Goal: Navigation & Orientation: Find specific page/section

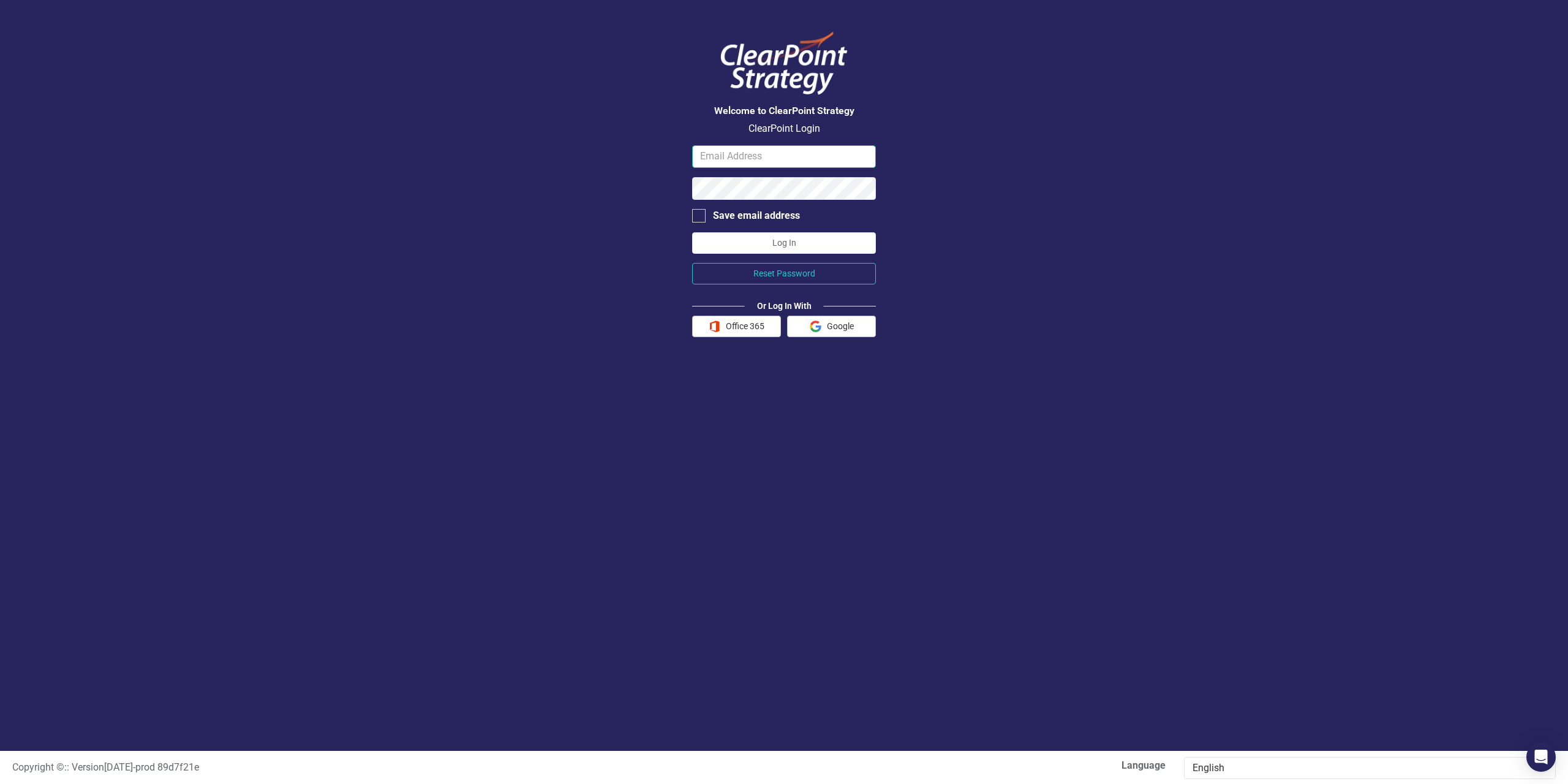
type input "[EMAIL_ADDRESS][DOMAIN_NAME]"
click at [784, 243] on button "Log In" at bounding box center [784, 243] width 184 height 22
click at [739, 332] on button "Office 365" at bounding box center [737, 327] width 89 height 22
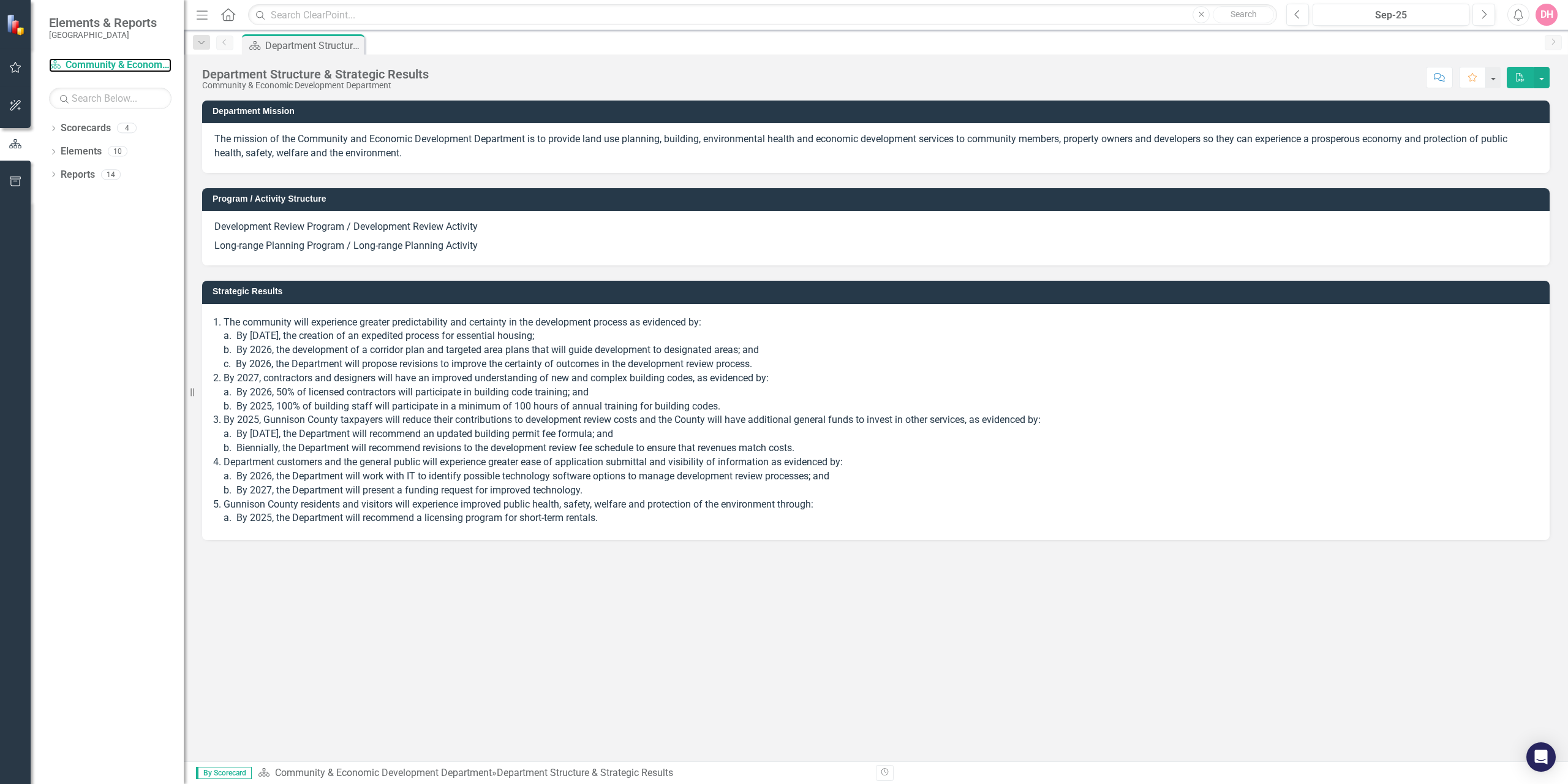
click at [113, 67] on link "Scorecard Community & Economic Development Department" at bounding box center [110, 64] width 122 height 14
click at [201, 44] on icon "Dropdown" at bounding box center [201, 43] width 11 height 9
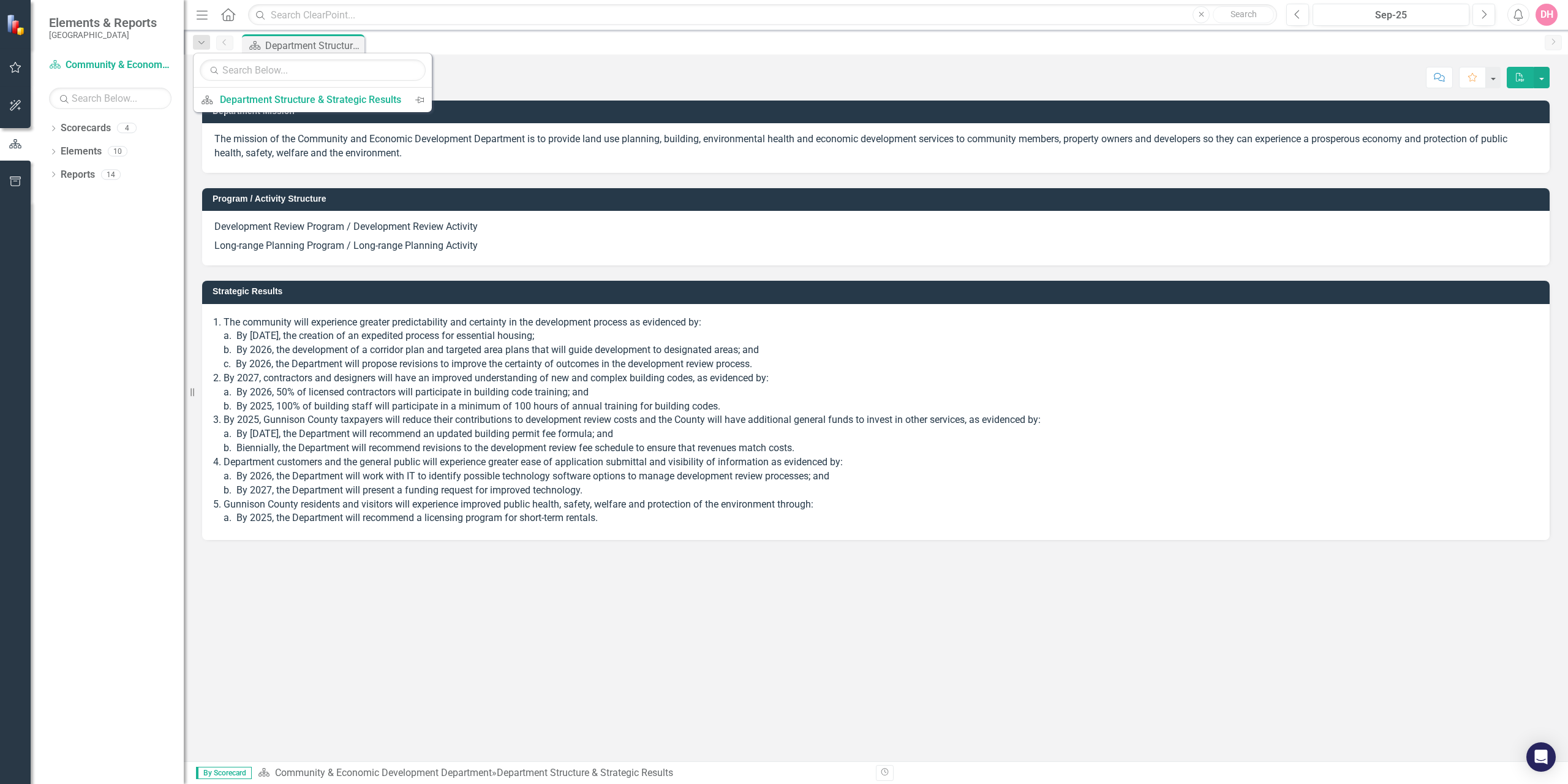
click at [201, 44] on icon "Dropdown" at bounding box center [201, 43] width 11 height 9
click at [242, 772] on span "By Scorecard" at bounding box center [224, 772] width 56 height 12
click at [73, 176] on link "Reports" at bounding box center [77, 175] width 34 height 14
click at [112, 174] on div "14" at bounding box center [111, 174] width 20 height 10
click at [121, 151] on div "10" at bounding box center [117, 151] width 20 height 10
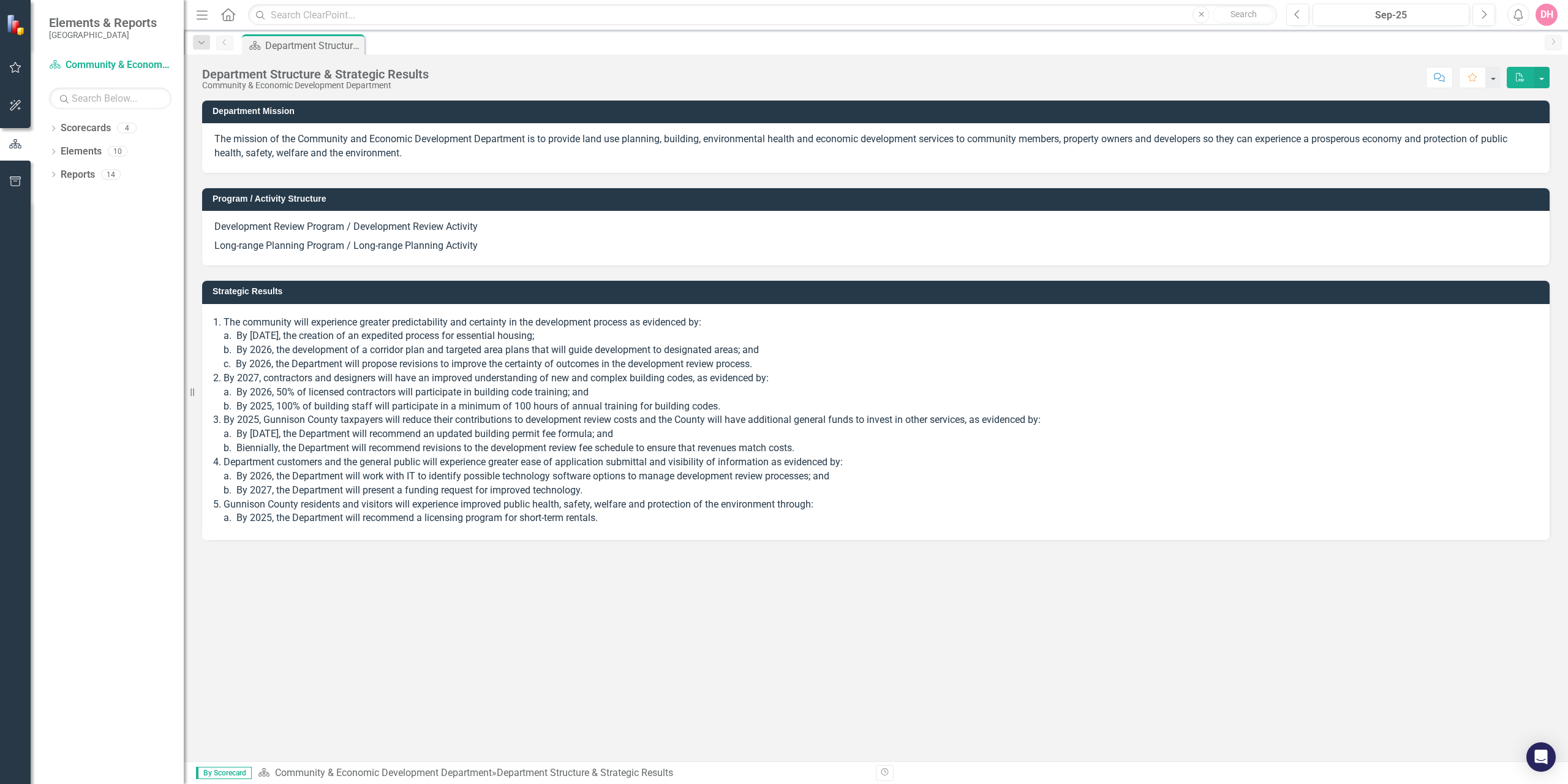
click at [127, 124] on div "4" at bounding box center [127, 128] width 20 height 10
click at [18, 178] on icon "button" at bounding box center [16, 182] width 13 height 10
click at [88, 137] on link "Performance Reports" at bounding box center [110, 138] width 122 height 14
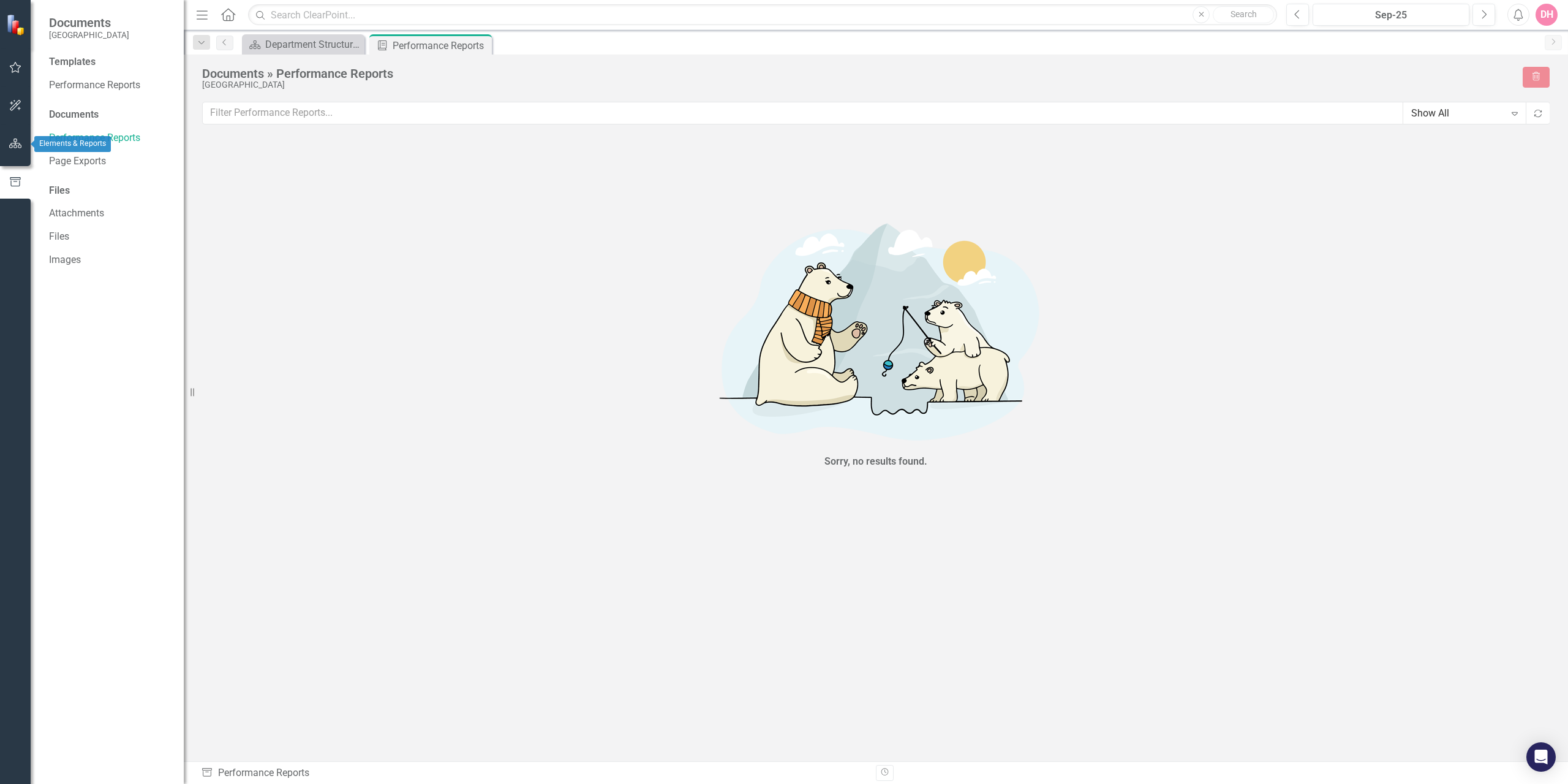
click at [17, 141] on icon "button" at bounding box center [16, 143] width 13 height 10
click at [21, 105] on icon "button" at bounding box center [16, 106] width 13 height 10
click at [16, 67] on icon "button" at bounding box center [16, 67] width 13 height 10
click at [419, 43] on div "Performance Reports" at bounding box center [440, 45] width 96 height 15
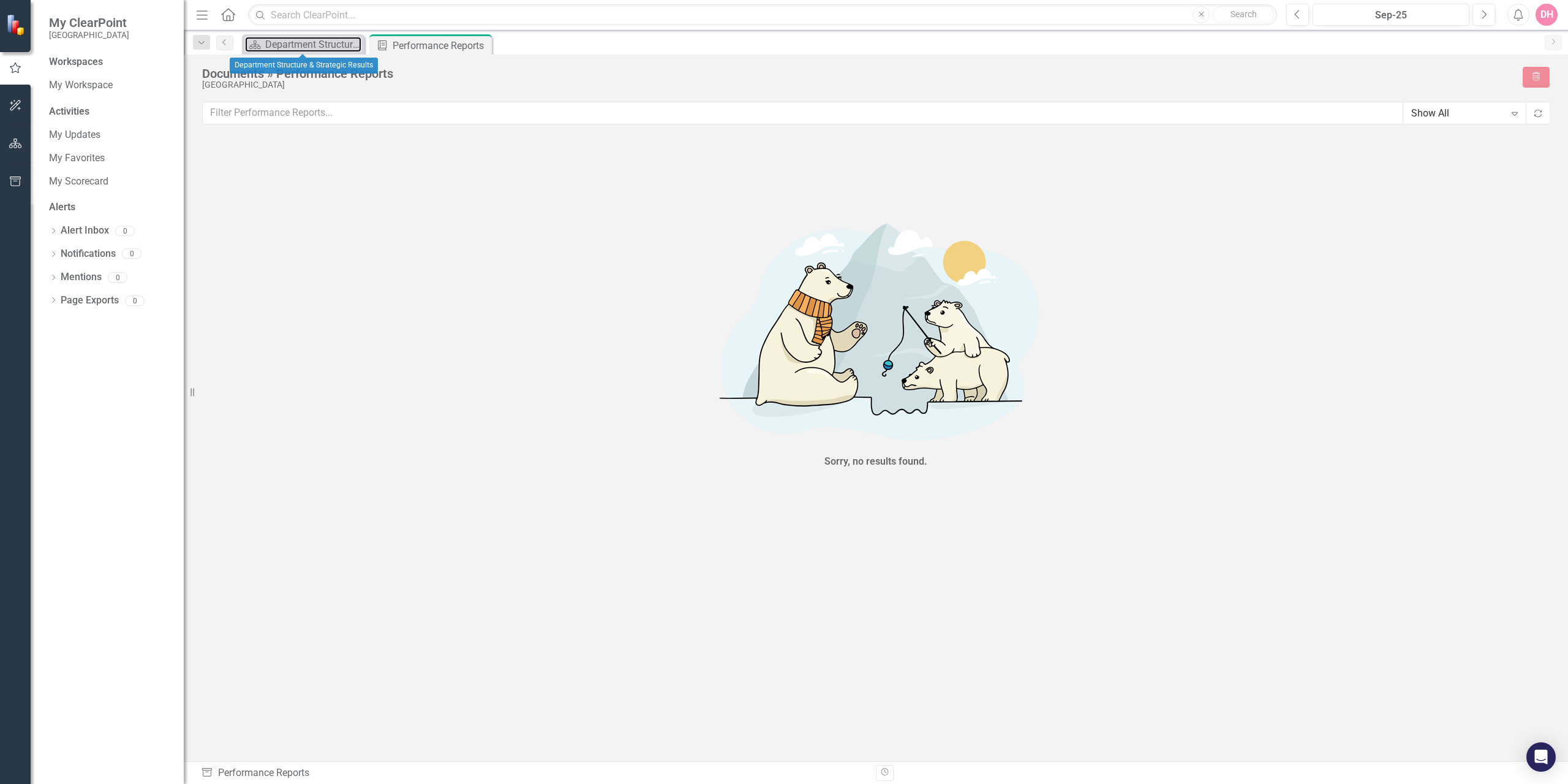
click at [306, 39] on div "Department Structure & Strategic Results" at bounding box center [313, 44] width 96 height 15
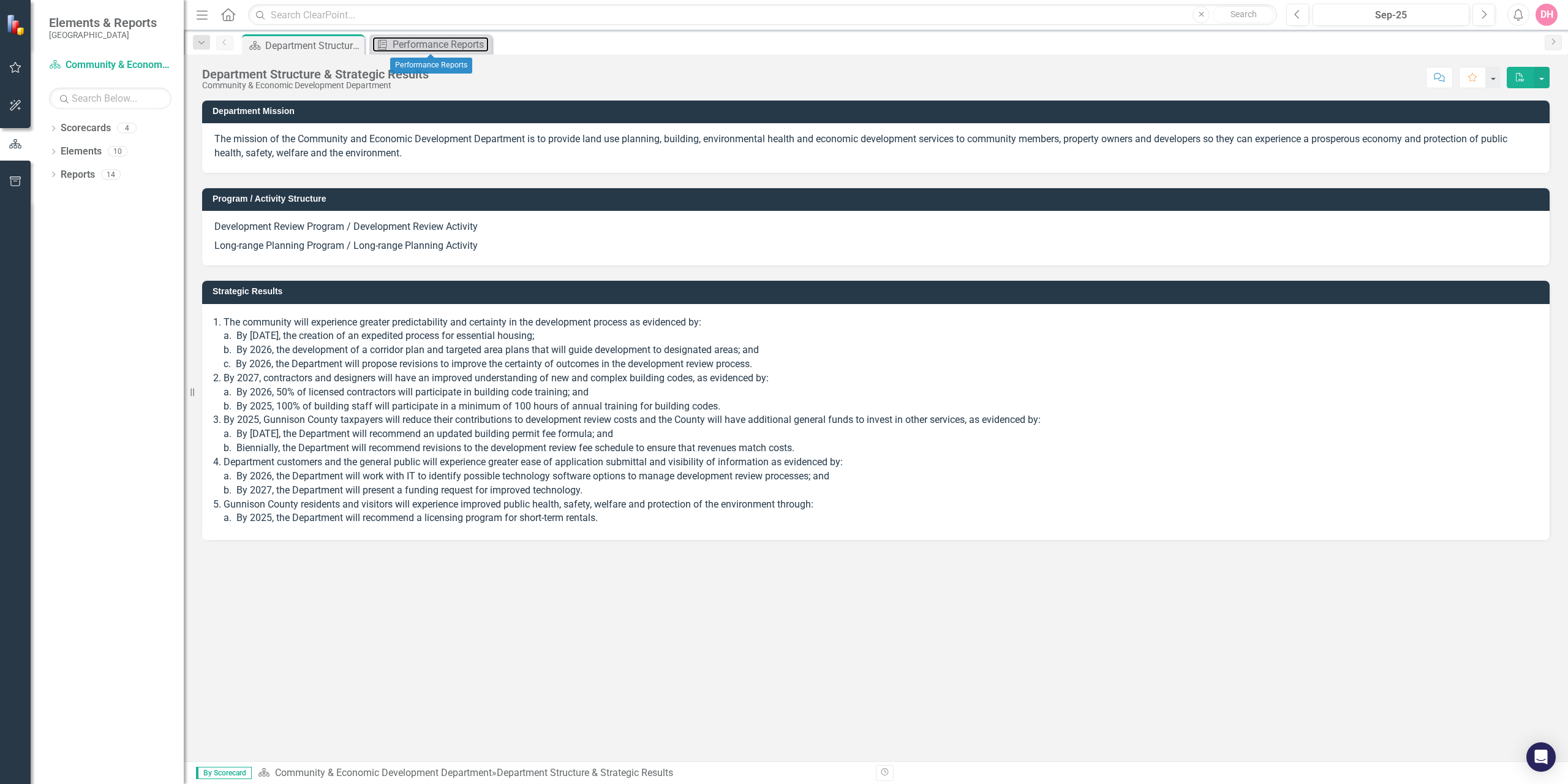
click at [404, 46] on div "Performance Reports" at bounding box center [440, 44] width 96 height 15
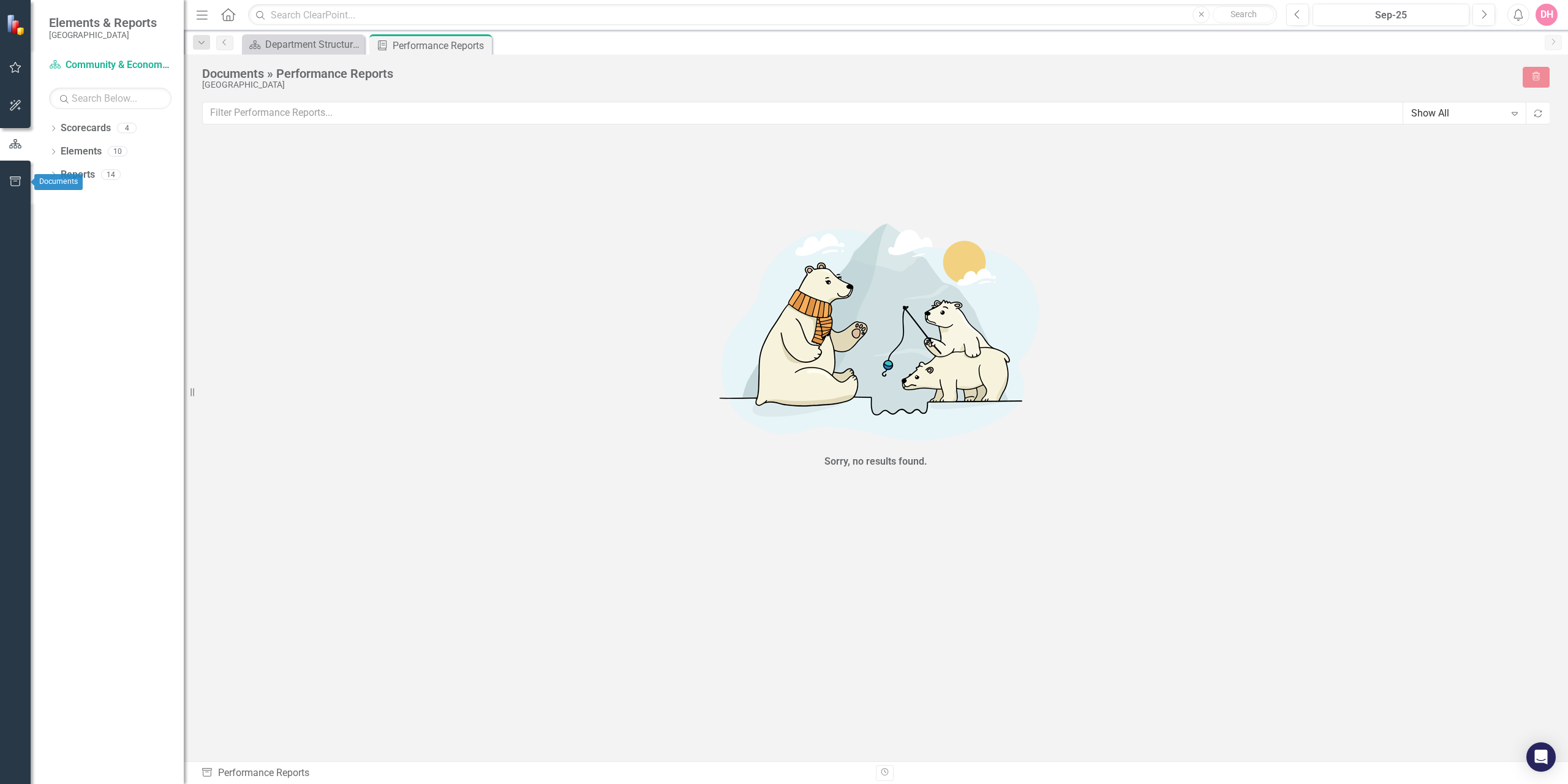
click at [12, 177] on icon "button" at bounding box center [15, 182] width 11 height 10
click at [431, 51] on div "Performance Reports" at bounding box center [440, 45] width 96 height 15
click at [91, 88] on link "Performance Reports" at bounding box center [110, 85] width 122 height 14
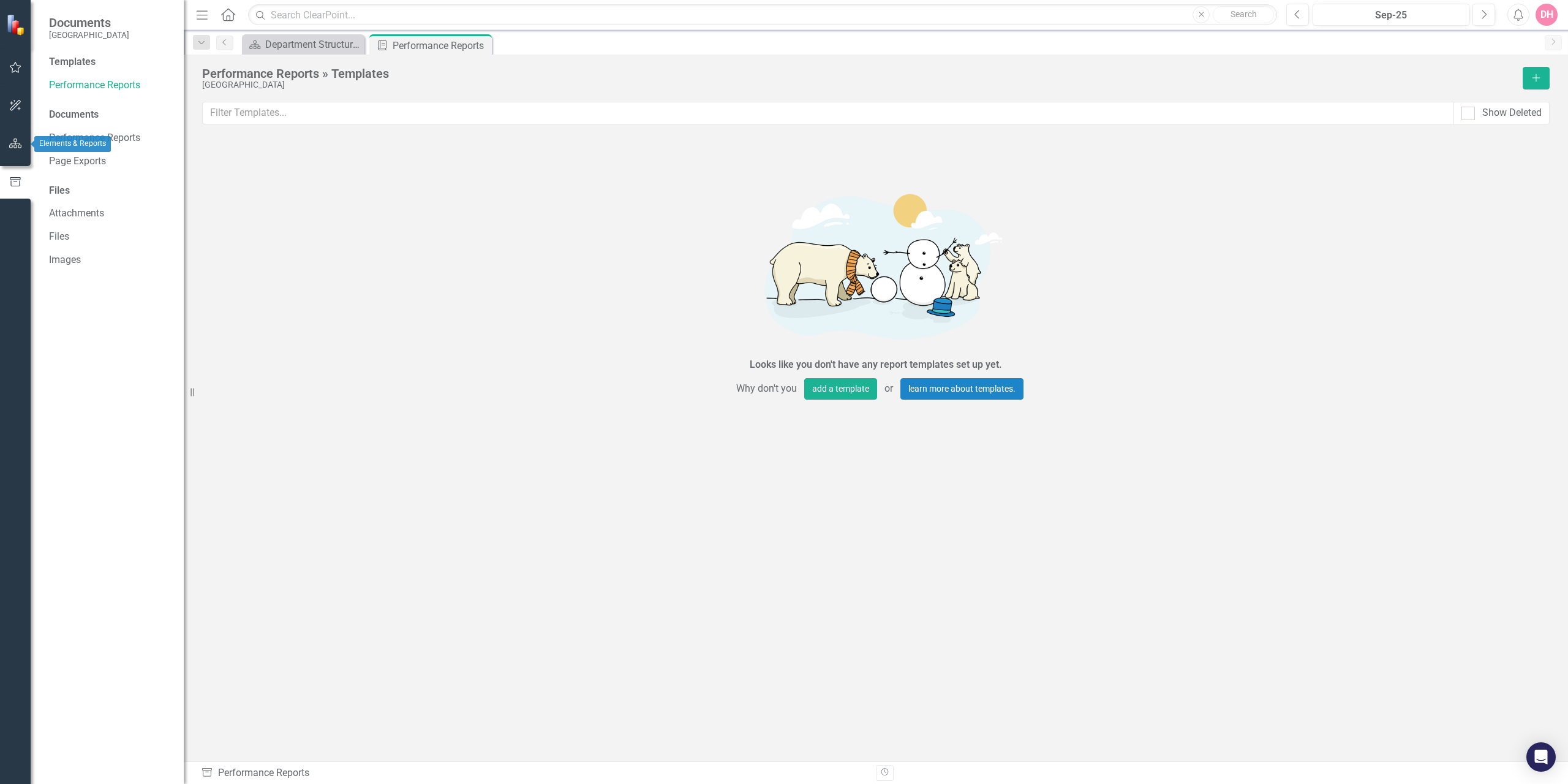
click at [9, 143] on icon "button" at bounding box center [16, 143] width 13 height 10
click at [92, 154] on link "Elements" at bounding box center [81, 151] width 41 height 14
click at [119, 152] on div "10" at bounding box center [117, 151] width 20 height 10
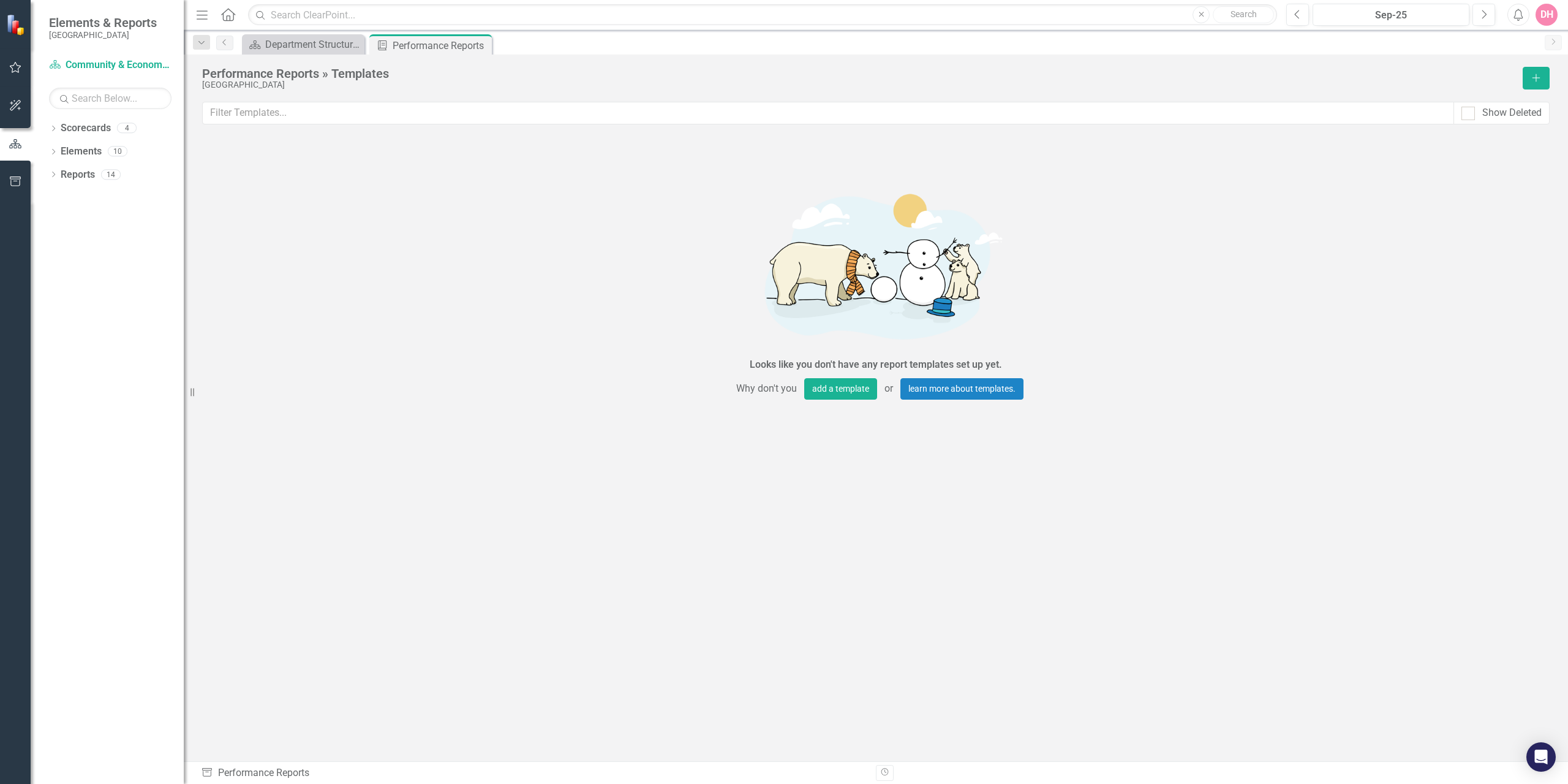
click at [144, 226] on div "Dropdown Scorecards 4 Dropdown Community & Economic Development Department Deve…" at bounding box center [106, 451] width 153 height 665
click at [14, 65] on icon "button" at bounding box center [16, 67] width 13 height 10
click at [13, 28] on img at bounding box center [17, 25] width 22 height 22
click at [201, 15] on icon "button" at bounding box center [201, 14] width 11 height 9
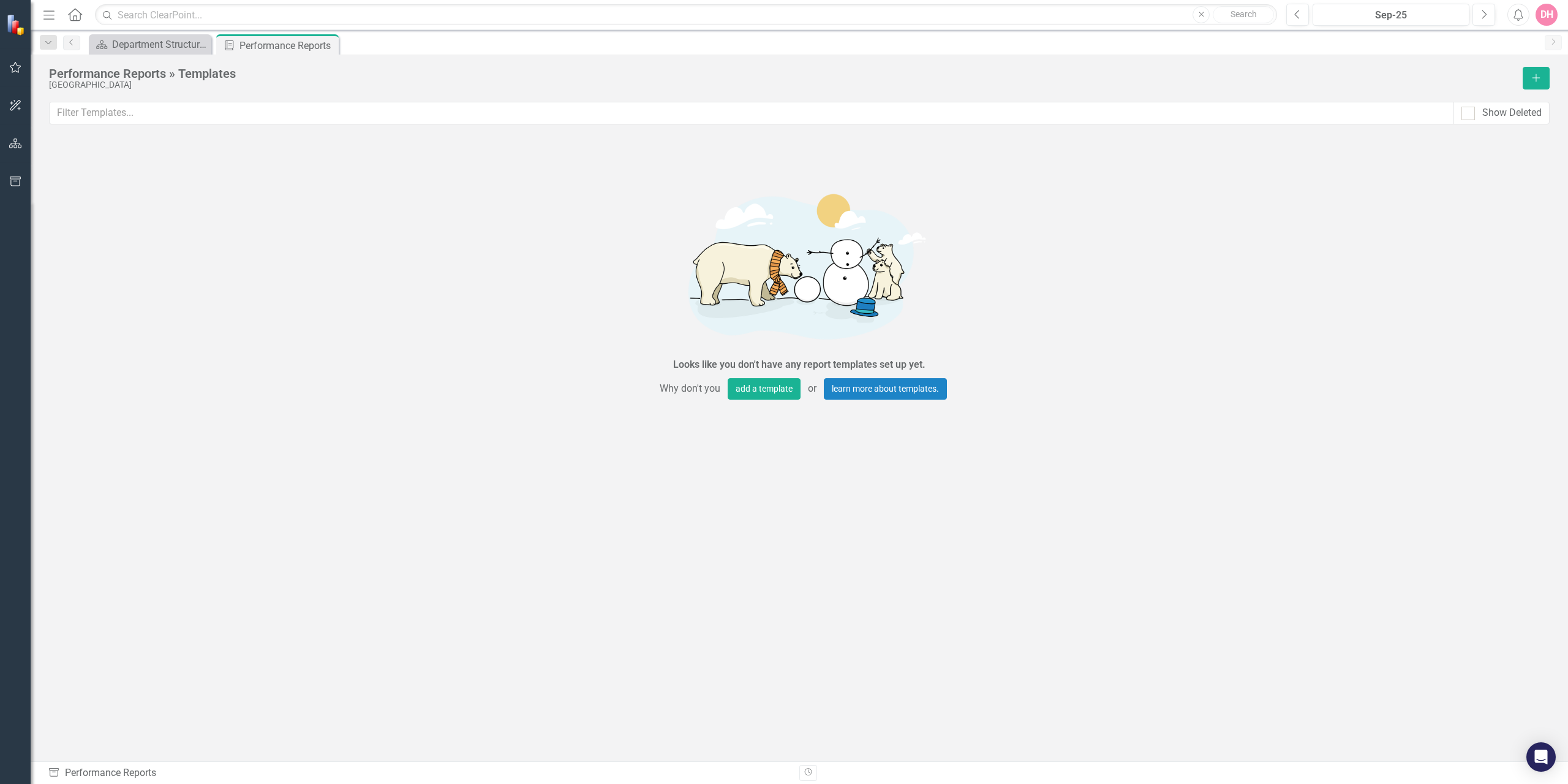
click at [49, 16] on icon "Menu" at bounding box center [49, 14] width 16 height 13
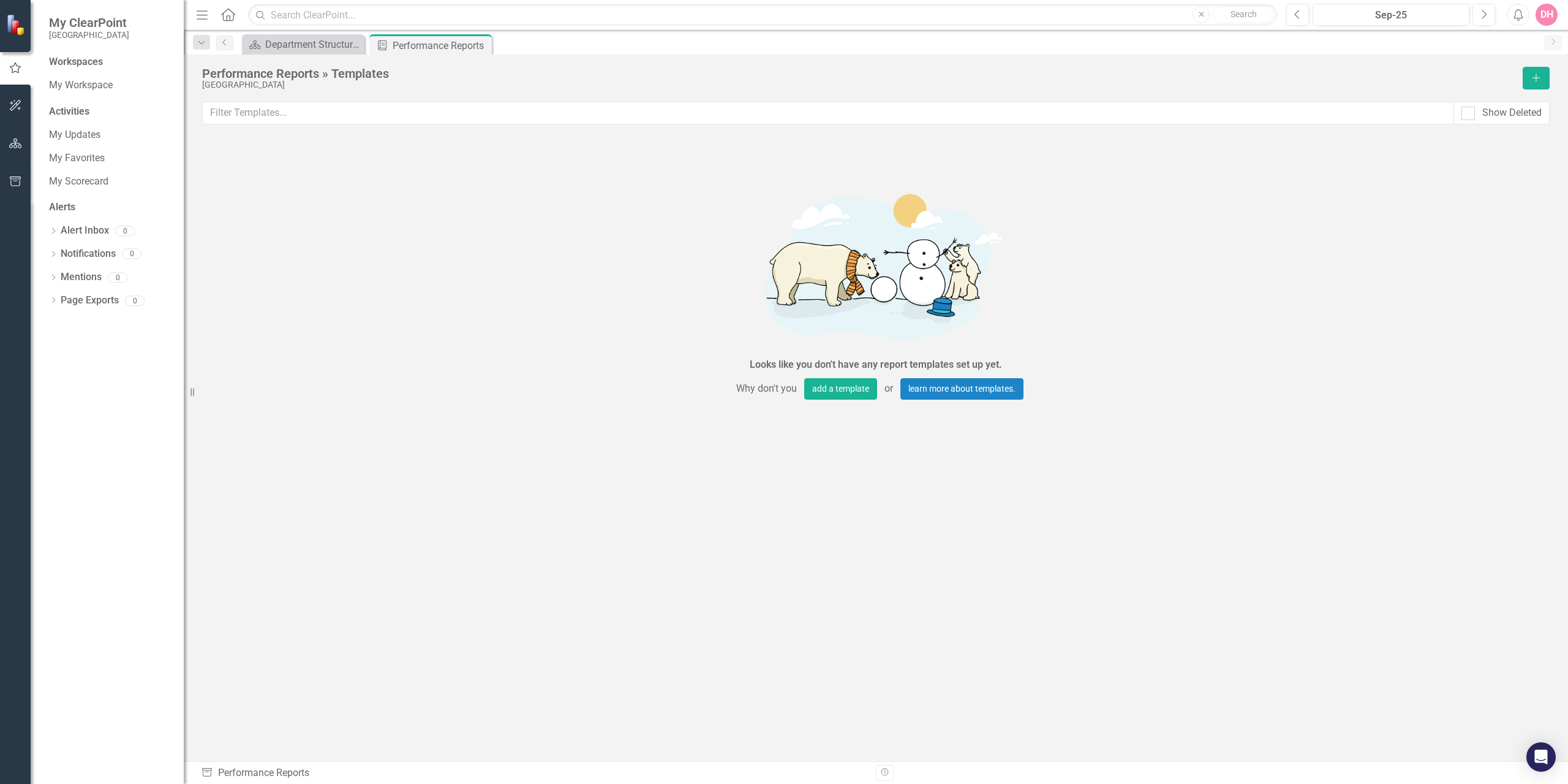
click at [21, 22] on img at bounding box center [17, 25] width 22 height 22
click at [16, 28] on img at bounding box center [17, 25] width 22 height 22
click at [13, 107] on icon "button" at bounding box center [16, 106] width 13 height 10
click at [19, 135] on button "button" at bounding box center [16, 144] width 28 height 26
click at [10, 182] on icon "button" at bounding box center [16, 182] width 13 height 10
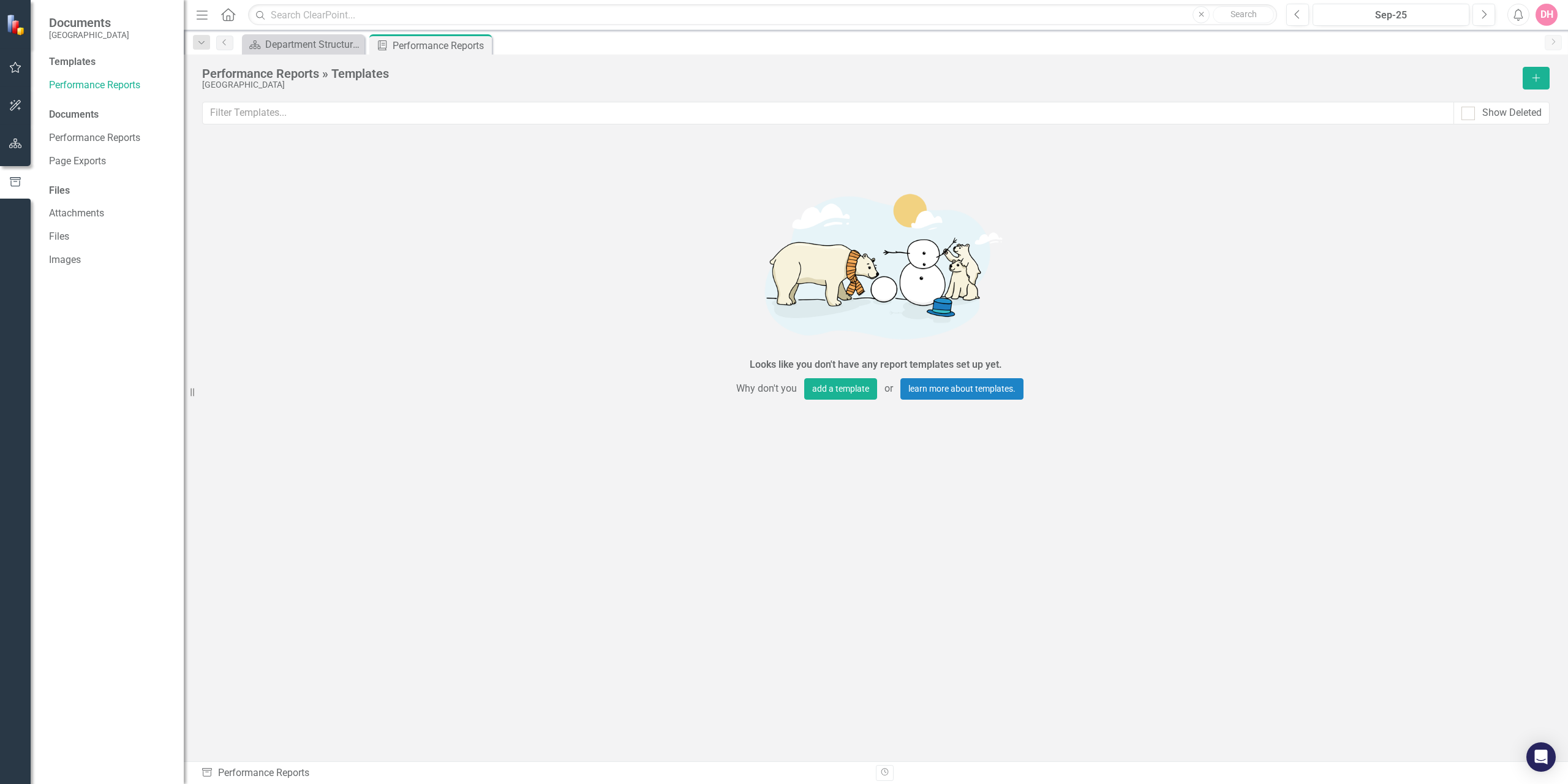
click at [103, 23] on span "Documents" at bounding box center [89, 22] width 80 height 14
click at [227, 14] on icon "Home" at bounding box center [228, 14] width 16 height 13
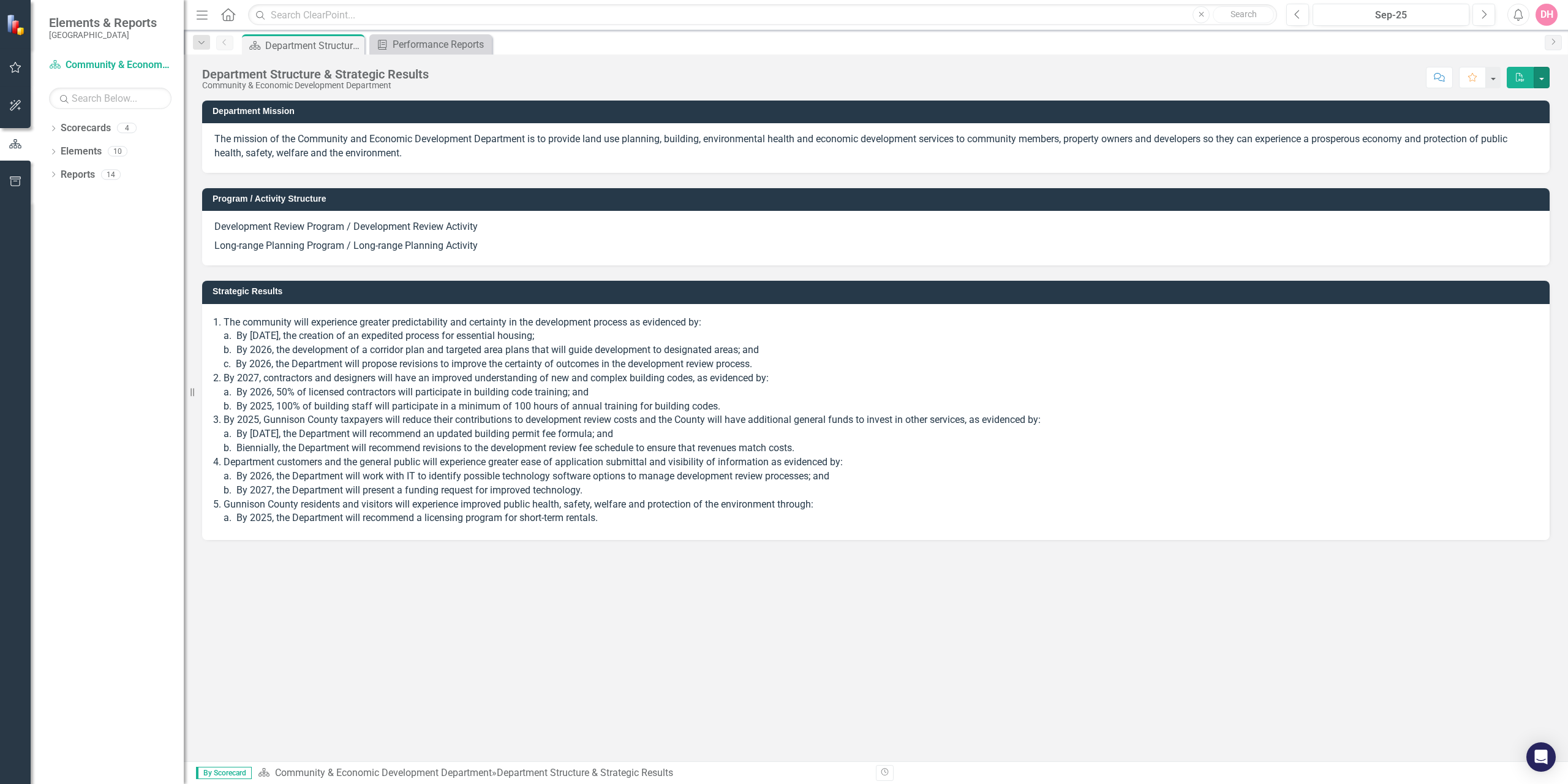
click at [1543, 78] on button "button" at bounding box center [1542, 78] width 16 height 22
click at [12, 141] on icon "button" at bounding box center [15, 143] width 14 height 11
click at [52, 125] on div "Dropdown" at bounding box center [54, 130] width 9 height 10
click at [52, 125] on icon "Dropdown" at bounding box center [51, 128] width 7 height 9
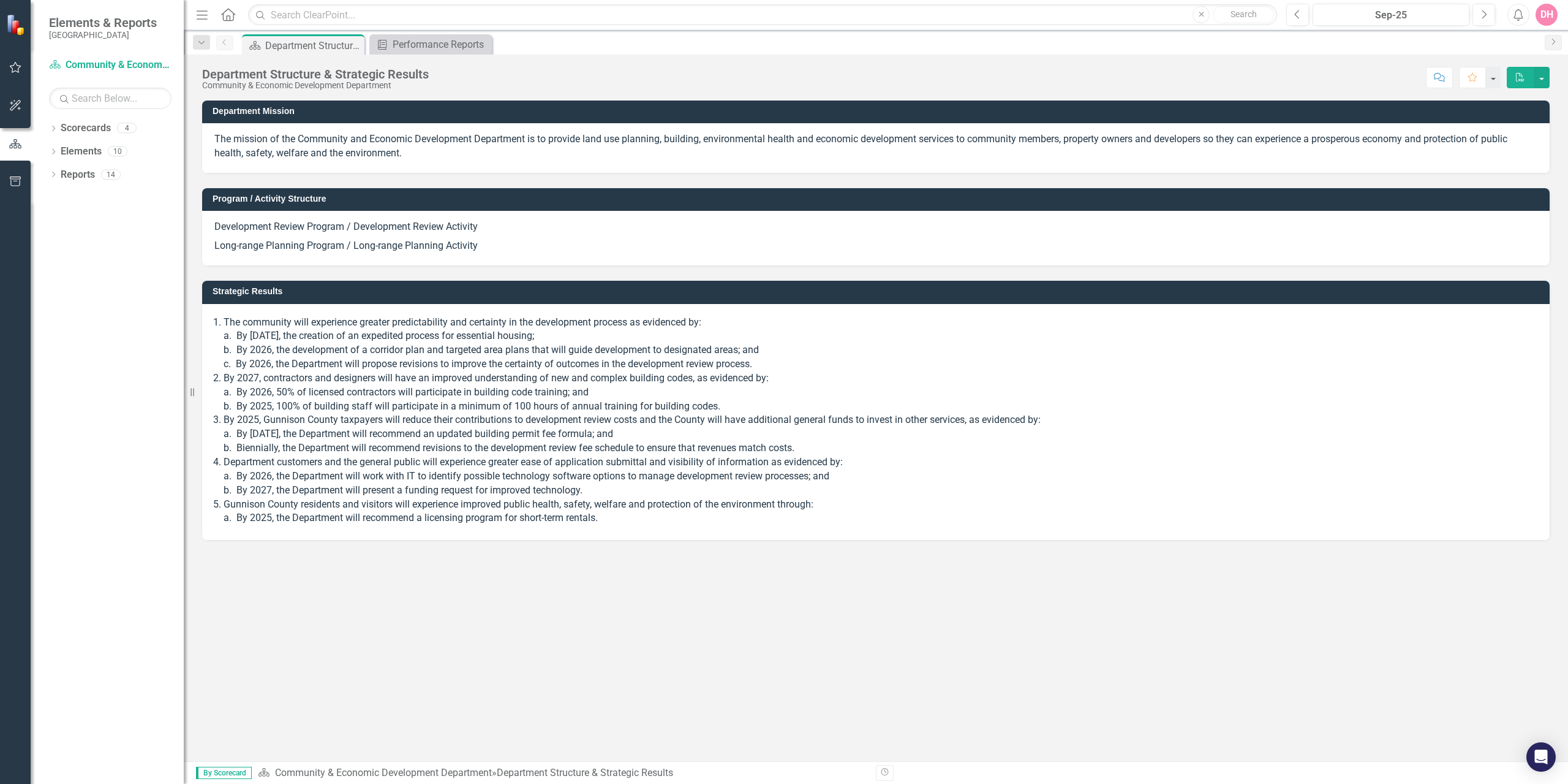
click at [56, 151] on icon "Dropdown" at bounding box center [54, 152] width 9 height 7
click at [56, 151] on div "Dropdown" at bounding box center [51, 151] width 10 height 9
click at [51, 175] on icon "Dropdown" at bounding box center [54, 175] width 9 height 7
click at [63, 241] on icon "Dropdown" at bounding box center [59, 241] width 9 height 7
click at [56, 217] on icon "Dropdown" at bounding box center [56, 219] width 7 height 9
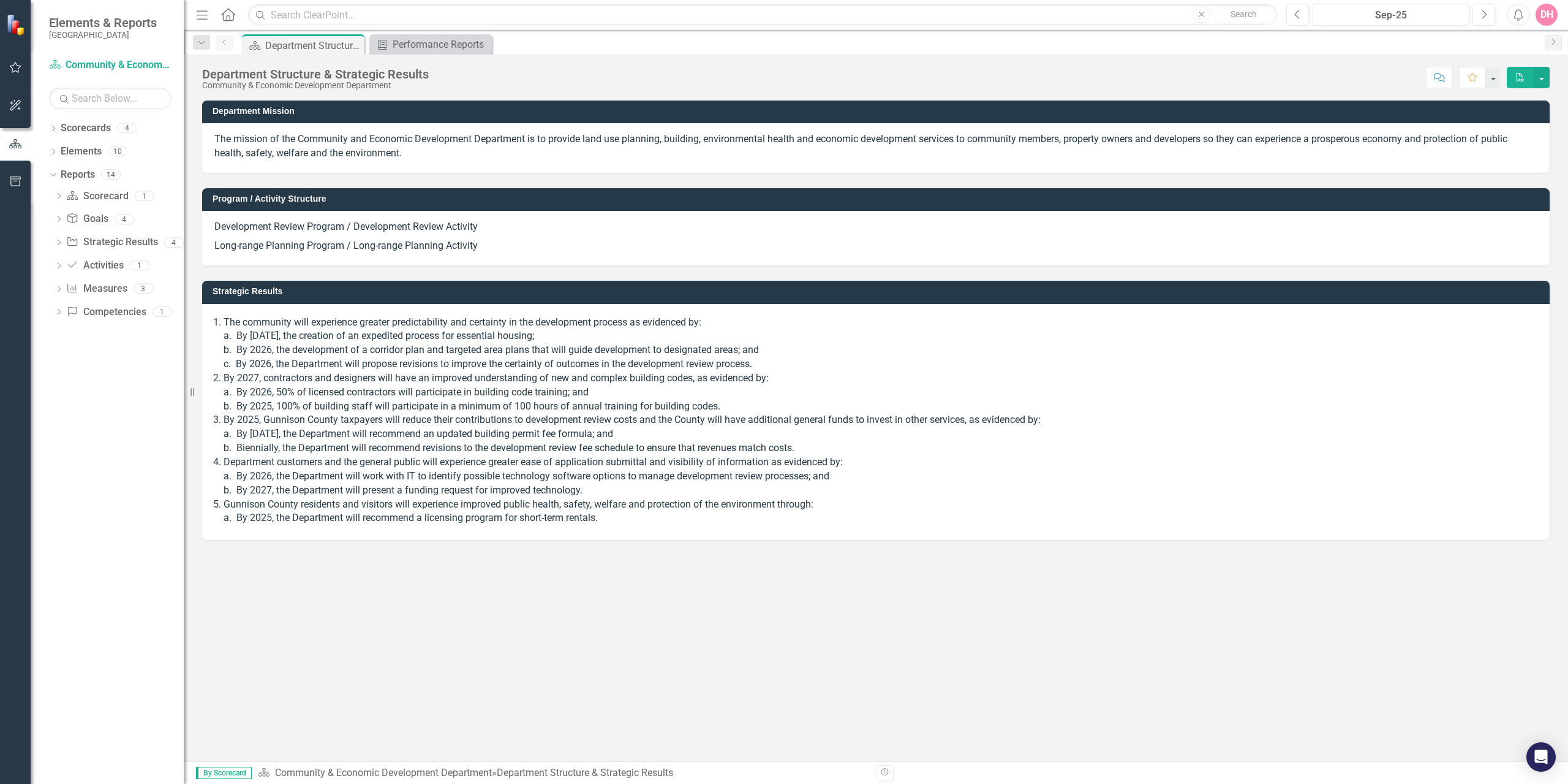
click at [60, 288] on icon "Dropdown" at bounding box center [59, 290] width 9 height 7
click at [60, 288] on icon at bounding box center [59, 289] width 6 height 3
click at [61, 312] on icon at bounding box center [59, 312] width 3 height 6
click at [88, 334] on div "Competencies" at bounding box center [125, 333] width 119 height 11
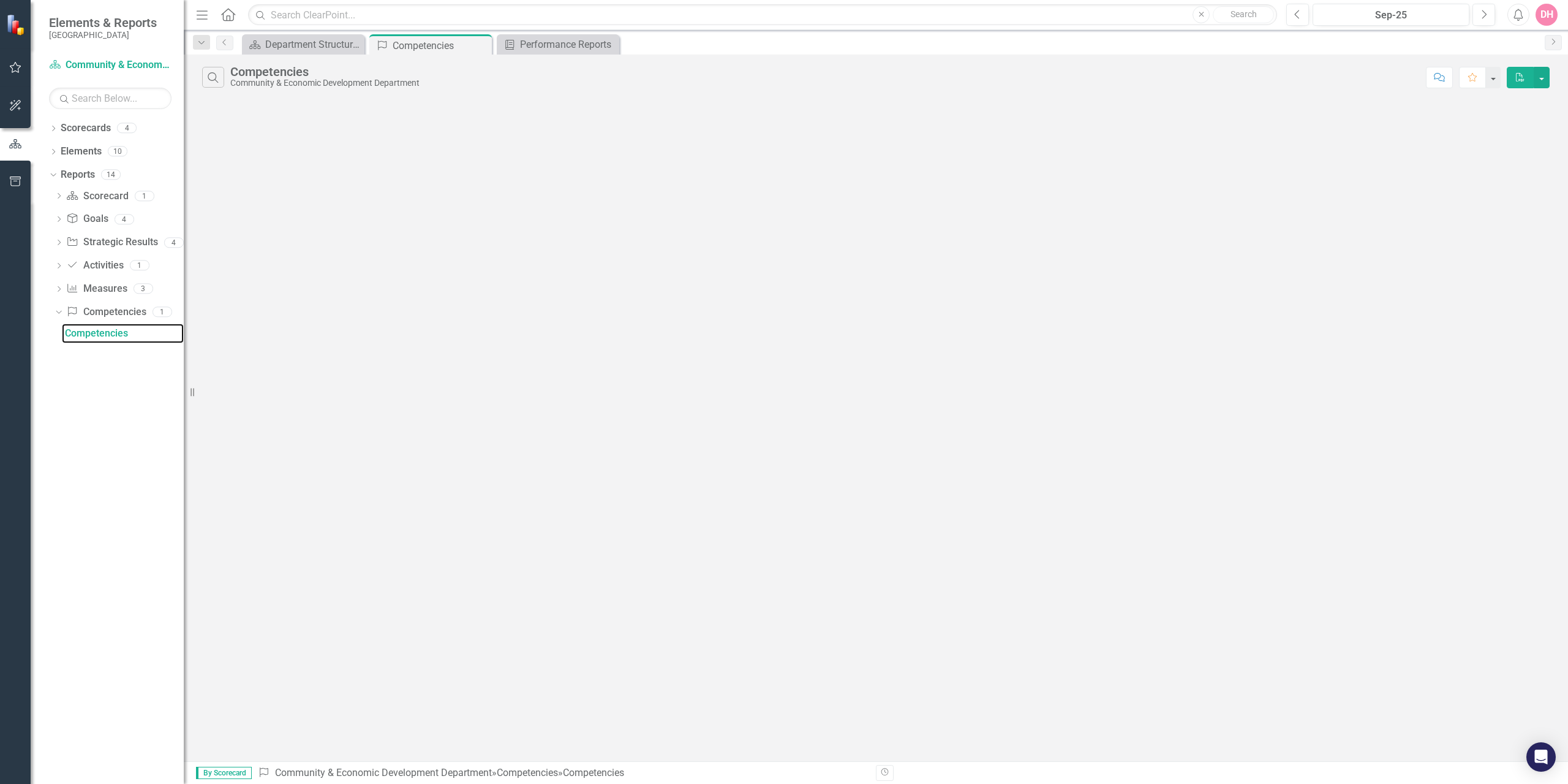
click at [74, 332] on div "Competencies" at bounding box center [125, 333] width 119 height 11
click at [57, 311] on icon "Dropdown" at bounding box center [56, 312] width 7 height 9
click at [57, 292] on icon "Dropdown" at bounding box center [59, 290] width 9 height 7
click at [80, 332] on div "Dashboard" at bounding box center [125, 333] width 119 height 11
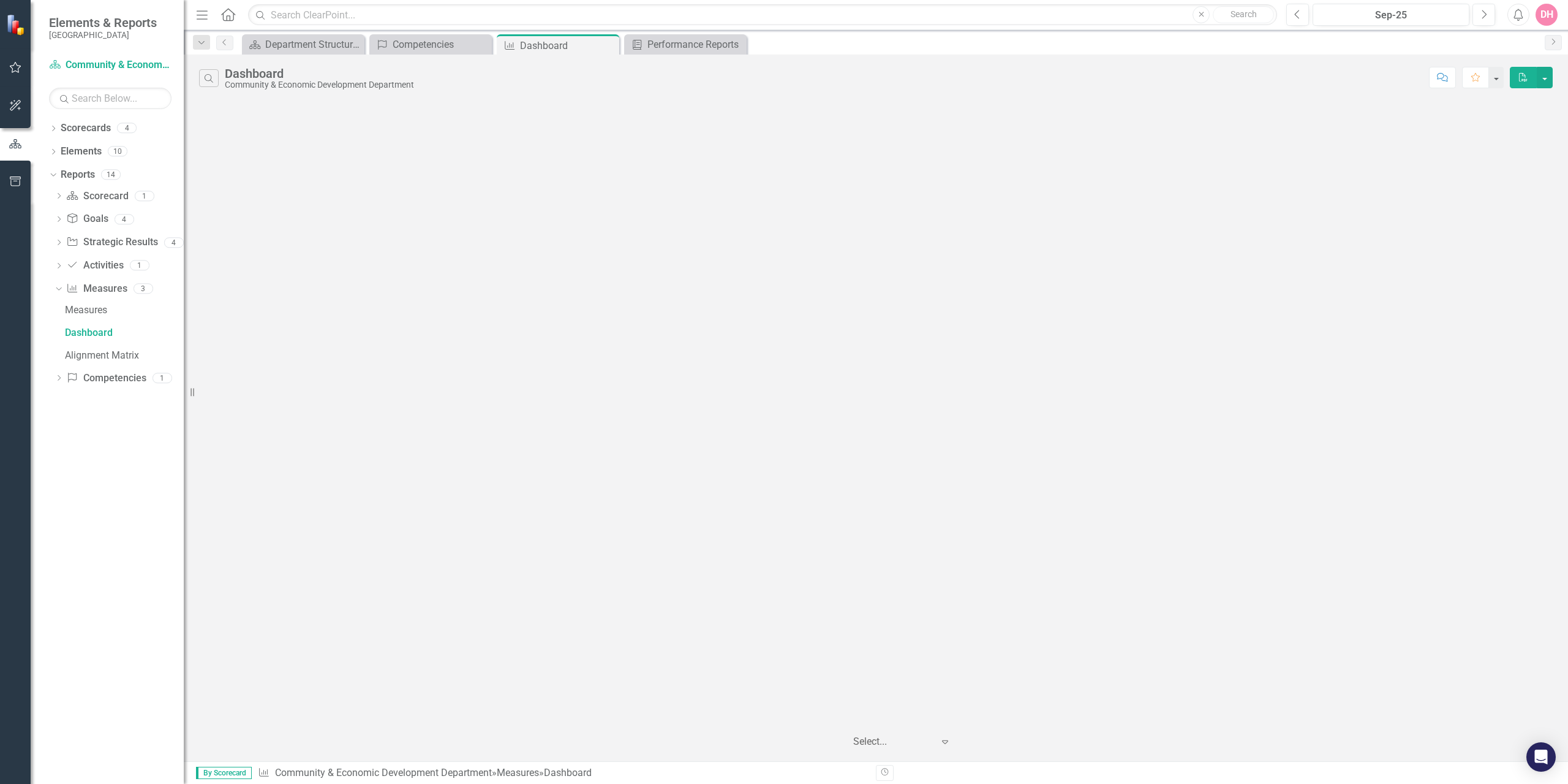
click at [947, 745] on icon "Expand" at bounding box center [944, 742] width 12 height 10
click at [77, 311] on div "Measures" at bounding box center [125, 309] width 119 height 11
click at [57, 286] on icon "Dropdown" at bounding box center [56, 288] width 7 height 9
click at [61, 262] on div "Dropdown" at bounding box center [59, 267] width 9 height 10
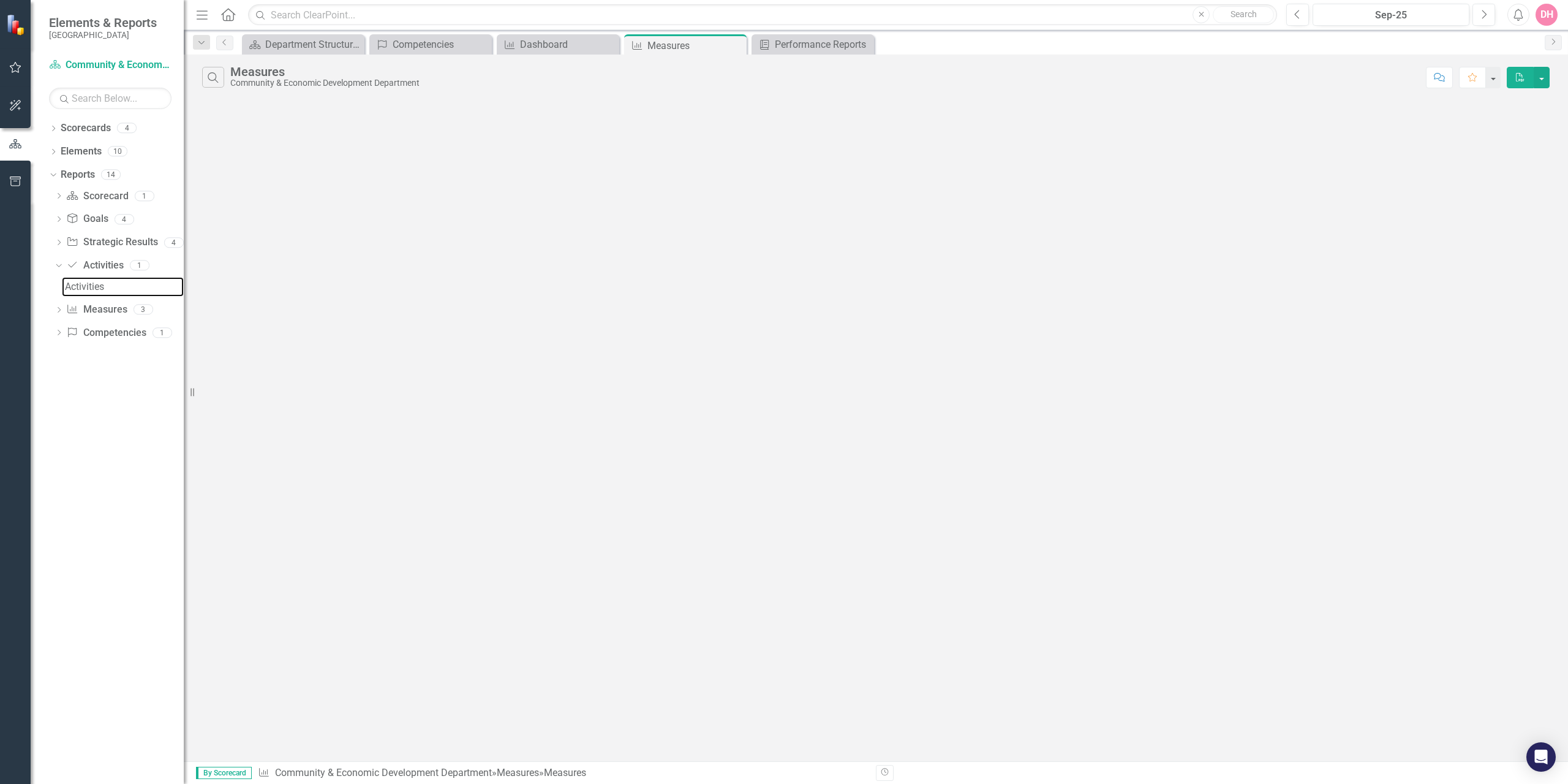
click at [72, 282] on div "Activities" at bounding box center [125, 286] width 119 height 11
click at [60, 264] on icon "Dropdown" at bounding box center [56, 264] width 7 height 9
click at [58, 193] on div "Dropdown" at bounding box center [59, 198] width 9 height 10
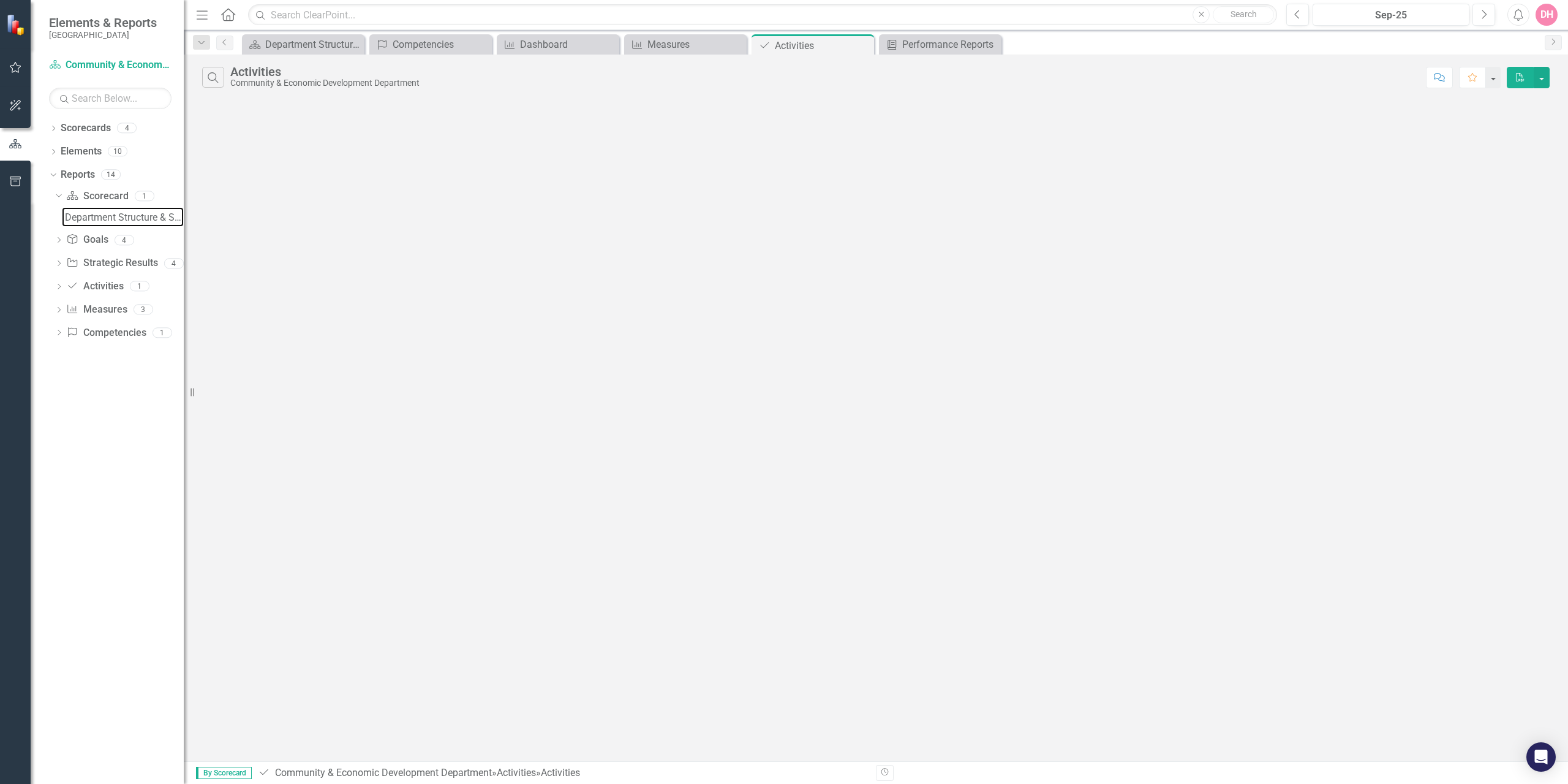
click at [96, 219] on div "Department Structure & Strategic Results" at bounding box center [125, 217] width 119 height 11
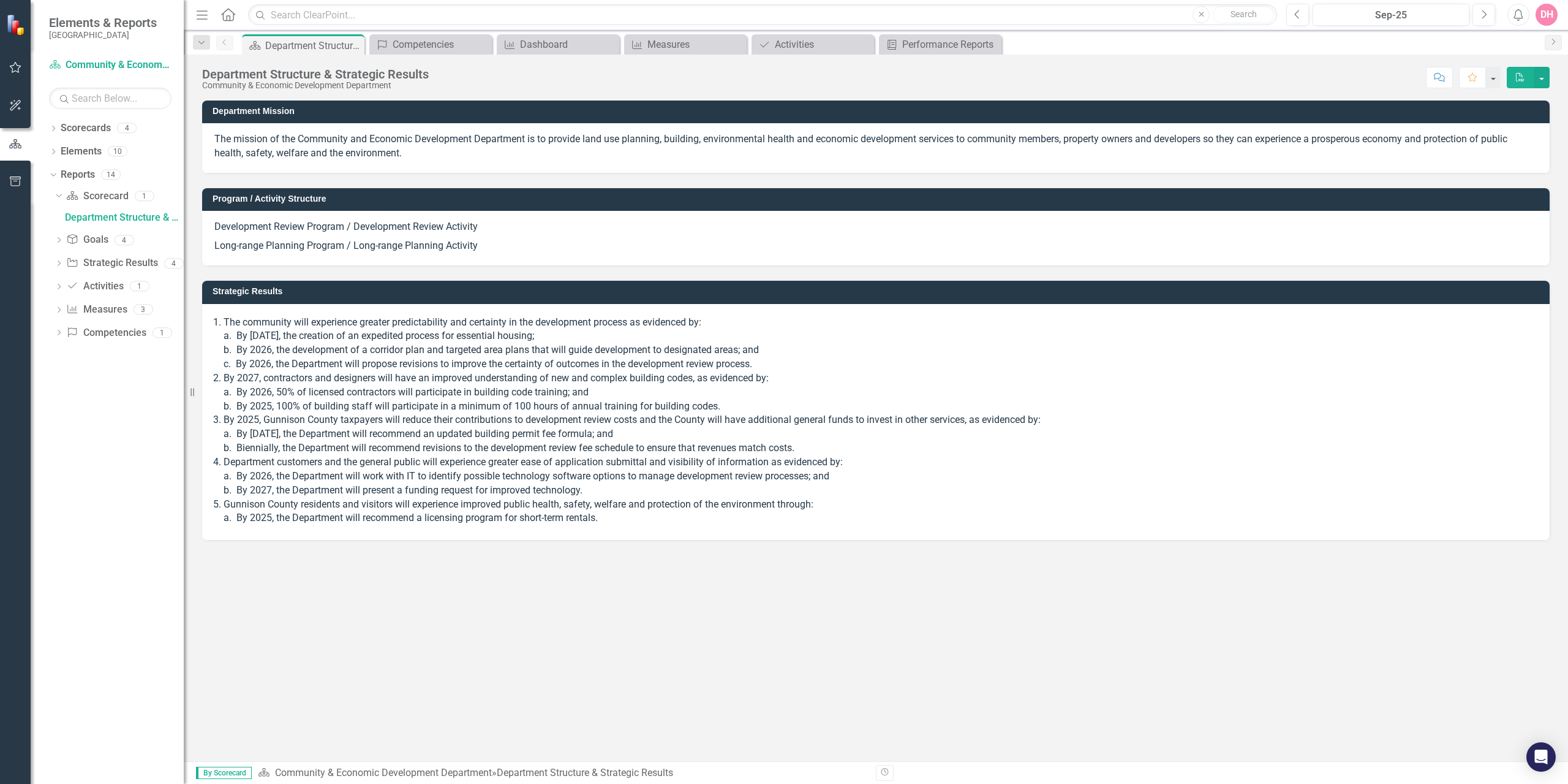
click at [61, 240] on icon "Dropdown" at bounding box center [59, 241] width 9 height 7
click at [79, 241] on div "Goals" at bounding box center [125, 240] width 119 height 11
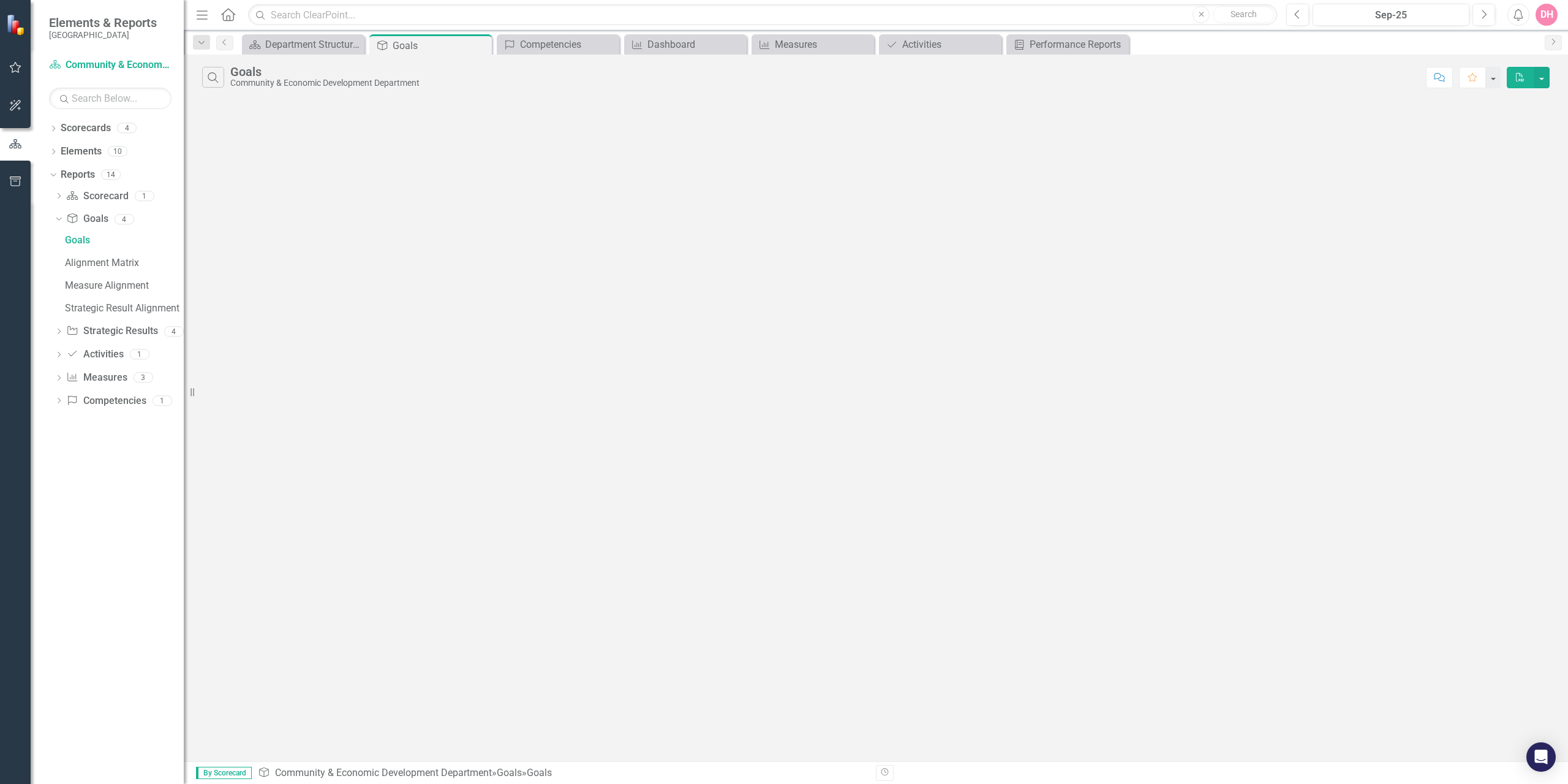
click at [56, 149] on icon "Dropdown" at bounding box center [54, 152] width 9 height 7
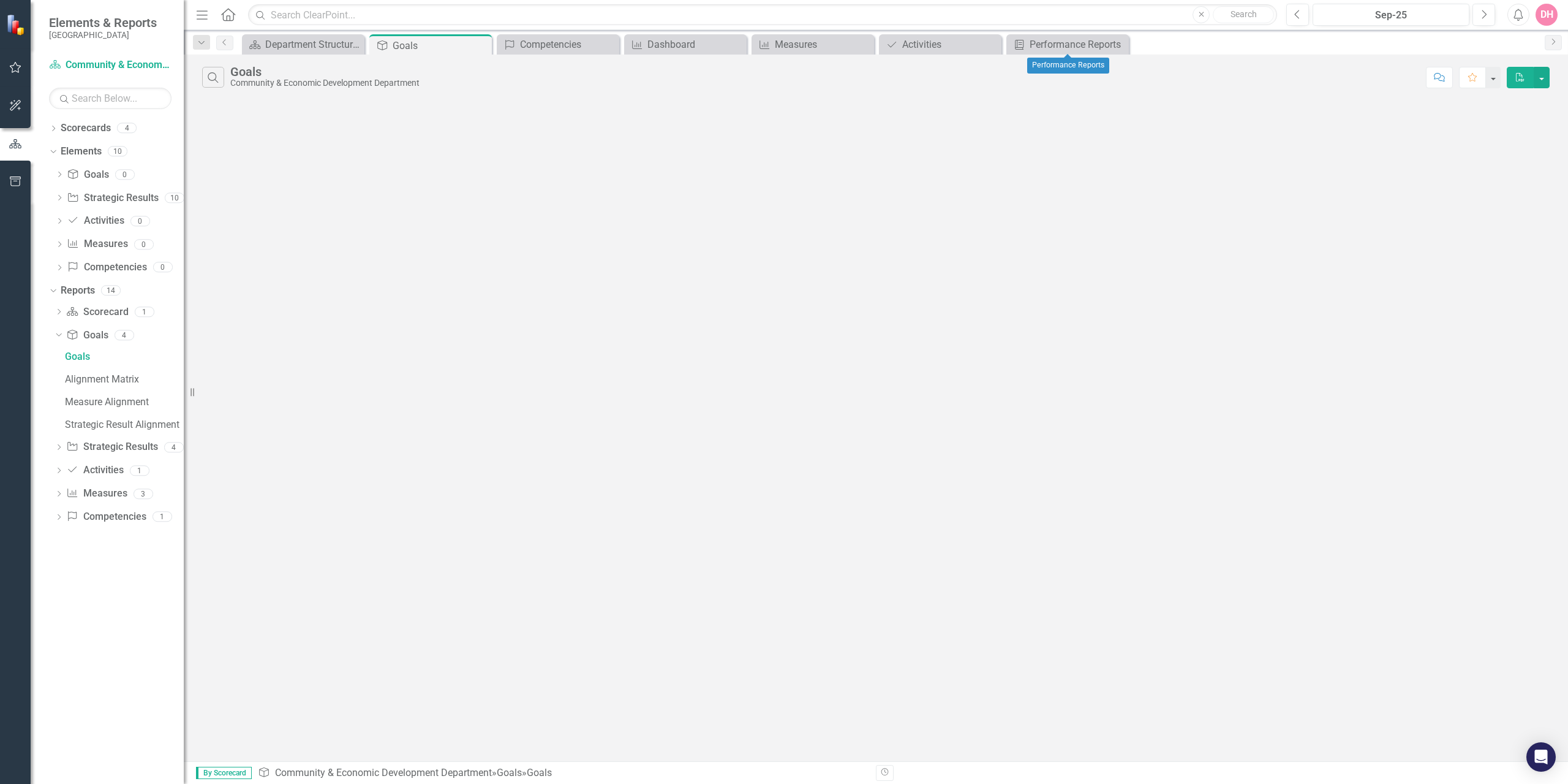
drag, startPoint x: 1070, startPoint y: 43, endPoint x: 826, endPoint y: 257, distance: 324.5
click at [826, 257] on div "Search Goals Community & Economic Development Department Comment Favorite PDF" at bounding box center [876, 407] width 1384 height 706
click at [54, 151] on icon "Dropdown" at bounding box center [51, 151] width 7 height 9
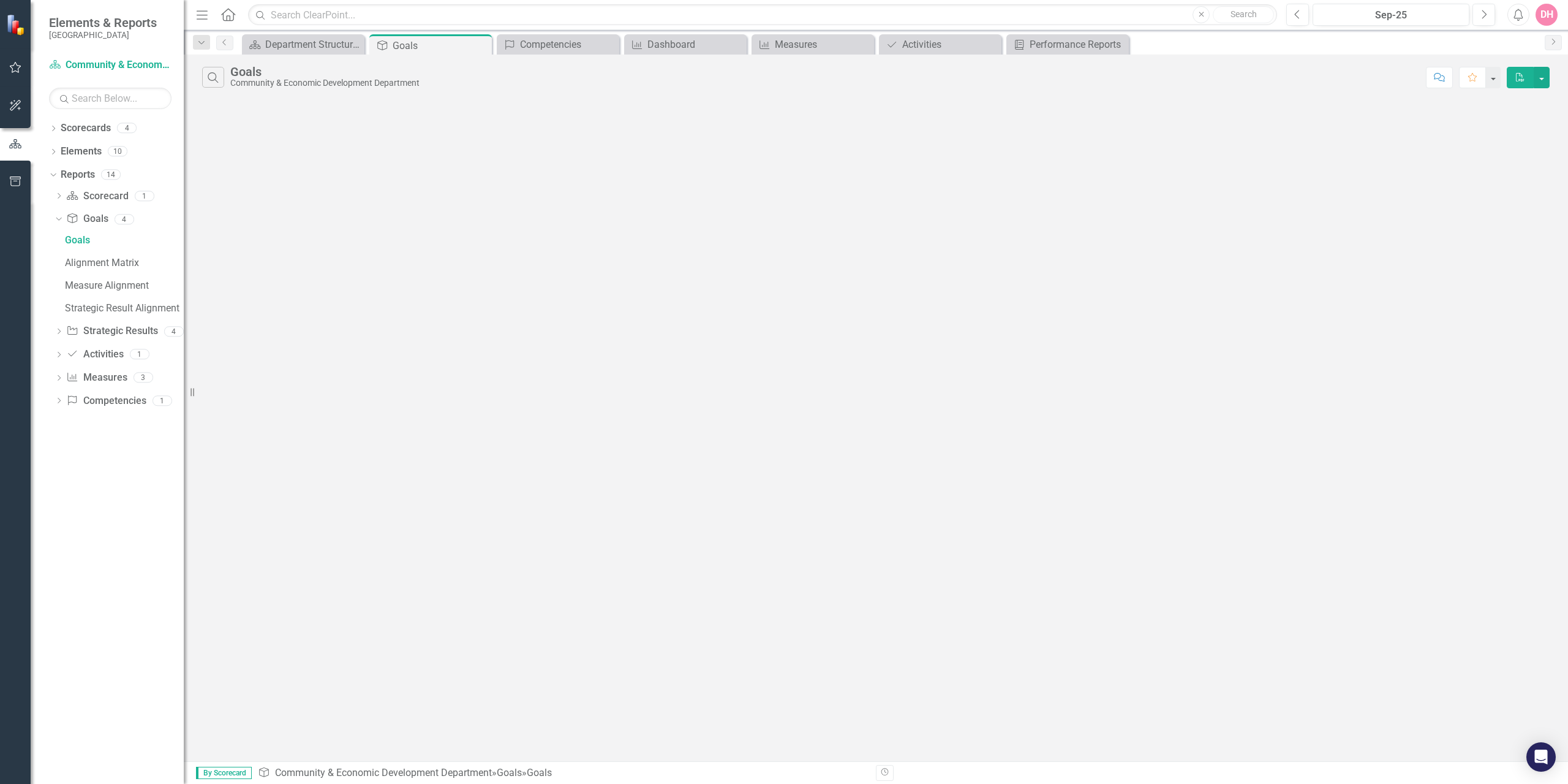
click at [52, 174] on icon "Dropdown" at bounding box center [51, 174] width 7 height 9
click at [54, 126] on icon "Dropdown" at bounding box center [54, 129] width 9 height 7
click at [59, 151] on icon "Dropdown" at bounding box center [59, 151] width 9 height 7
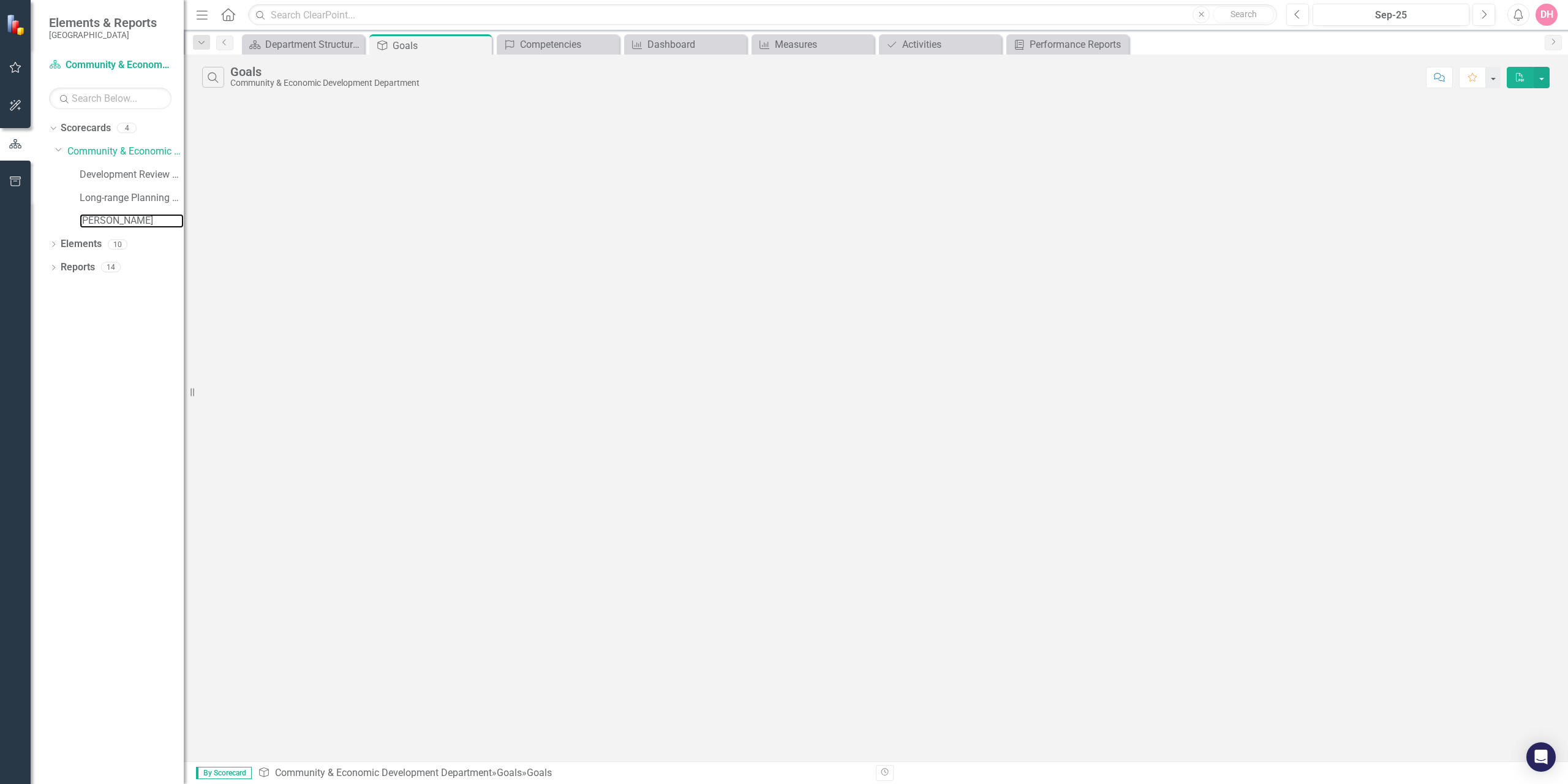
click at [88, 220] on link "[PERSON_NAME]" at bounding box center [132, 220] width 104 height 14
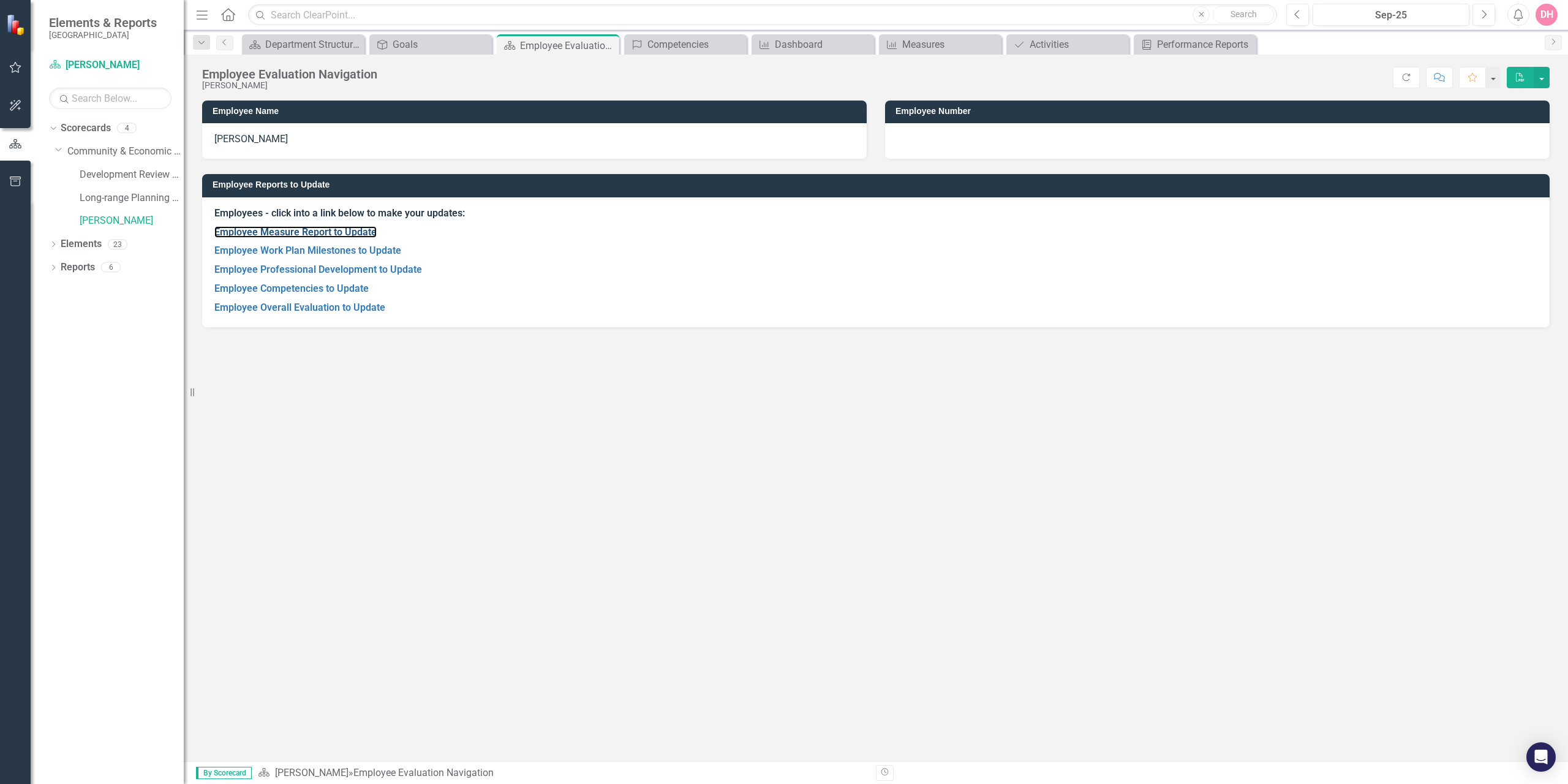
click at [335, 230] on link "Employee Measure Report to Update" at bounding box center [295, 232] width 162 height 12
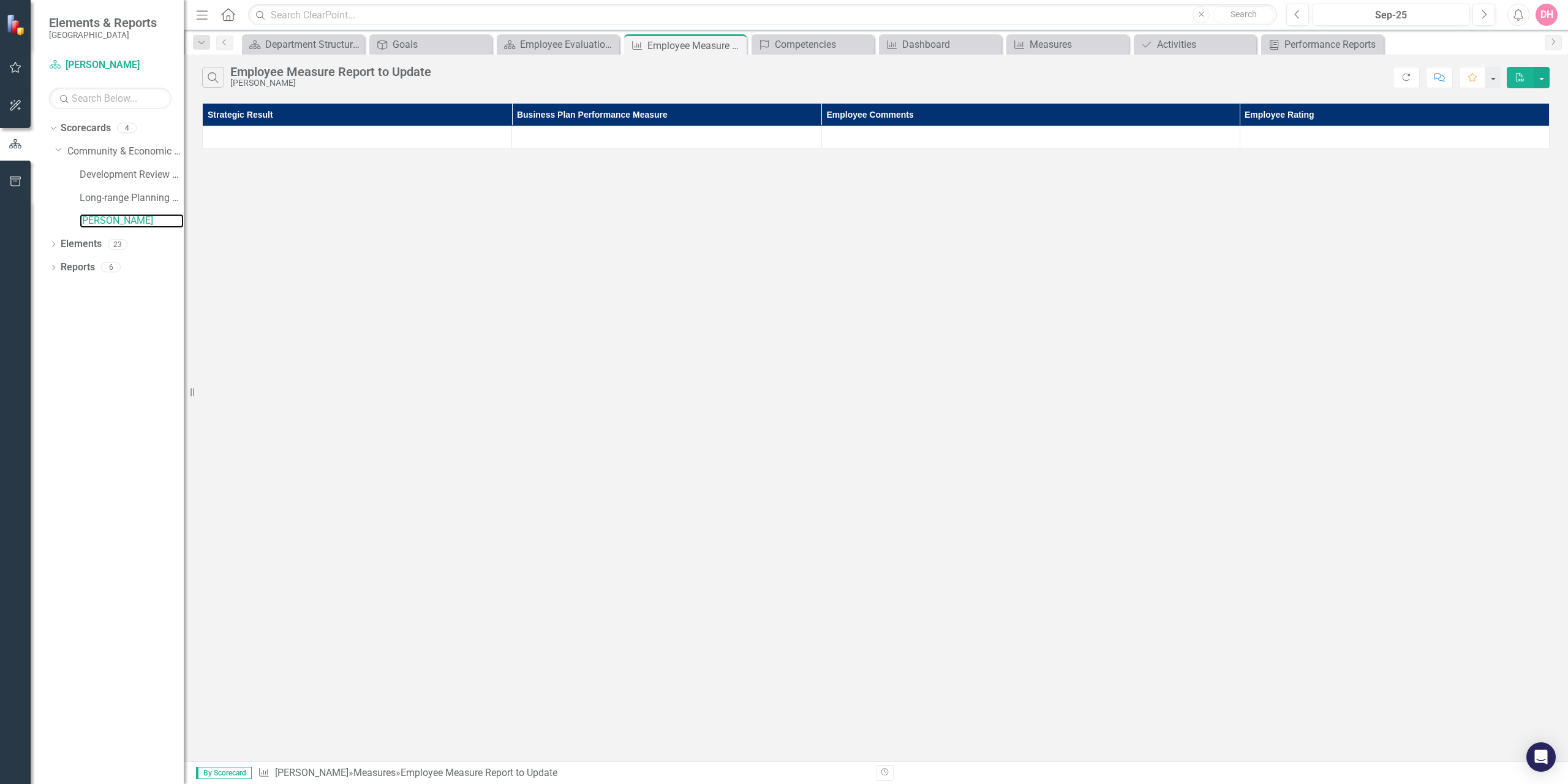
click at [111, 222] on link "[PERSON_NAME]" at bounding box center [132, 220] width 104 height 14
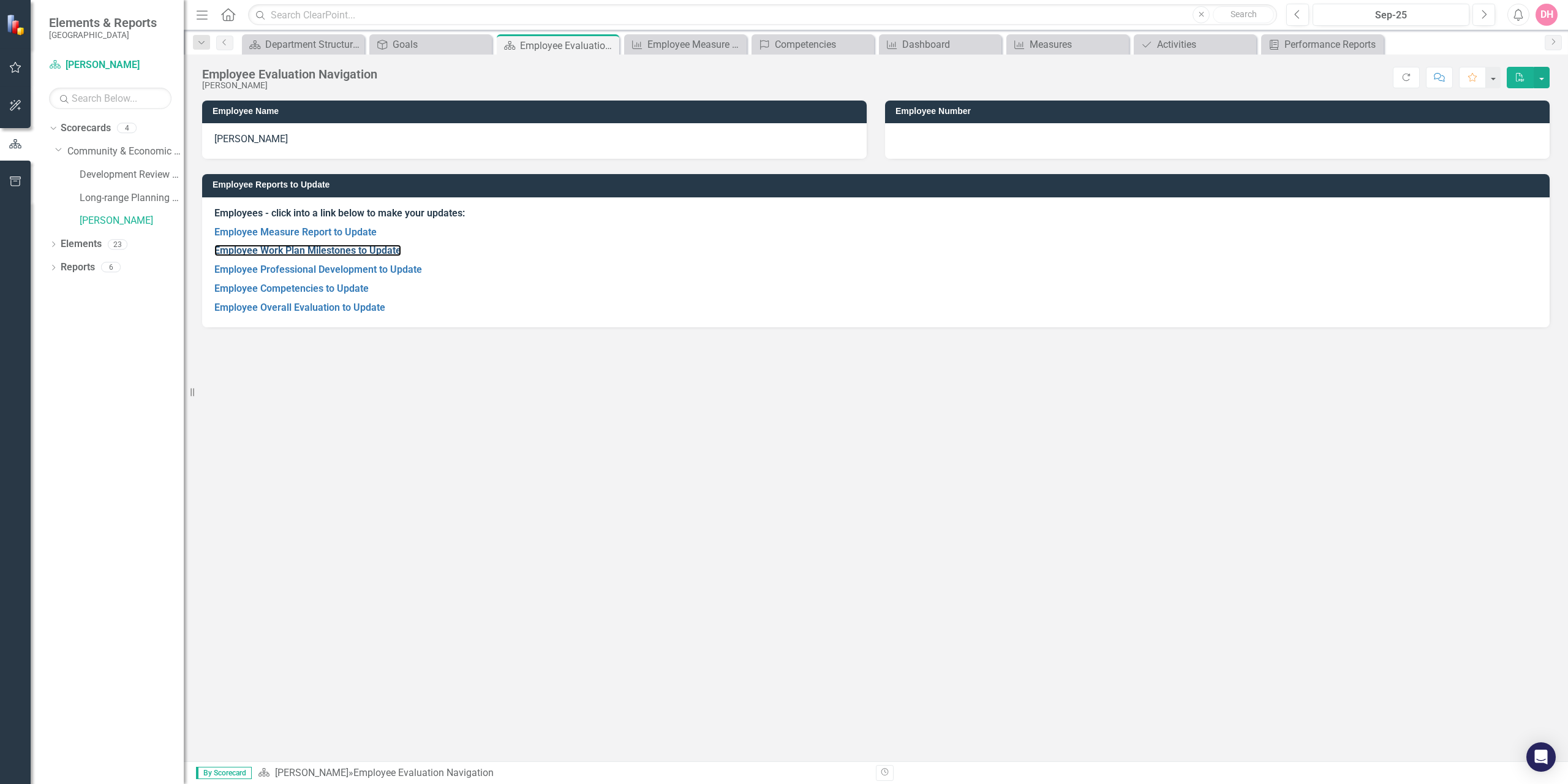
click at [280, 251] on link "Employee Work Plan Milestones to Update" at bounding box center [308, 250] width 187 height 12
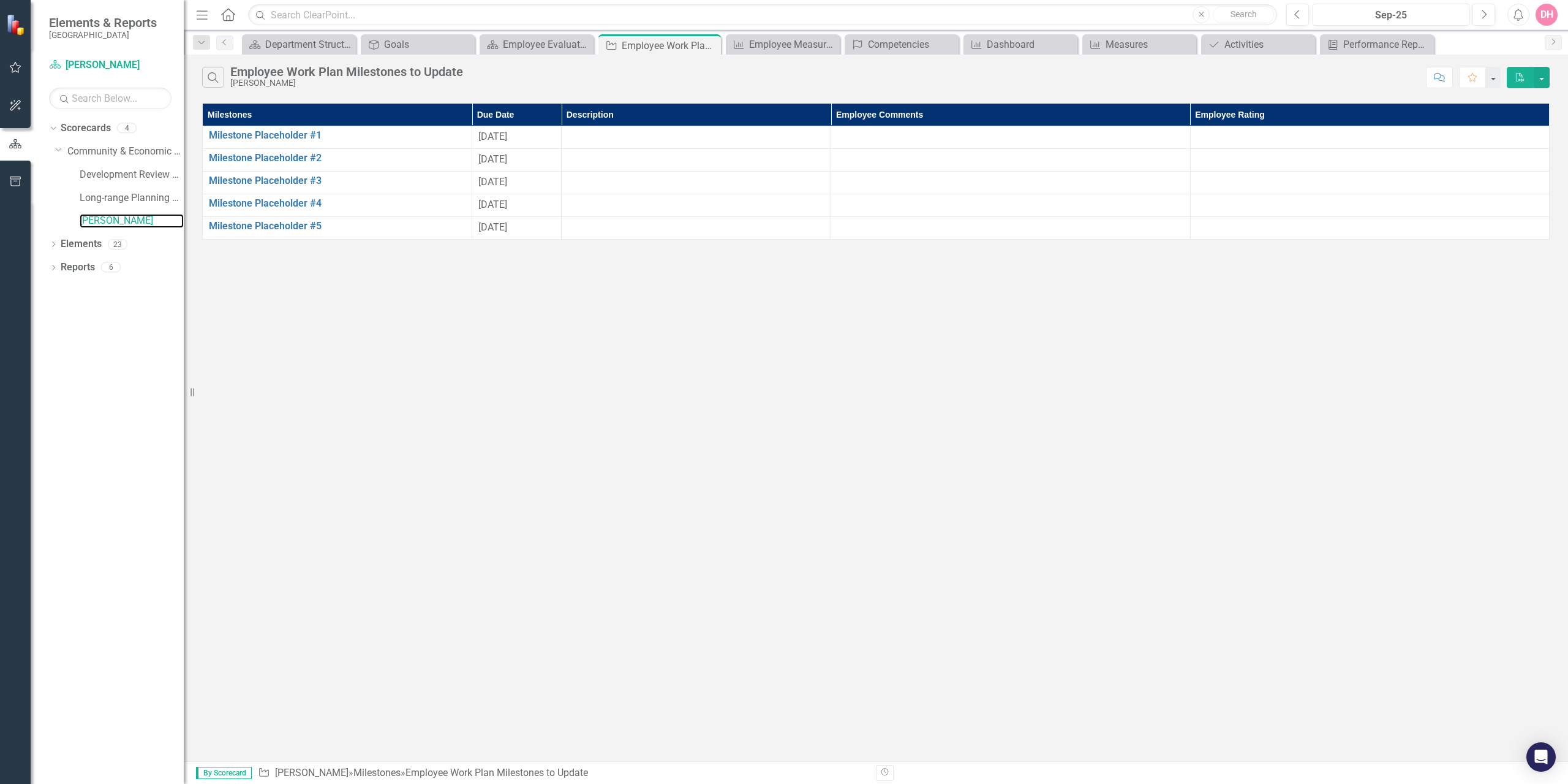
click at [96, 221] on link "[PERSON_NAME]" at bounding box center [132, 220] width 104 height 14
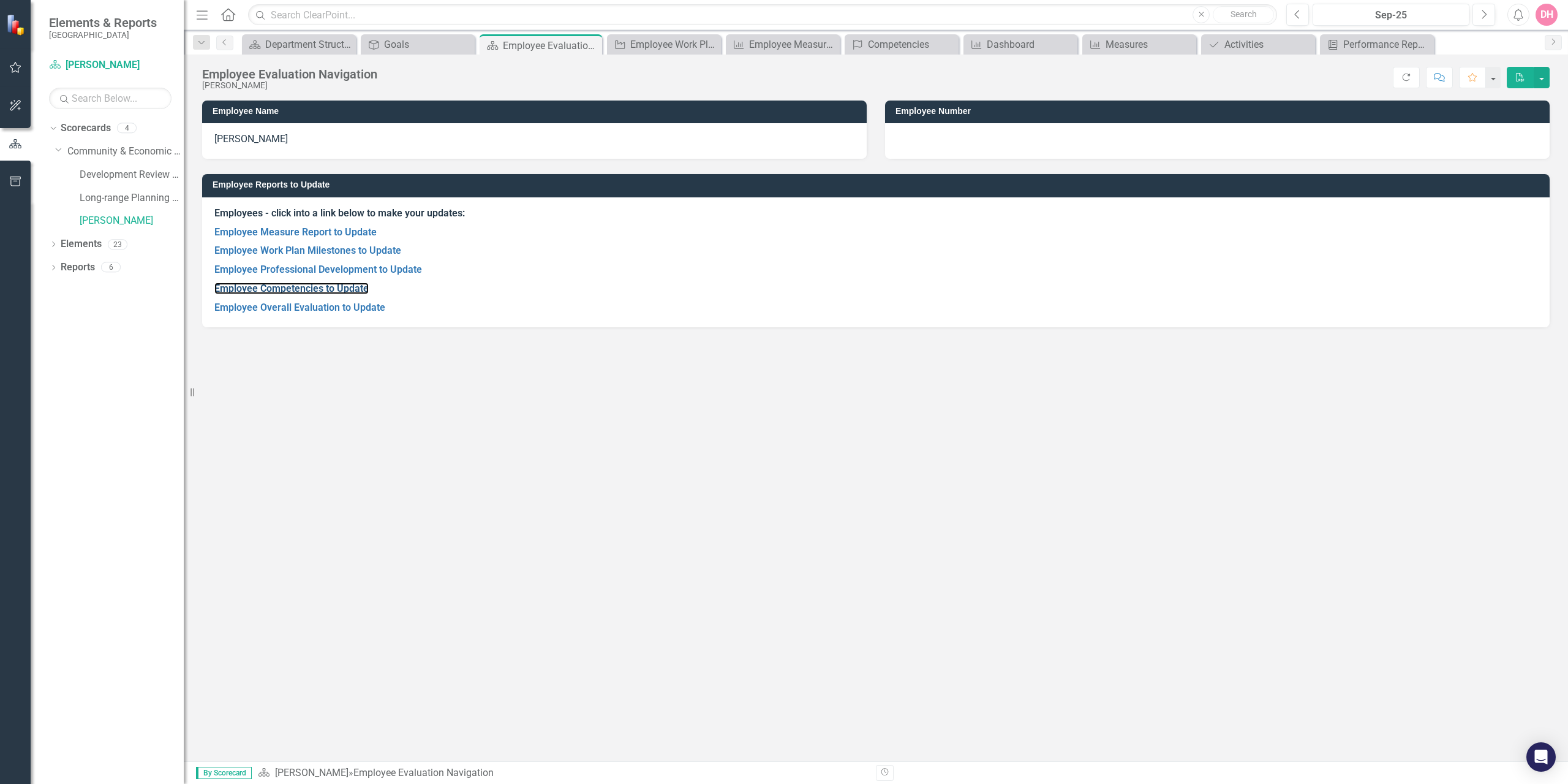
click at [284, 291] on link "Employee Competencies to Update" at bounding box center [291, 288] width 154 height 12
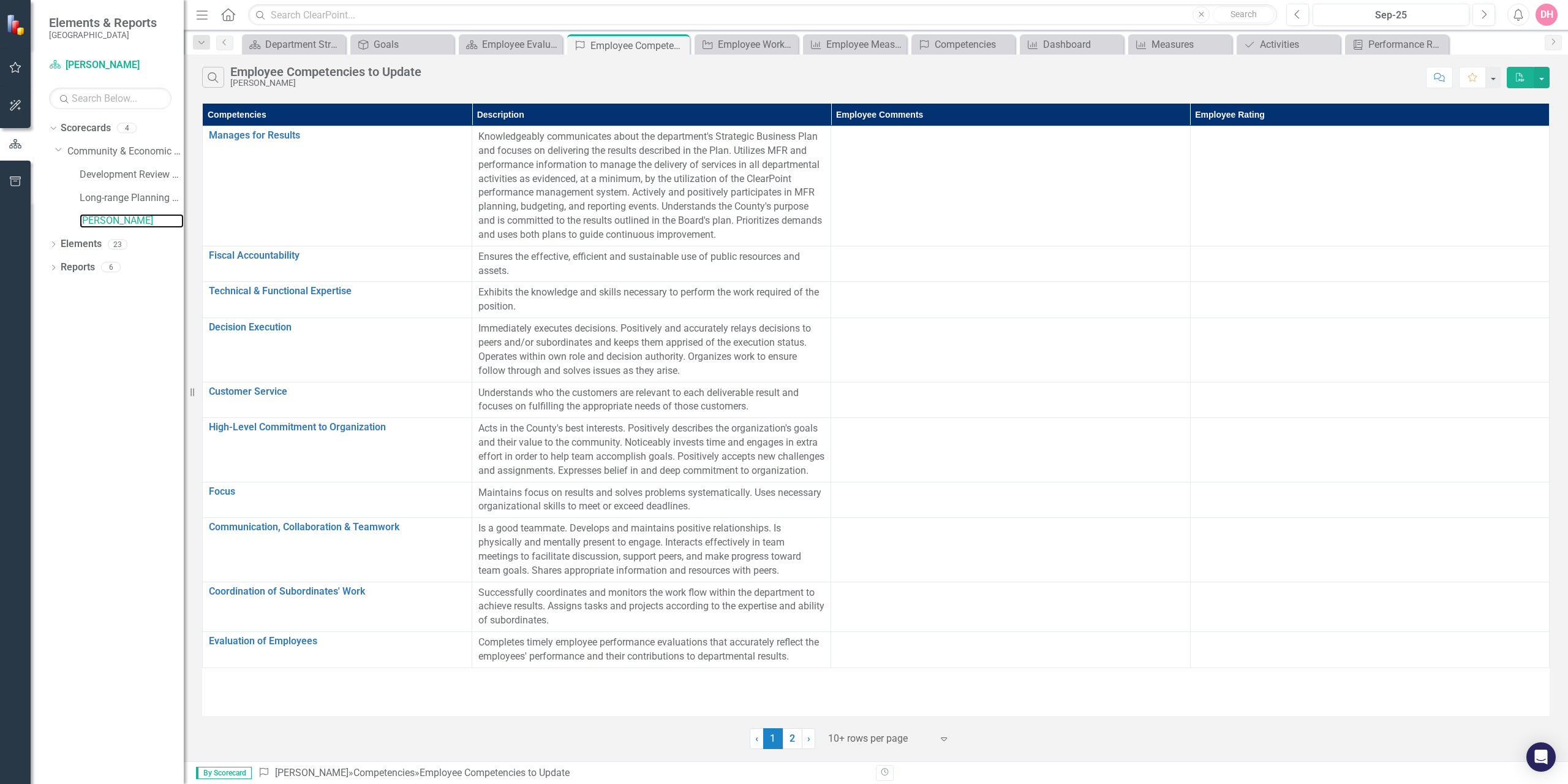
click at [97, 220] on link "[PERSON_NAME]" at bounding box center [132, 220] width 104 height 14
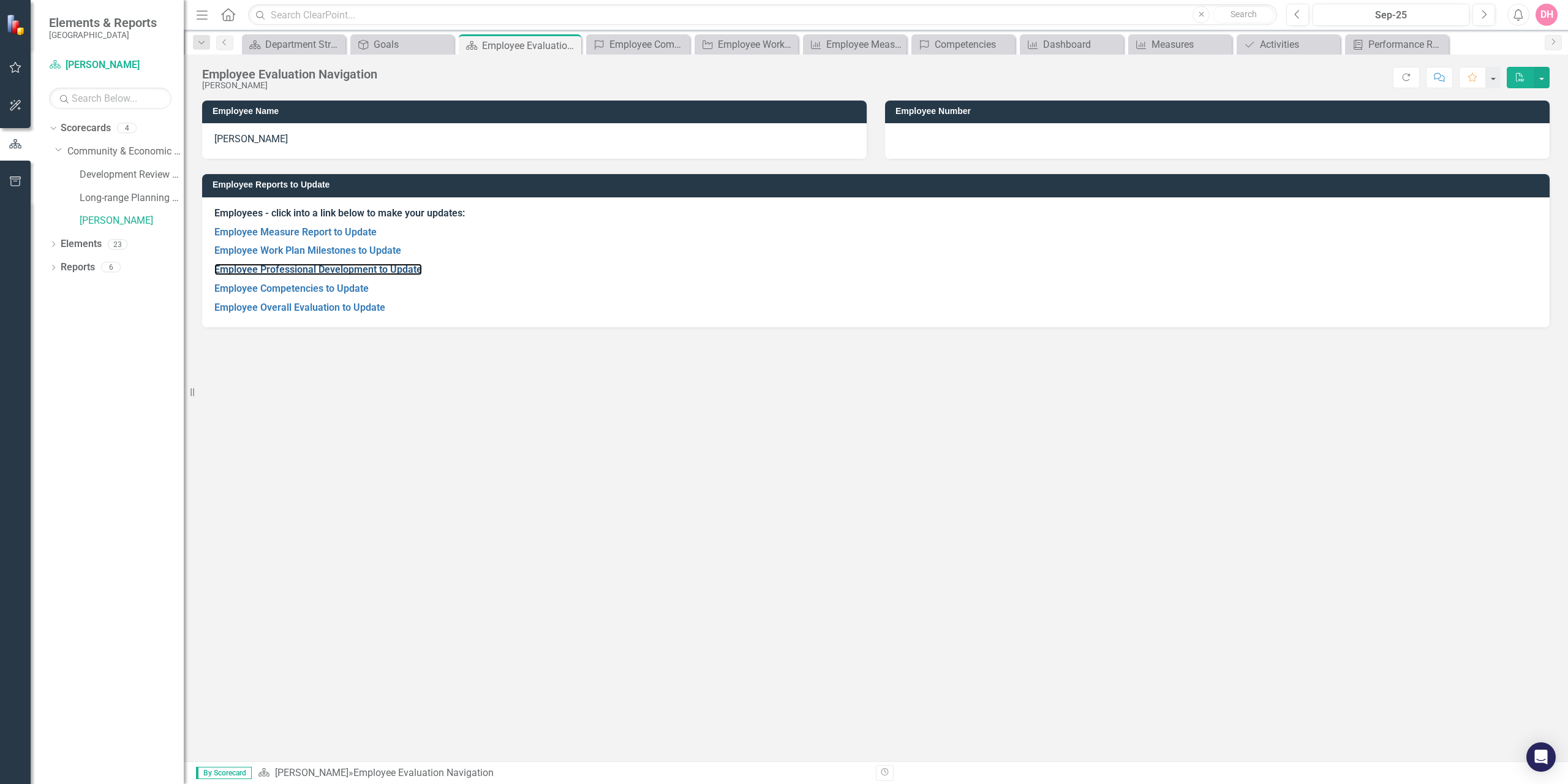
click at [269, 270] on link "Employee Professional Development to Update" at bounding box center [318, 270] width 208 height 12
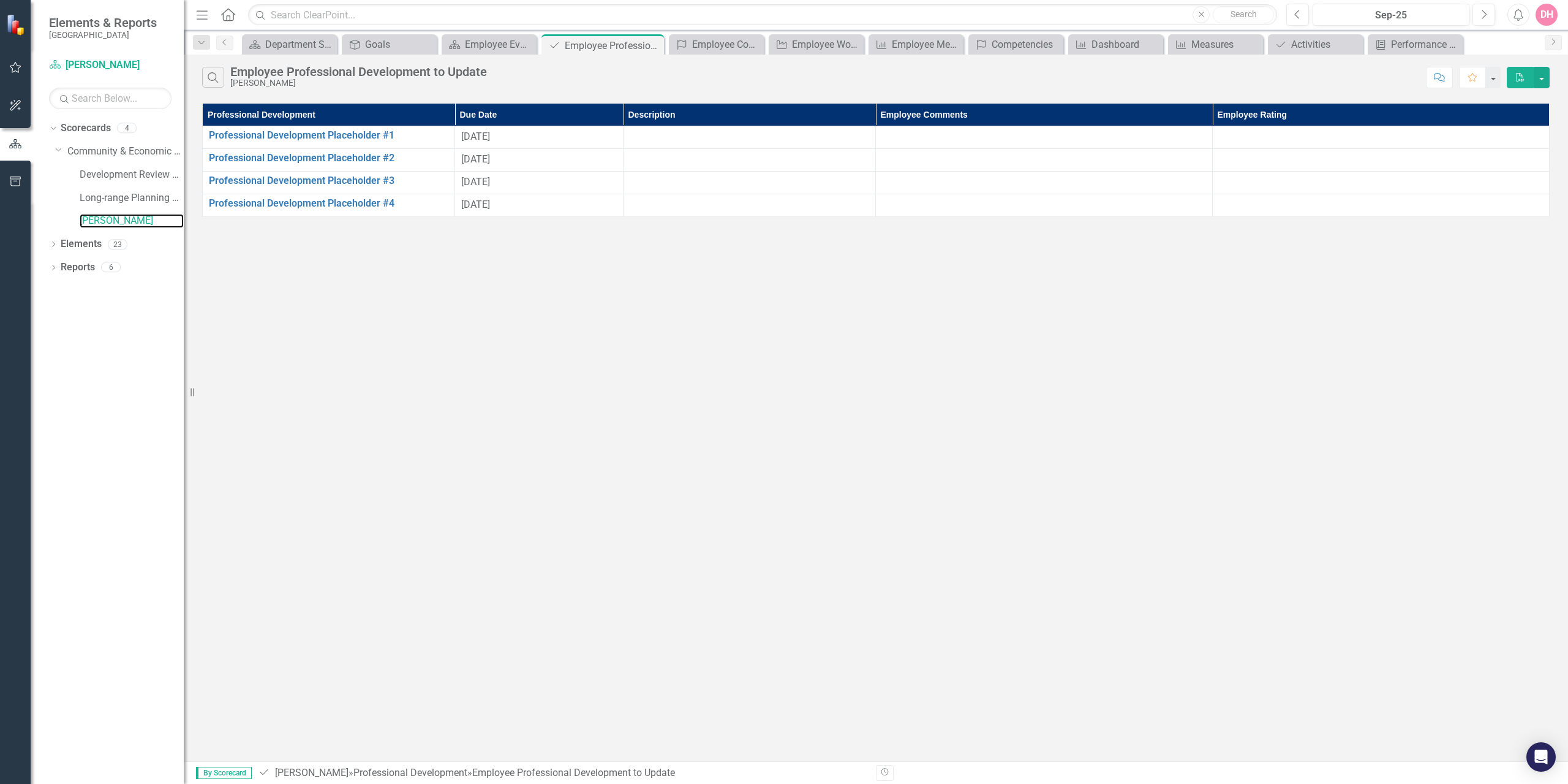
click at [114, 220] on link "[PERSON_NAME]" at bounding box center [132, 220] width 104 height 14
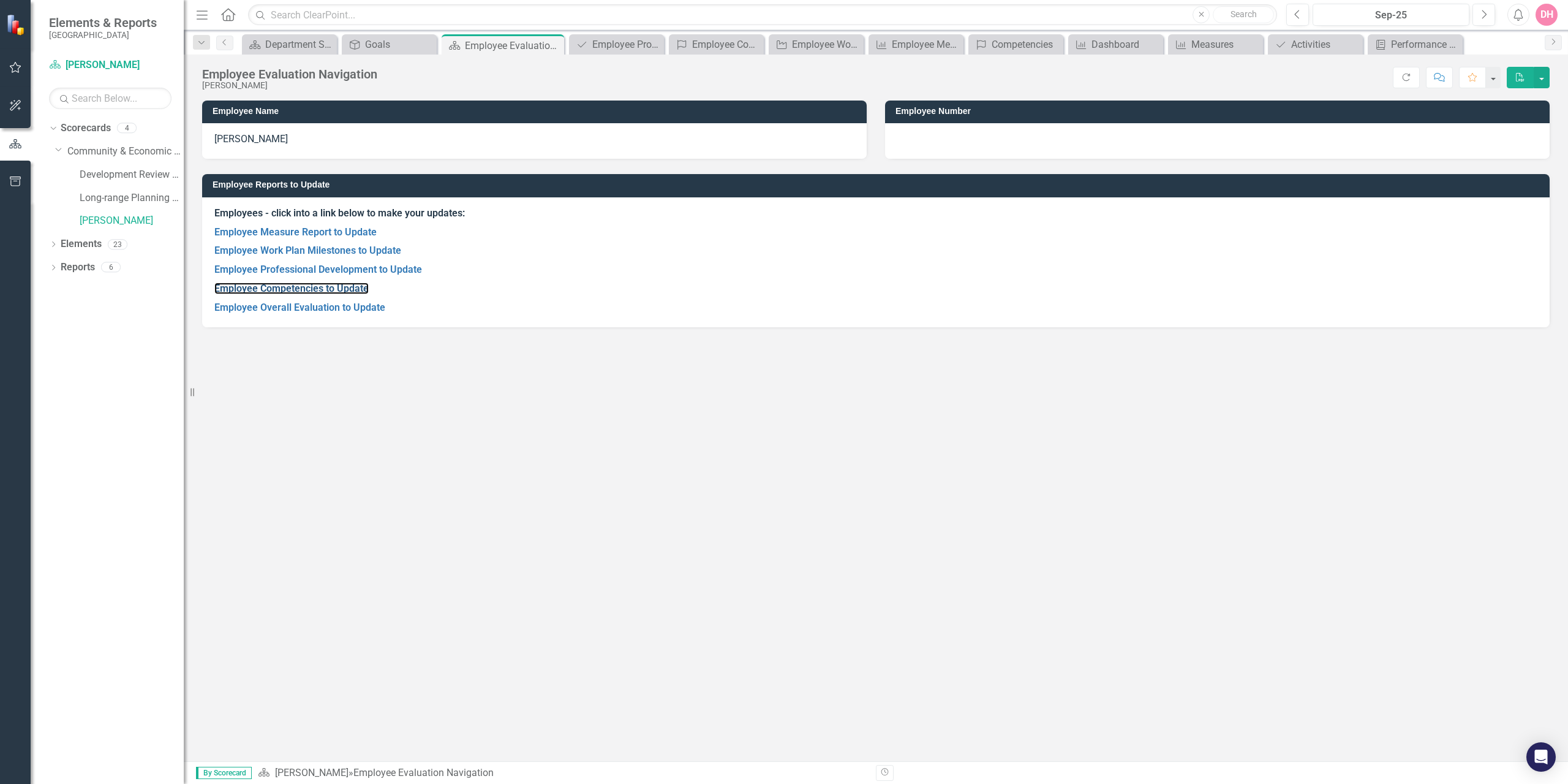
click at [264, 288] on link "Employee Competencies to Update" at bounding box center [291, 288] width 154 height 12
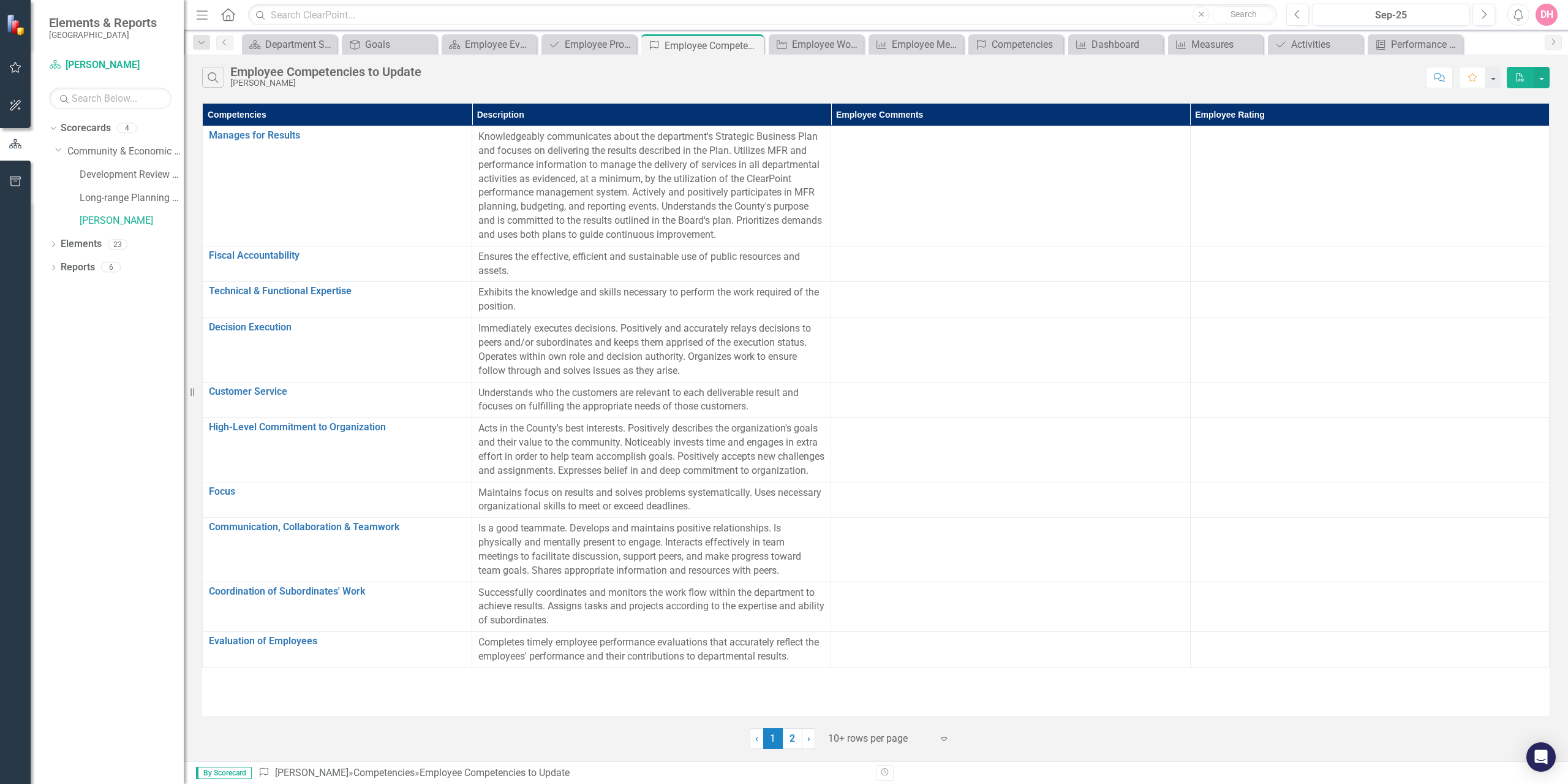
click at [94, 213] on div "[PERSON_NAME]" at bounding box center [132, 221] width 104 height 20
click at [105, 221] on link "[PERSON_NAME]" at bounding box center [132, 220] width 104 height 14
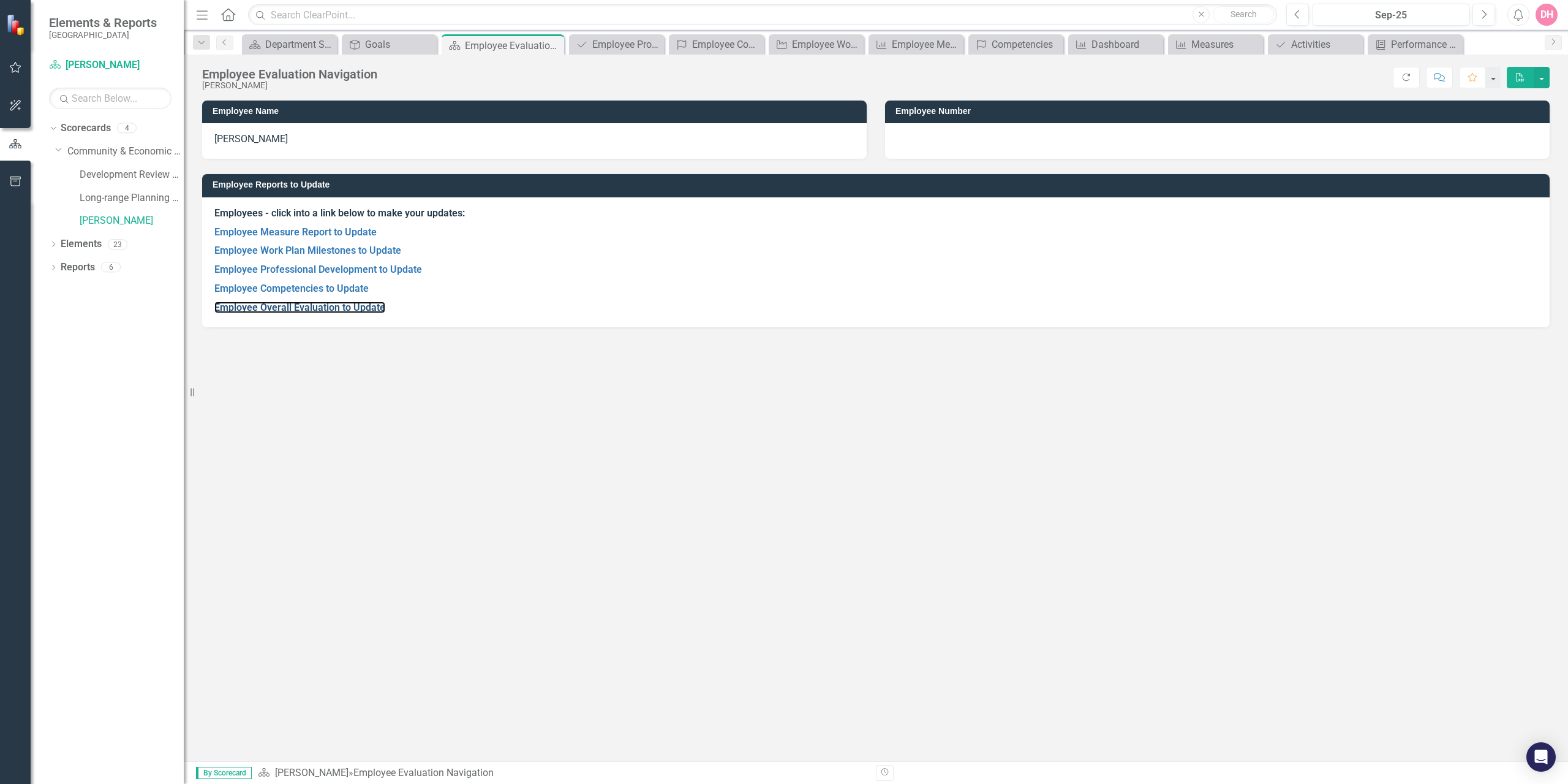
click at [245, 309] on link "Employee Overall Evaluation to Update" at bounding box center [300, 307] width 171 height 12
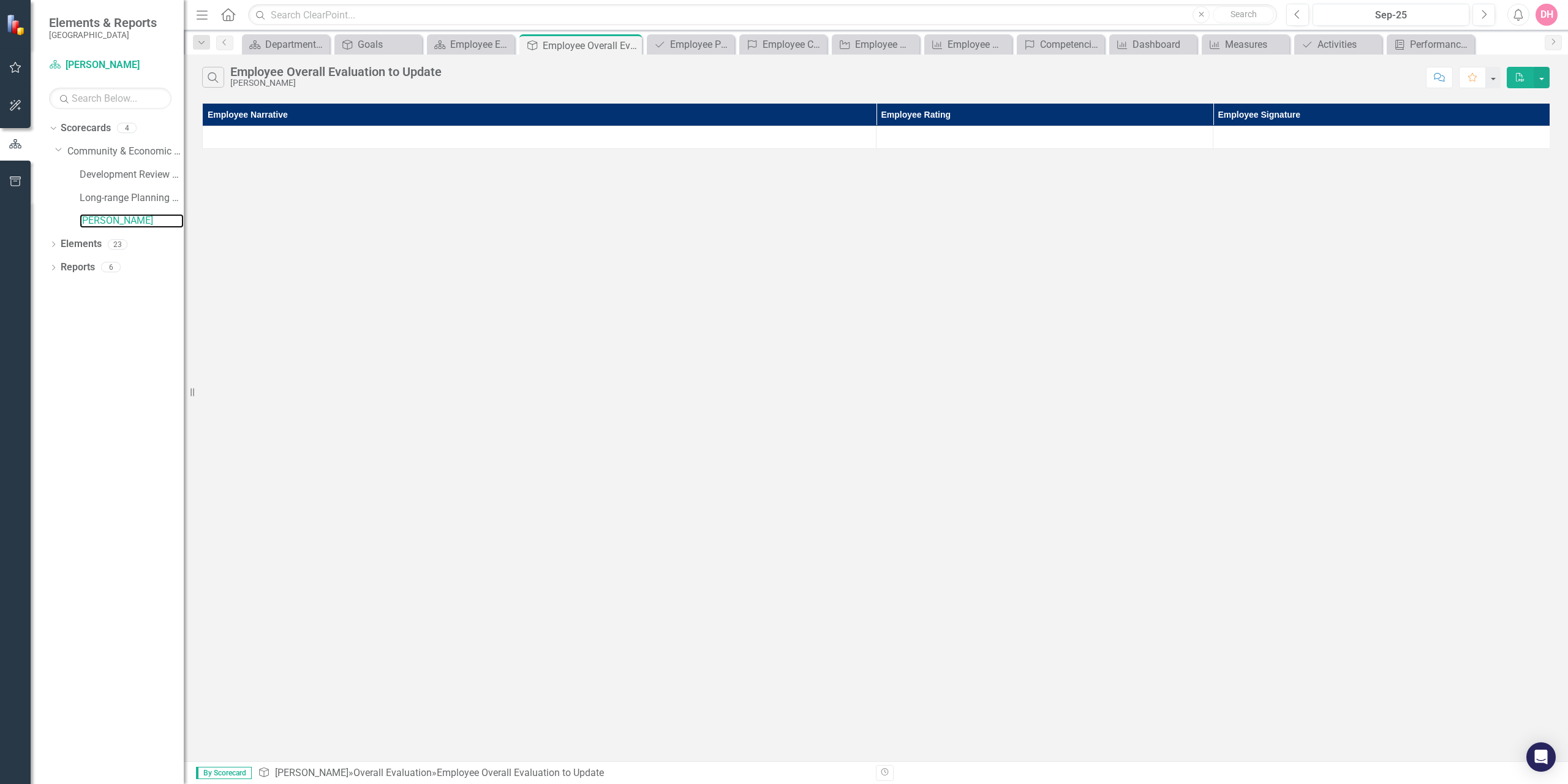
click at [109, 225] on link "[PERSON_NAME]" at bounding box center [132, 220] width 104 height 14
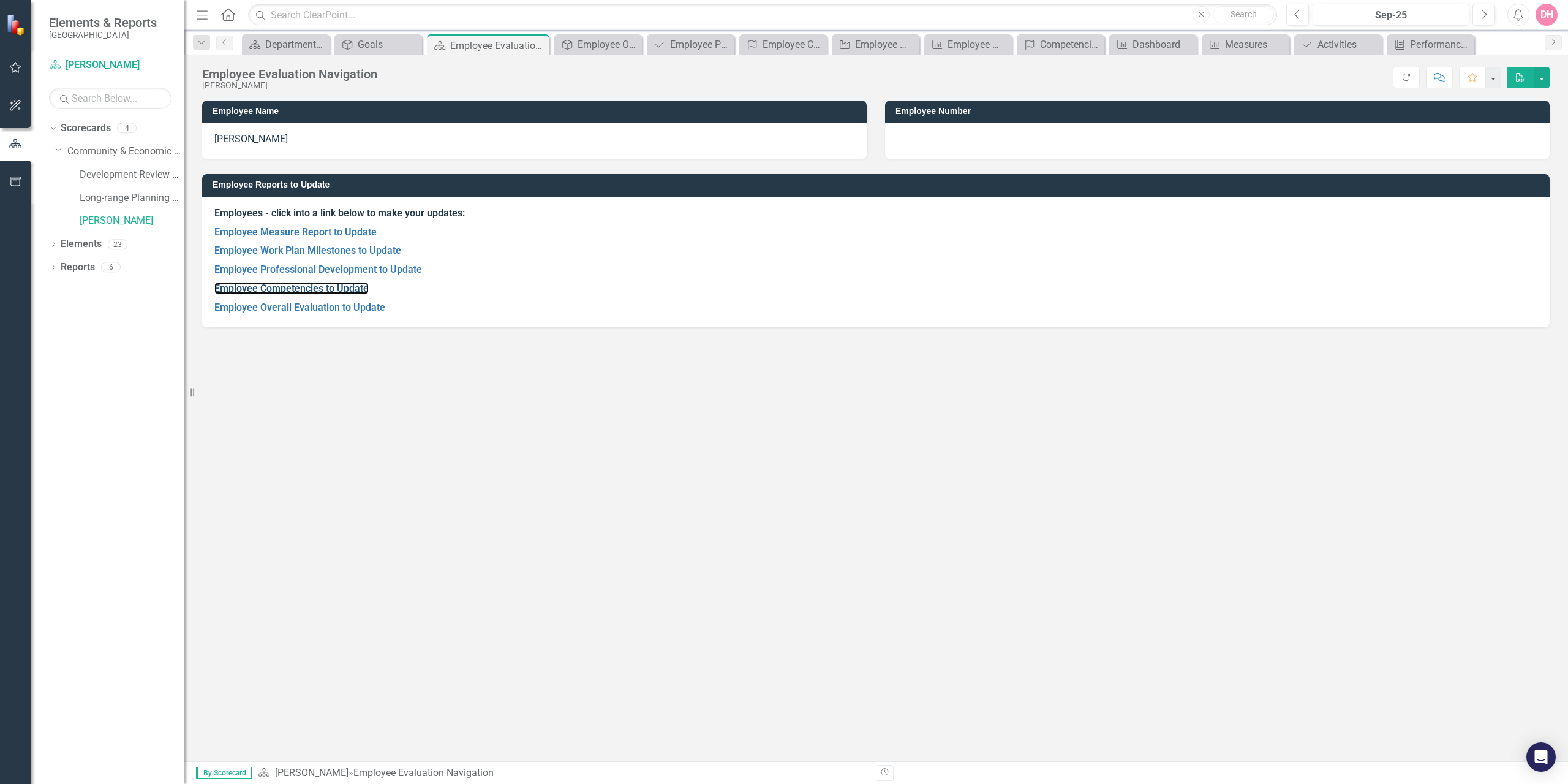
click at [250, 292] on link "Employee Competencies to Update" at bounding box center [291, 288] width 154 height 12
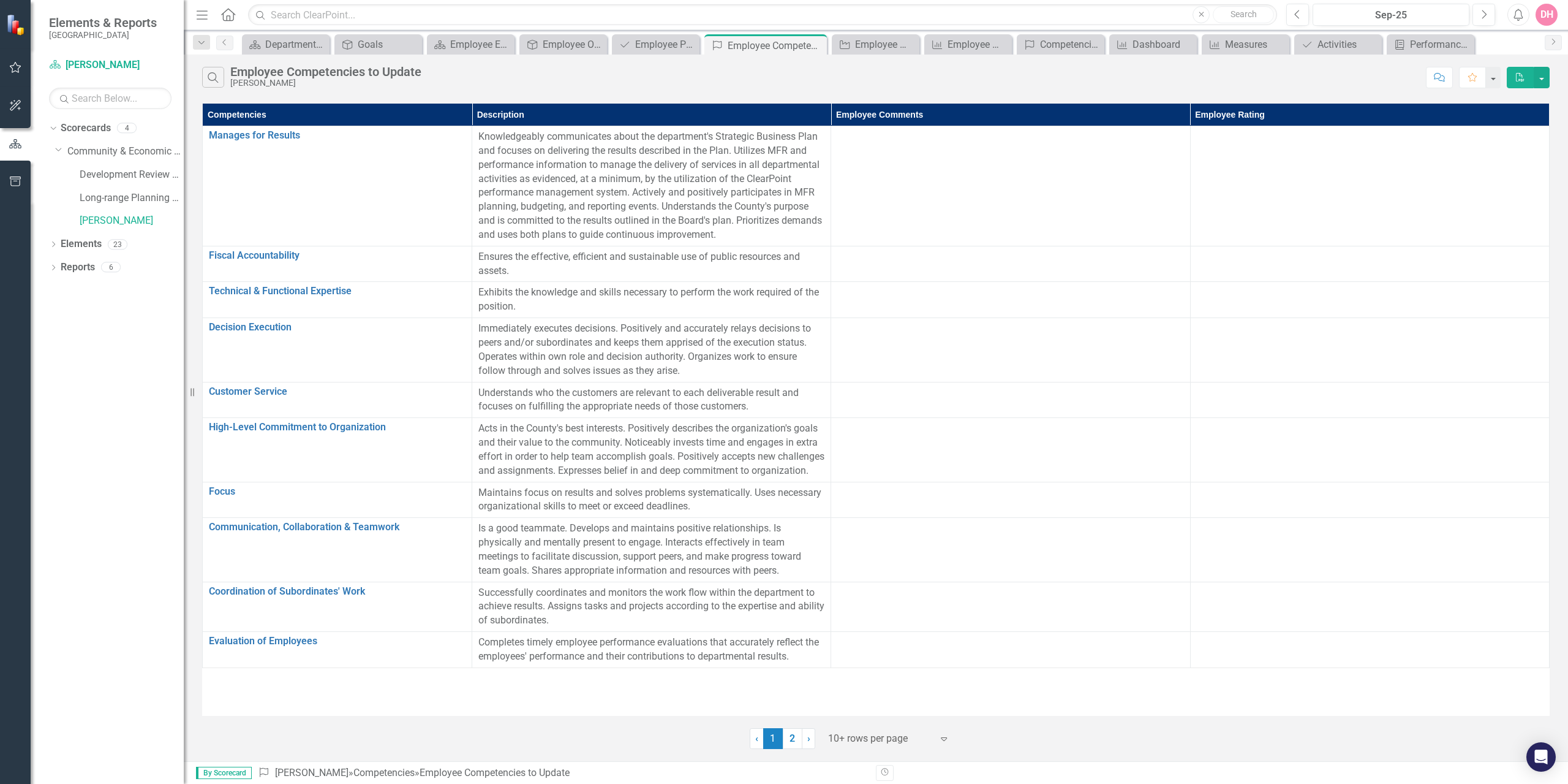
click at [790, 737] on link "2" at bounding box center [792, 738] width 20 height 21
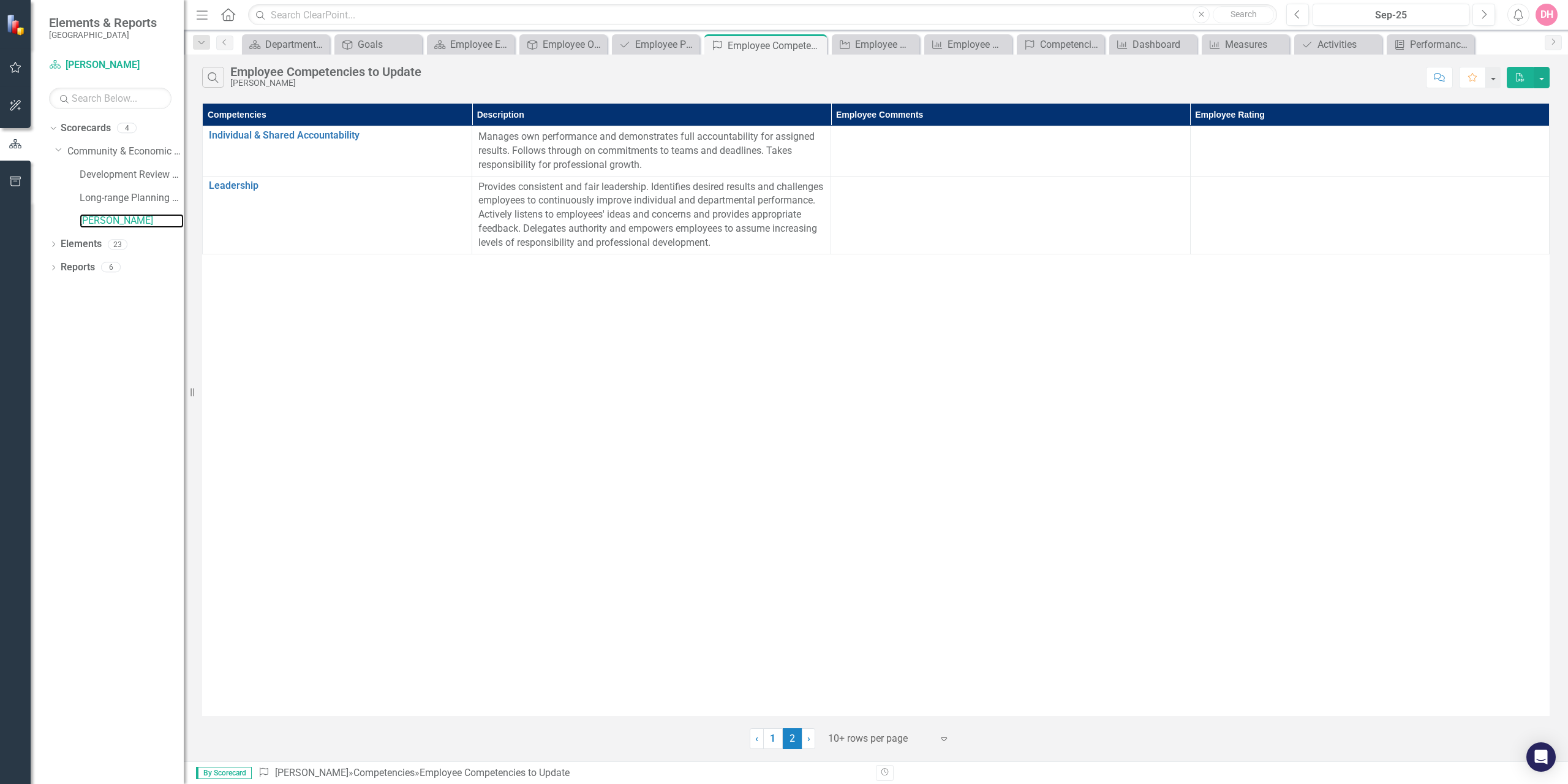
click at [102, 225] on link "[PERSON_NAME]" at bounding box center [132, 220] width 104 height 14
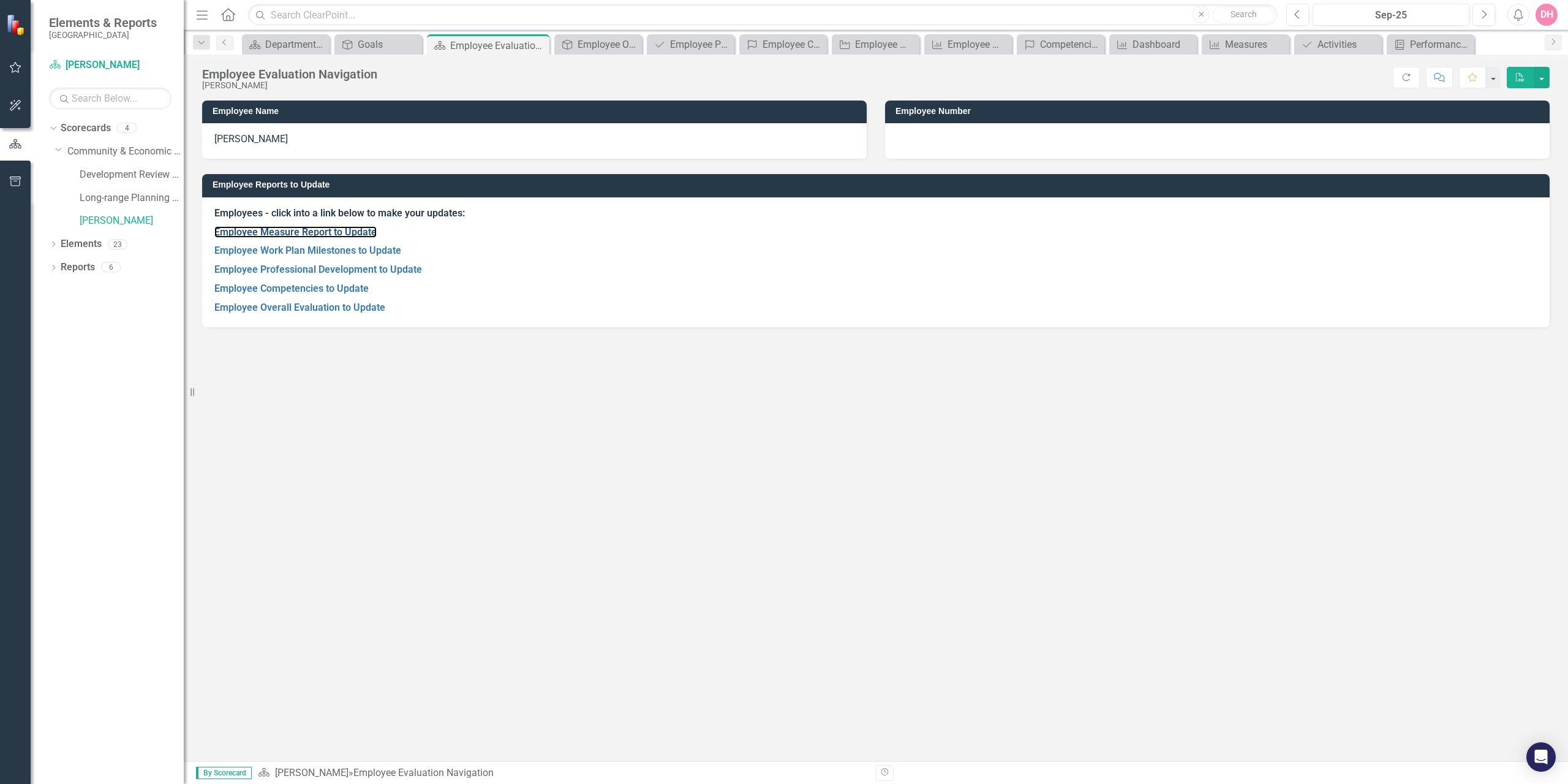
click at [327, 230] on link "Employee Measure Report to Update" at bounding box center [295, 232] width 162 height 12
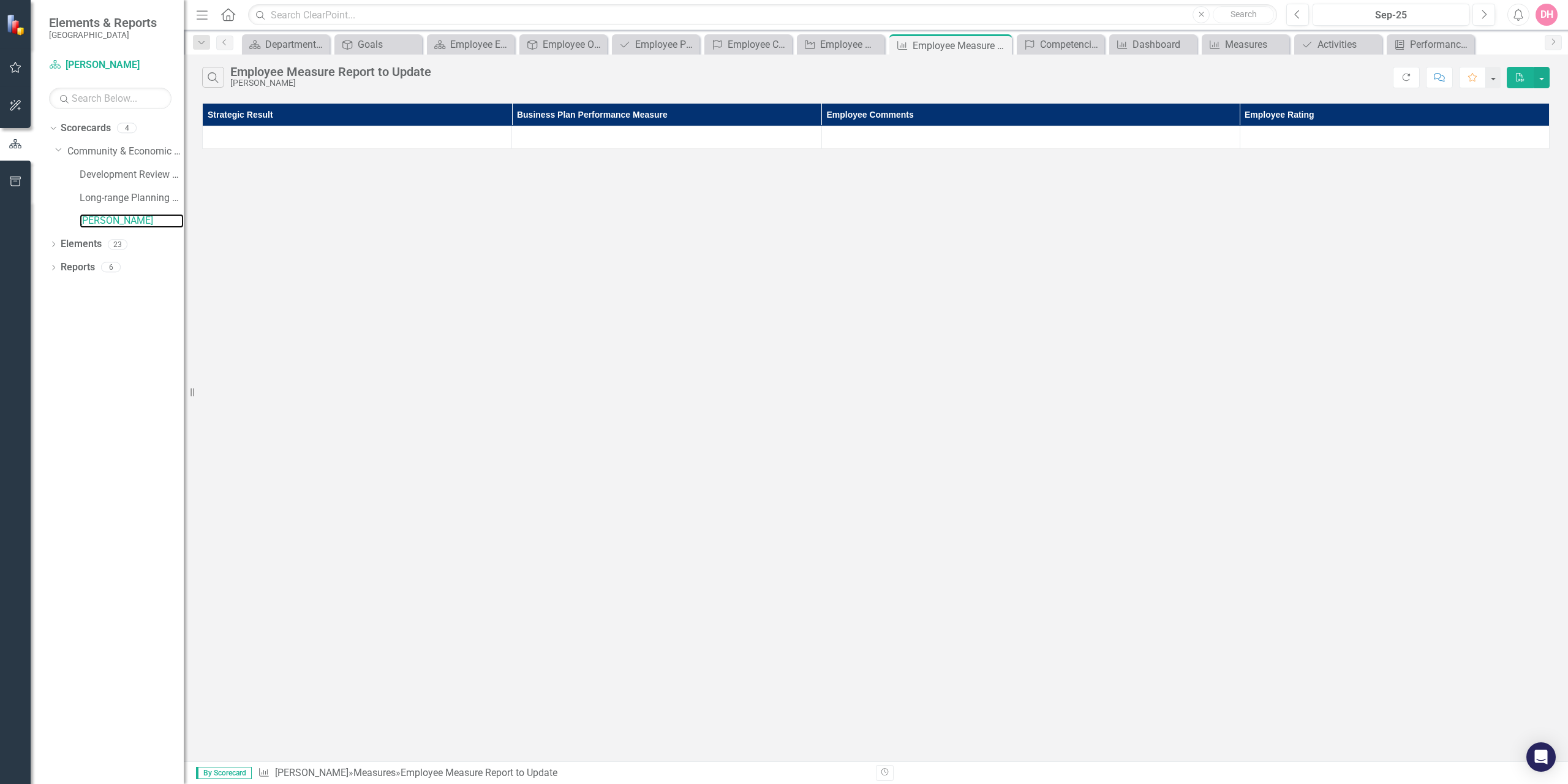
click at [91, 216] on link "[PERSON_NAME]" at bounding box center [132, 220] width 104 height 14
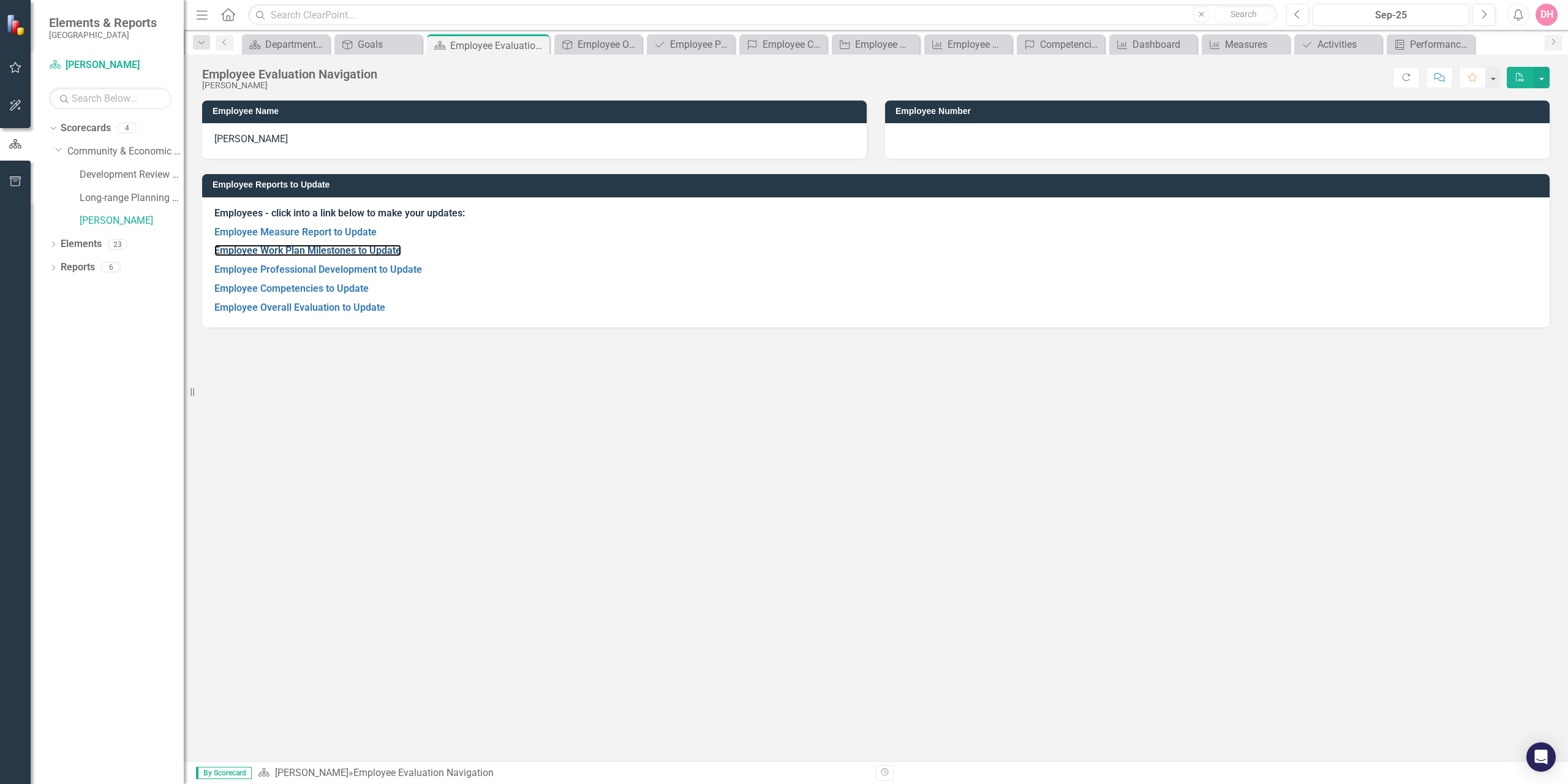
click at [266, 253] on link "Employee Work Plan Milestones to Update" at bounding box center [308, 250] width 187 height 12
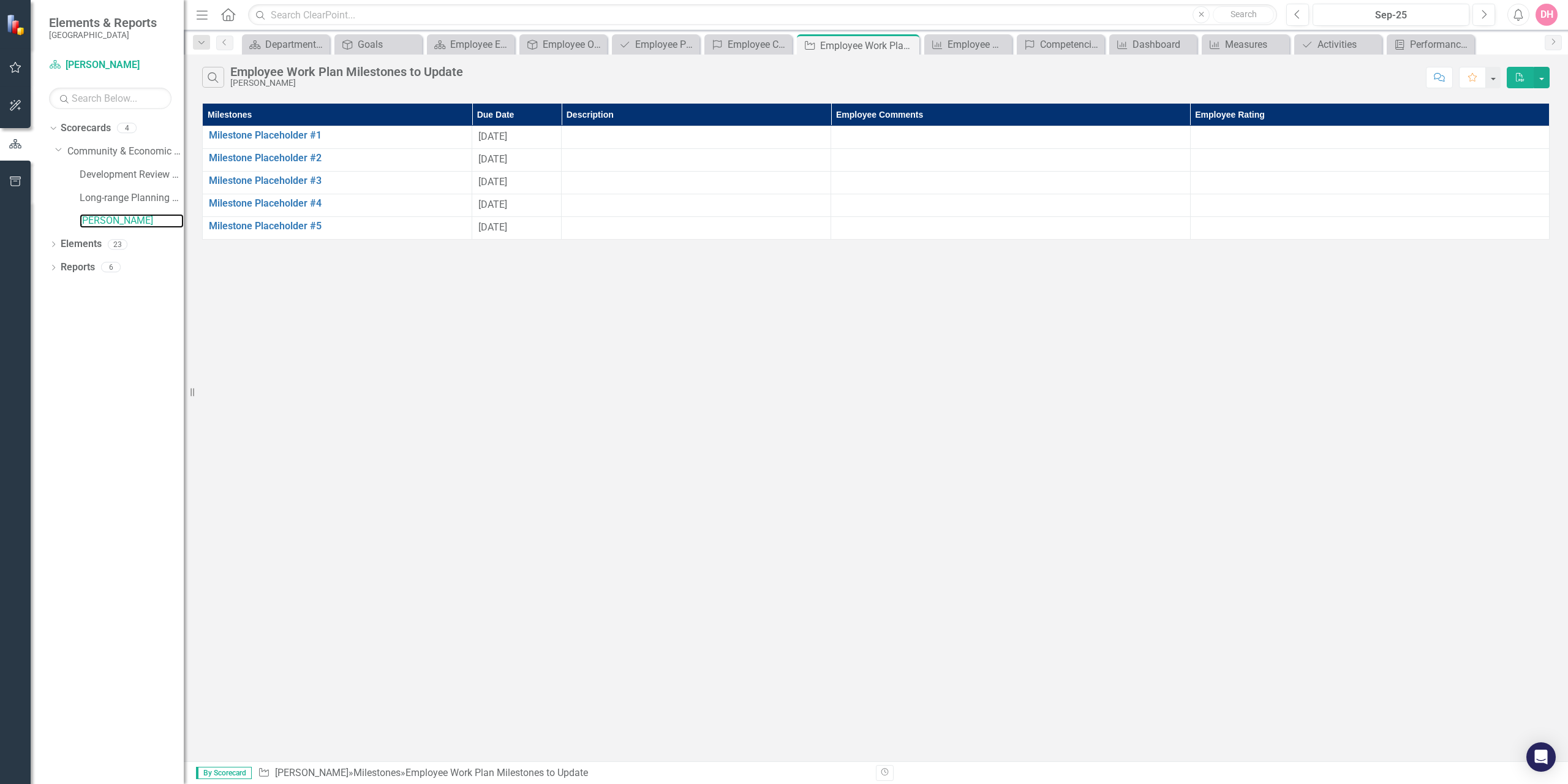
click at [113, 221] on link "[PERSON_NAME]" at bounding box center [132, 220] width 104 height 14
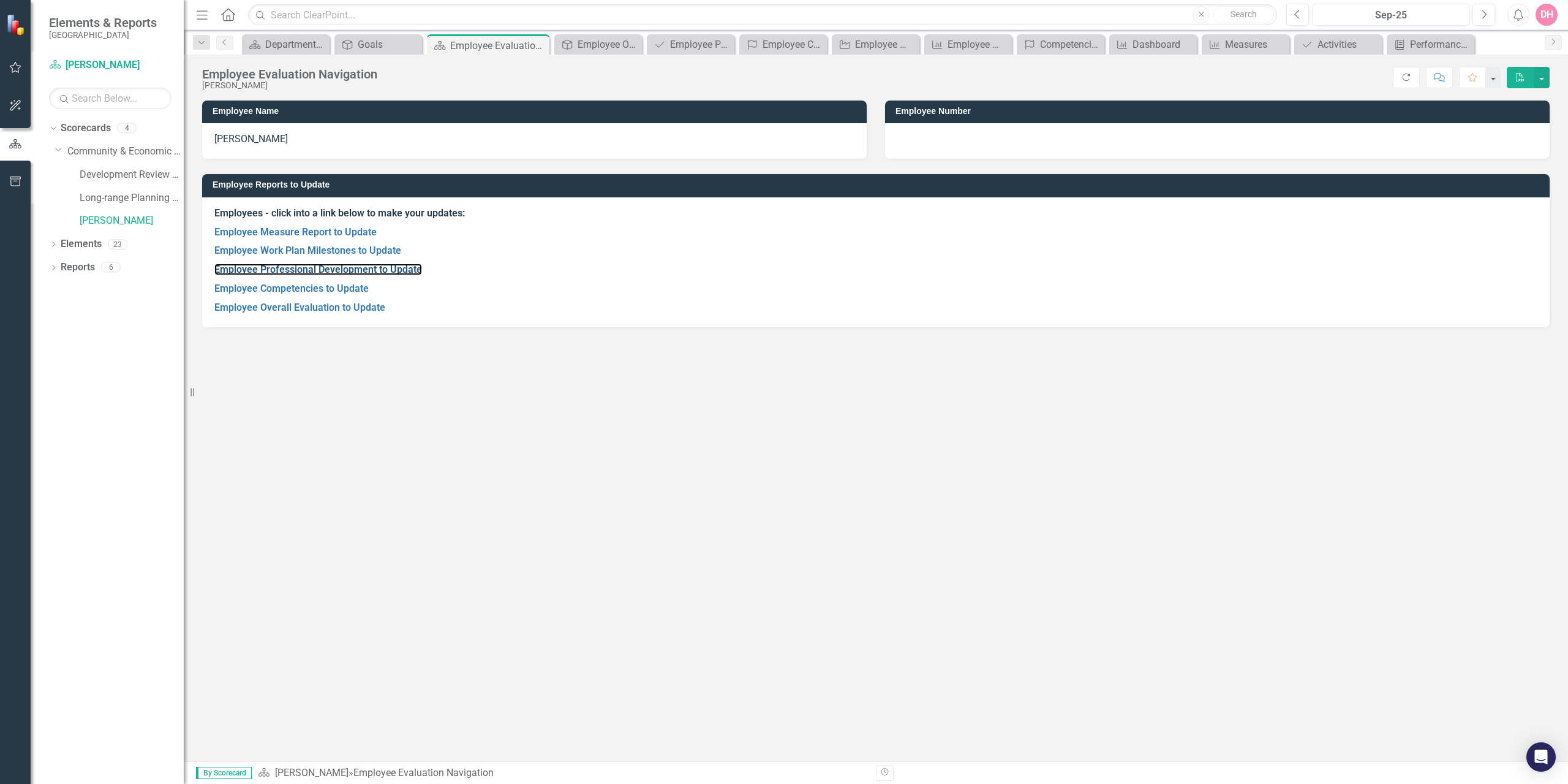
click at [284, 274] on link "Employee Professional Development to Update" at bounding box center [318, 270] width 208 height 12
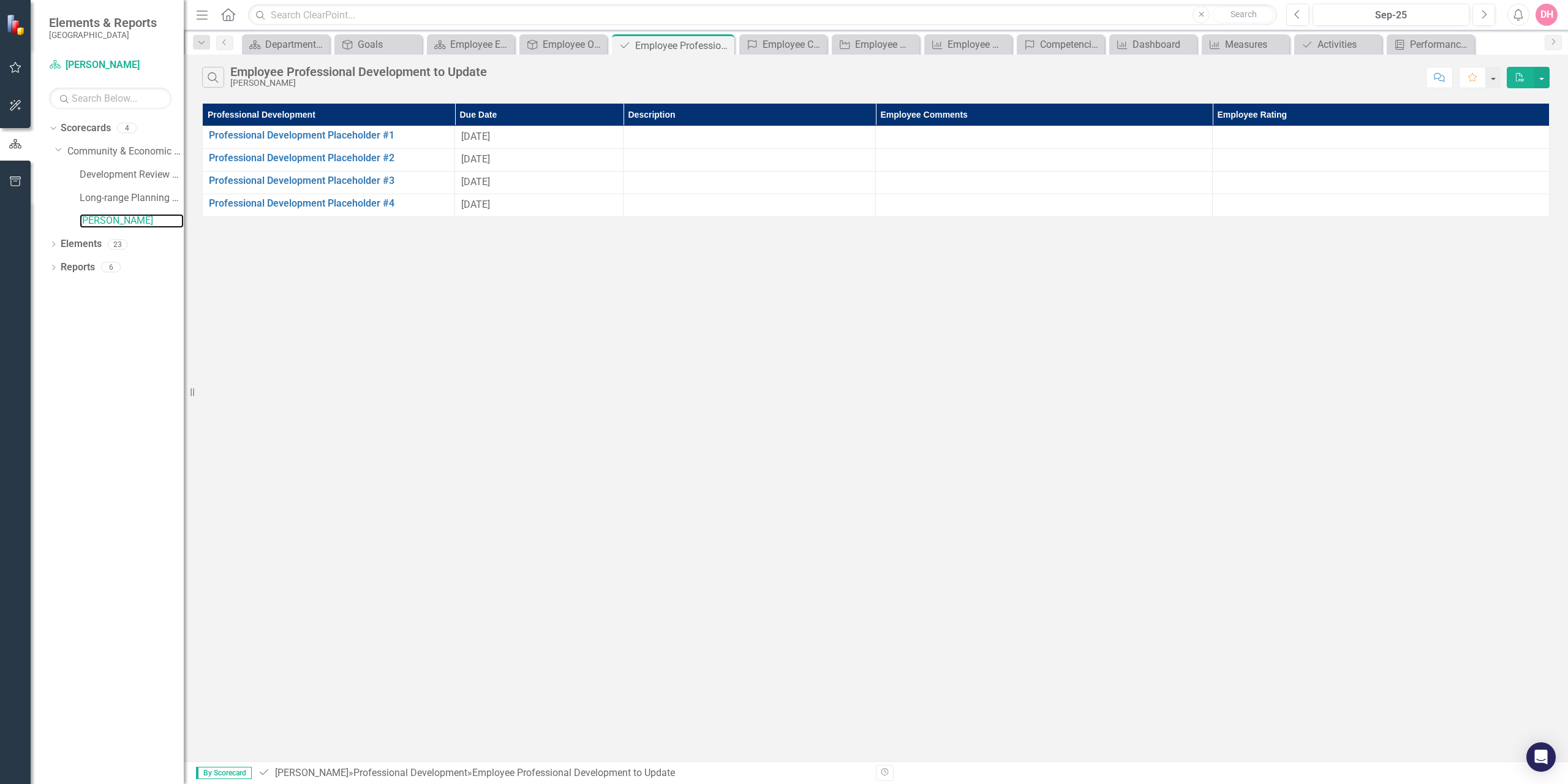
click at [113, 221] on link "[PERSON_NAME]" at bounding box center [132, 220] width 104 height 14
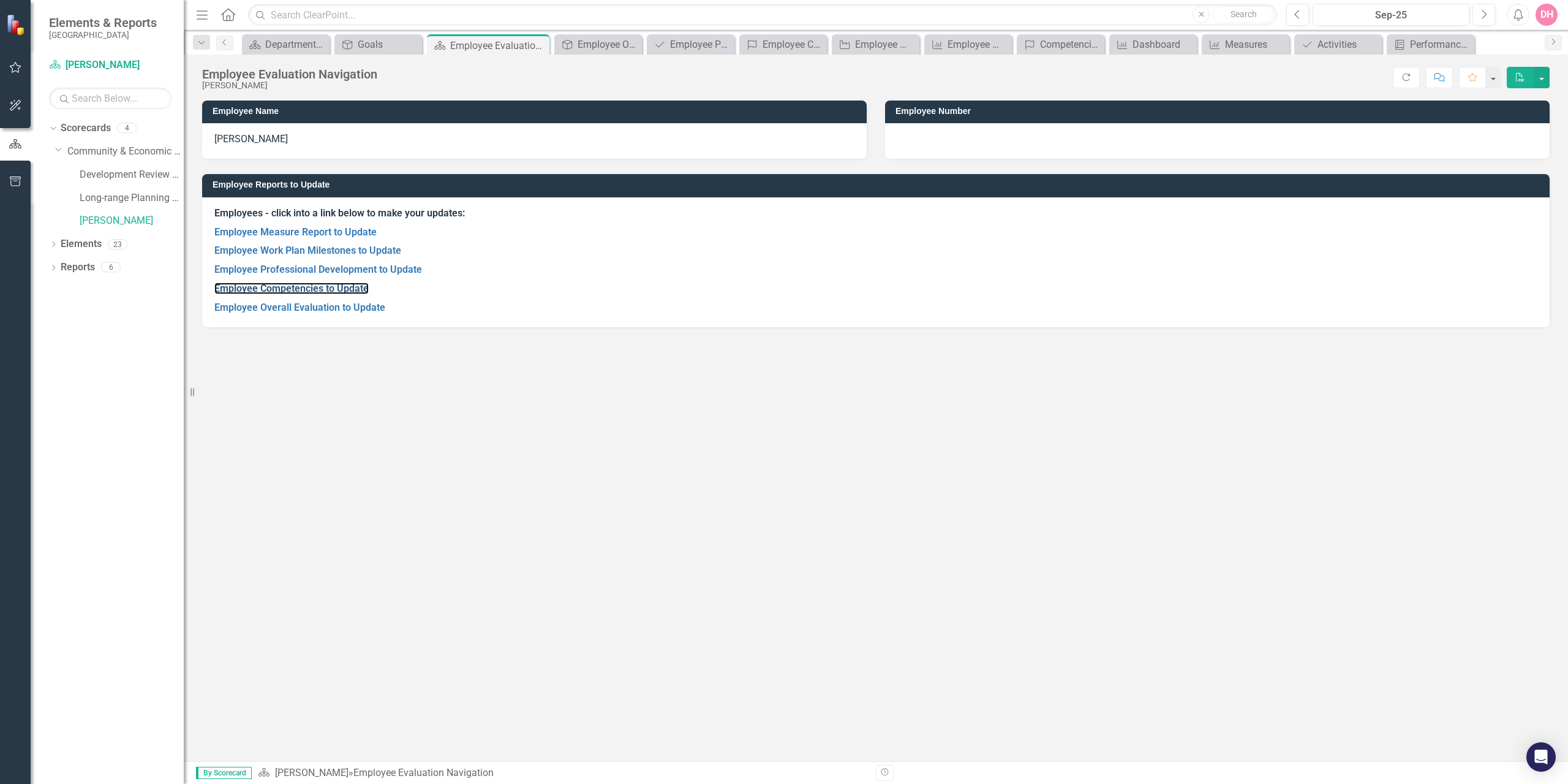
click at [256, 284] on link "Employee Competencies to Update" at bounding box center [291, 288] width 154 height 12
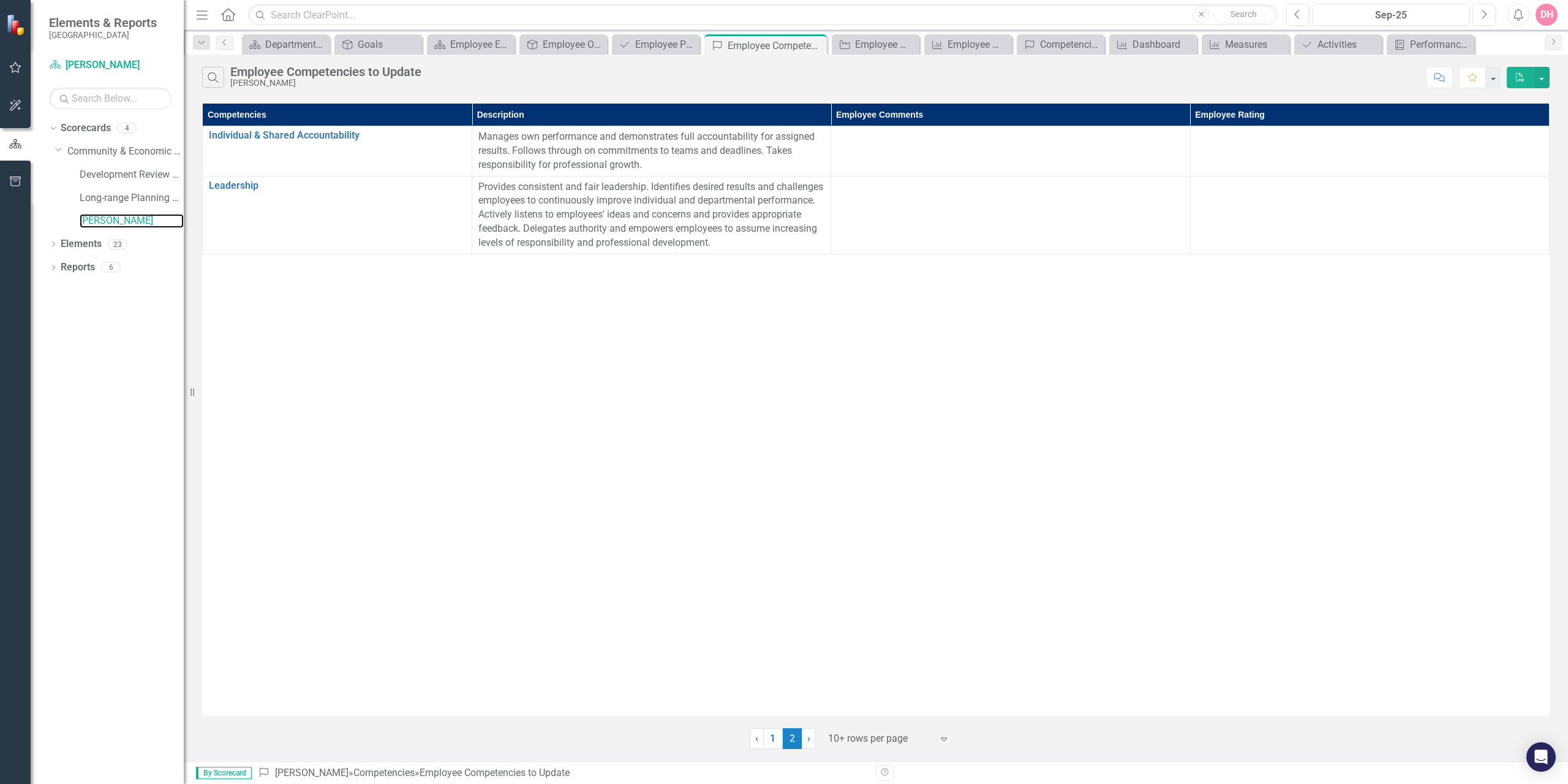
click at [117, 217] on link "[PERSON_NAME]" at bounding box center [132, 220] width 104 height 14
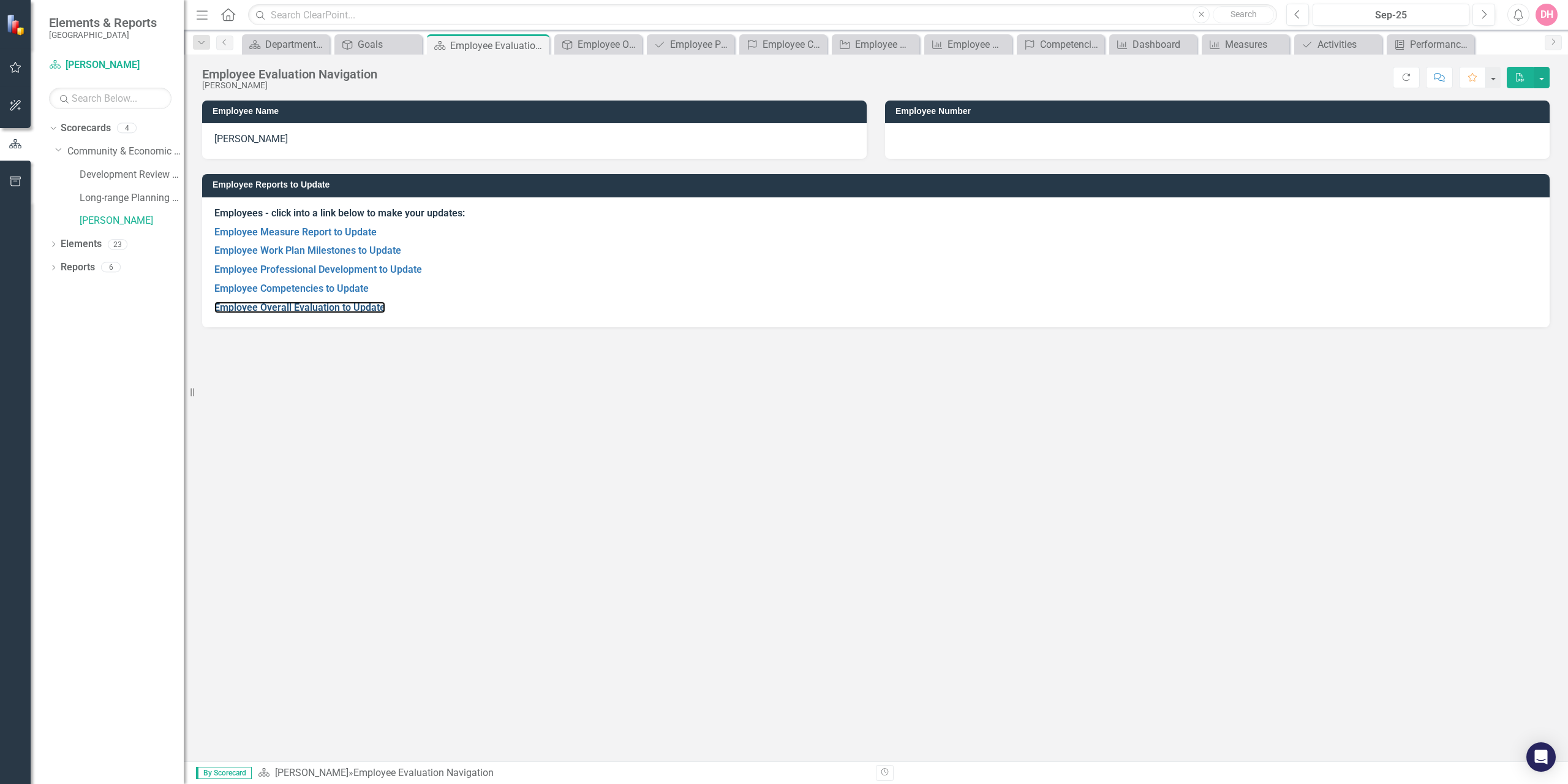
click at [254, 306] on link "Employee Overall Evaluation to Update" at bounding box center [300, 307] width 171 height 12
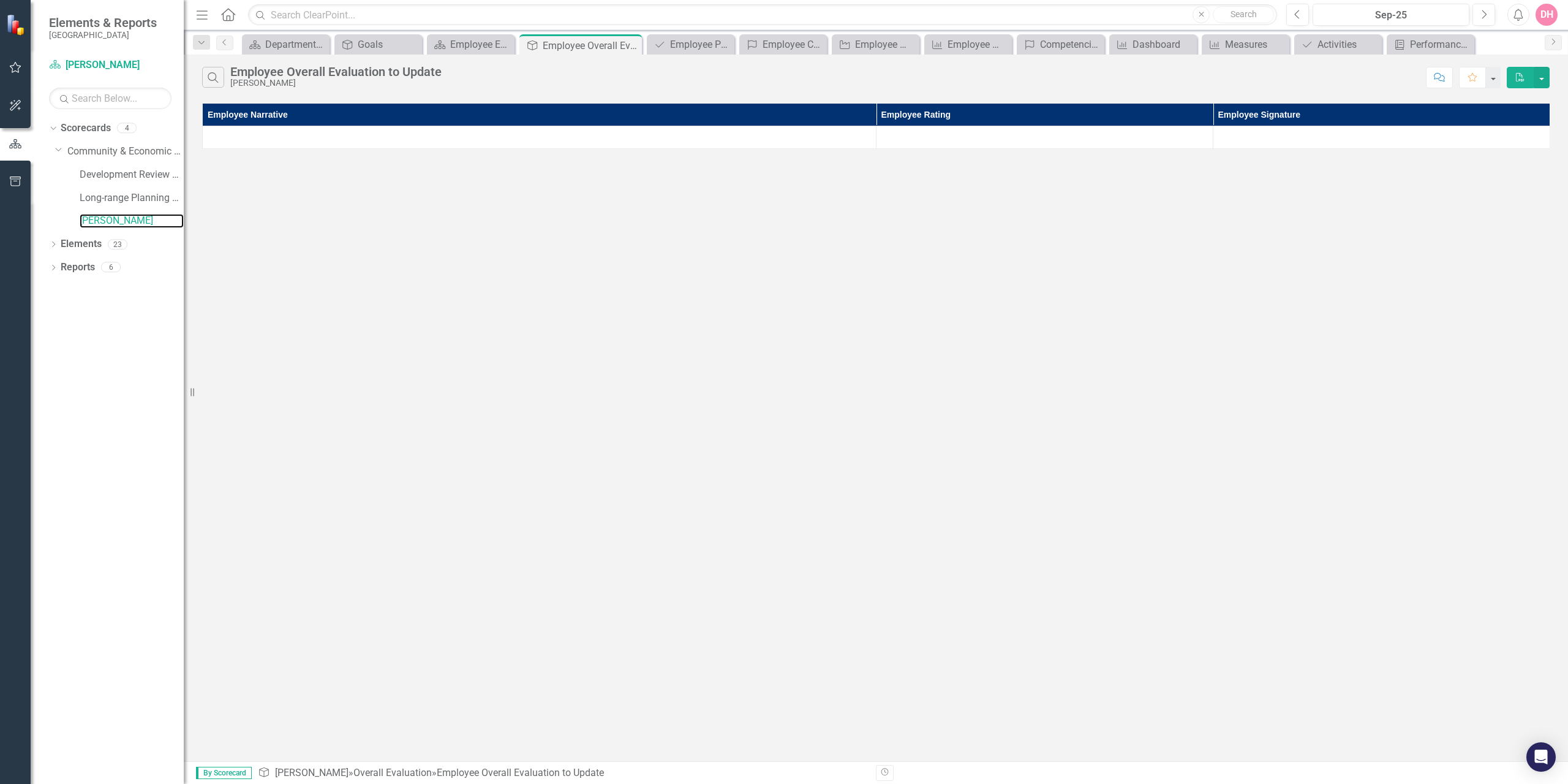
click at [122, 222] on link "[PERSON_NAME]" at bounding box center [132, 220] width 104 height 14
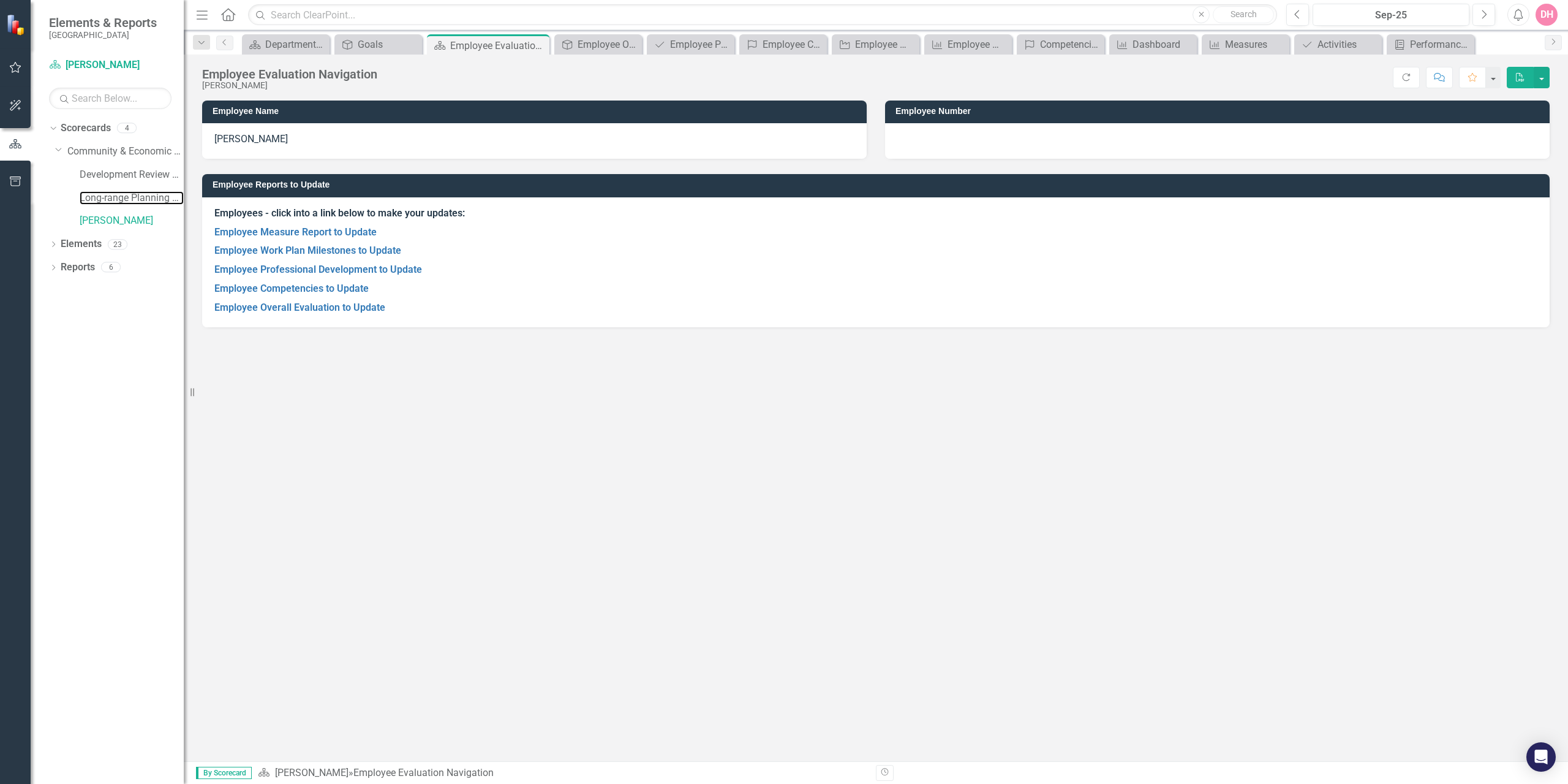
click at [118, 197] on link "Long-range Planning Program" at bounding box center [132, 198] width 104 height 14
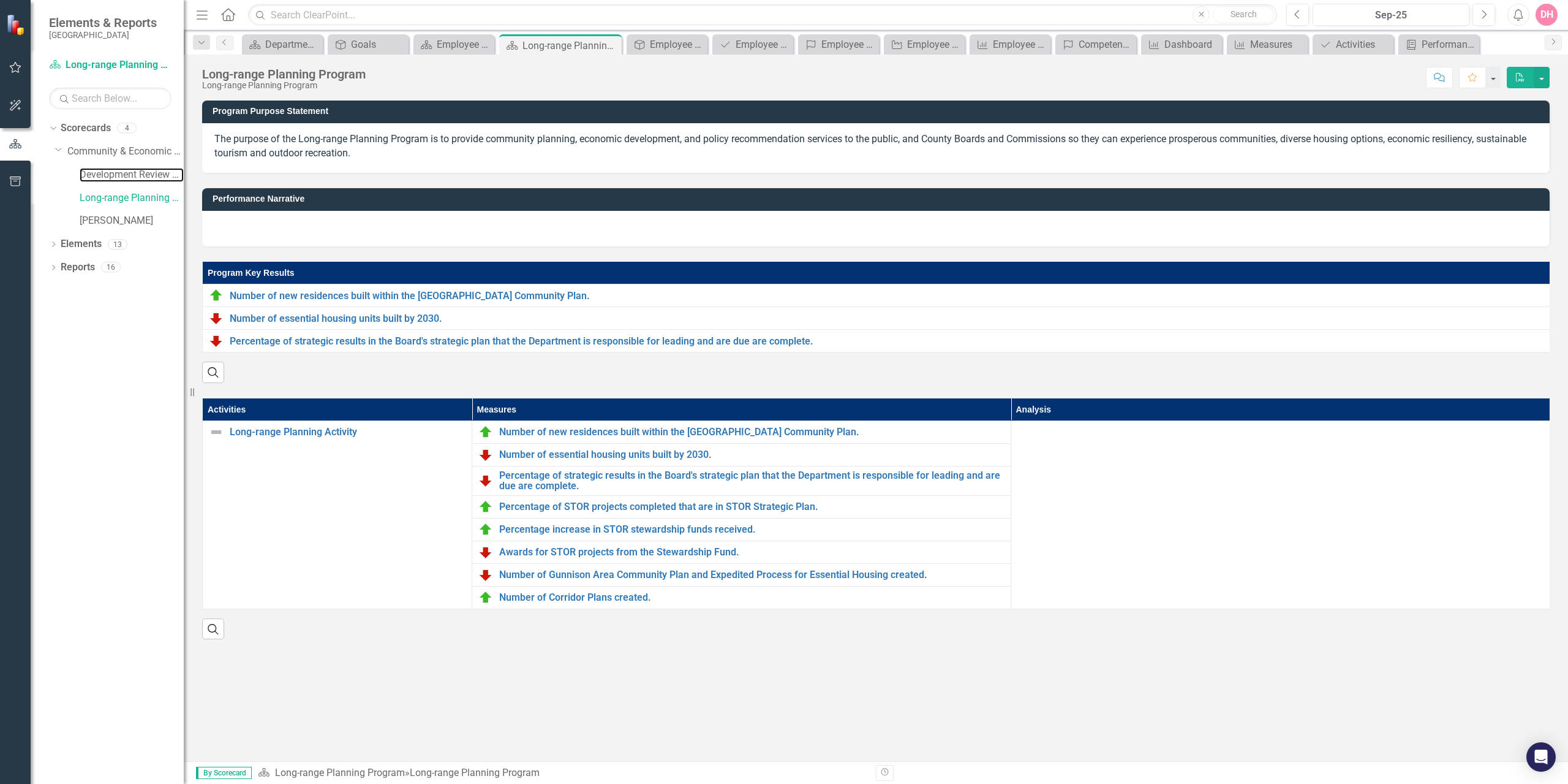
click at [129, 173] on link "Development Review Program" at bounding box center [132, 175] width 104 height 14
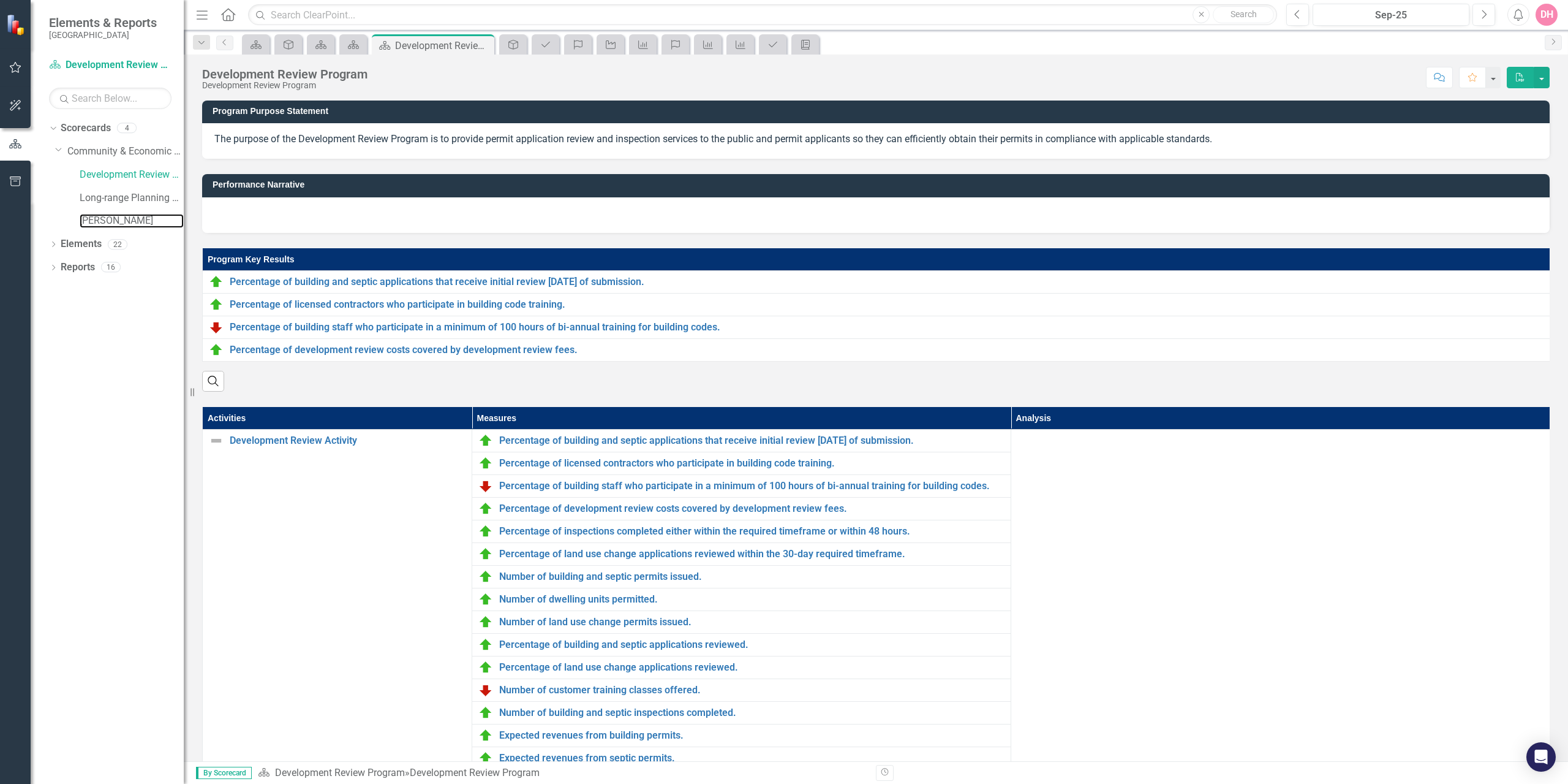
click at [111, 217] on link "[PERSON_NAME]" at bounding box center [132, 220] width 104 height 14
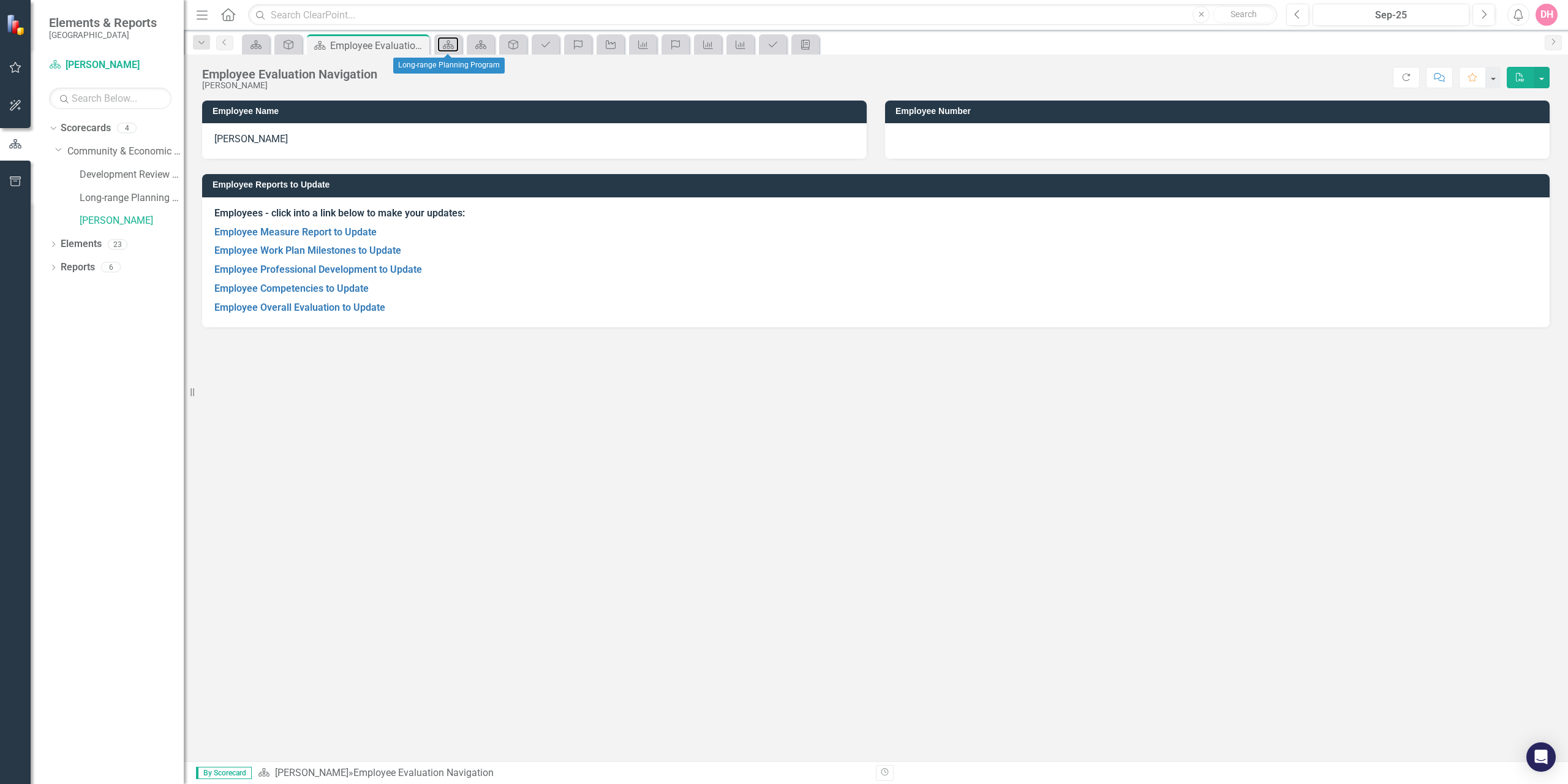
click at [453, 41] on icon "Scorecard" at bounding box center [448, 45] width 12 height 10
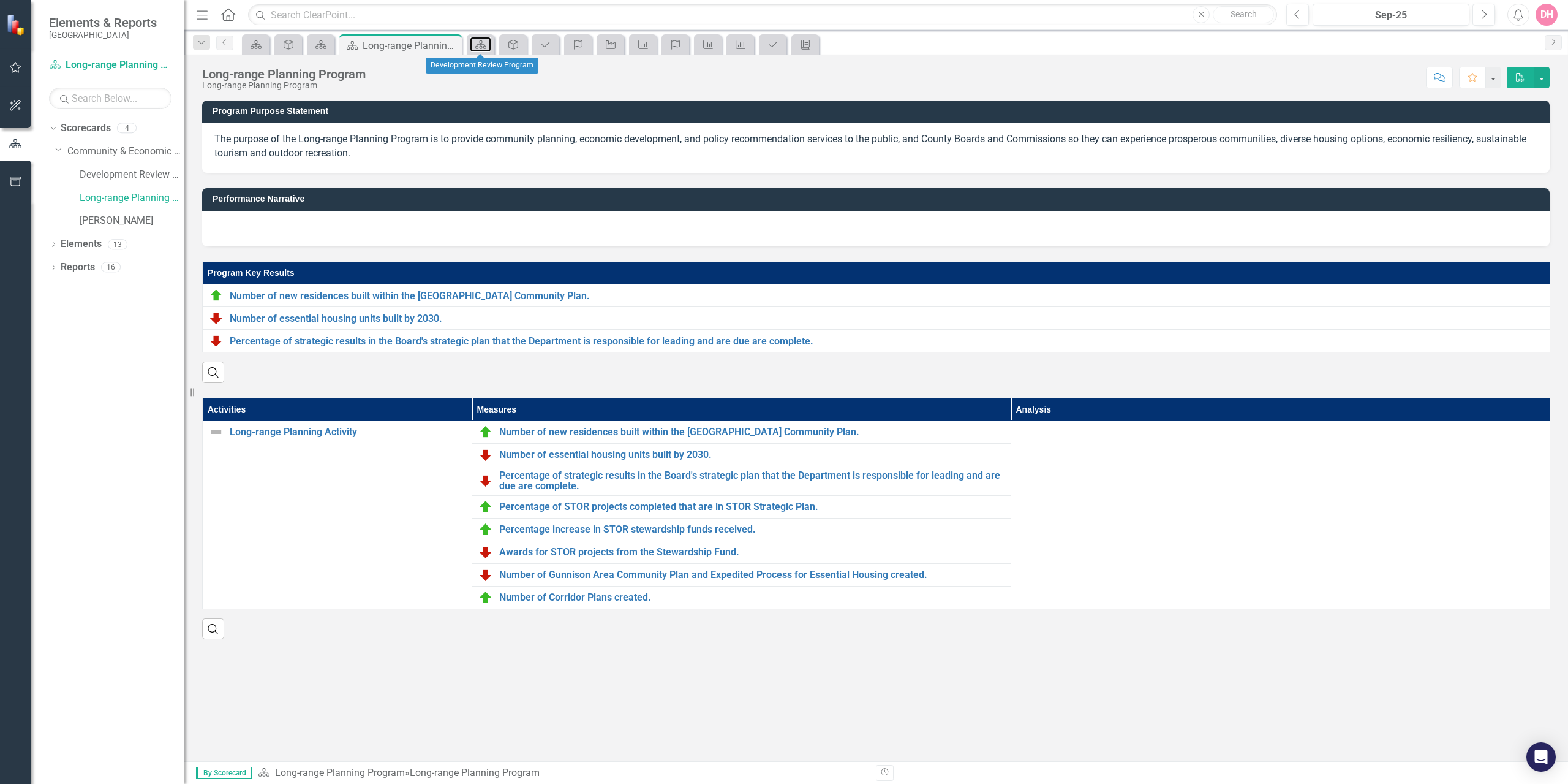
click at [483, 42] on icon "Scorecard" at bounding box center [480, 45] width 12 height 10
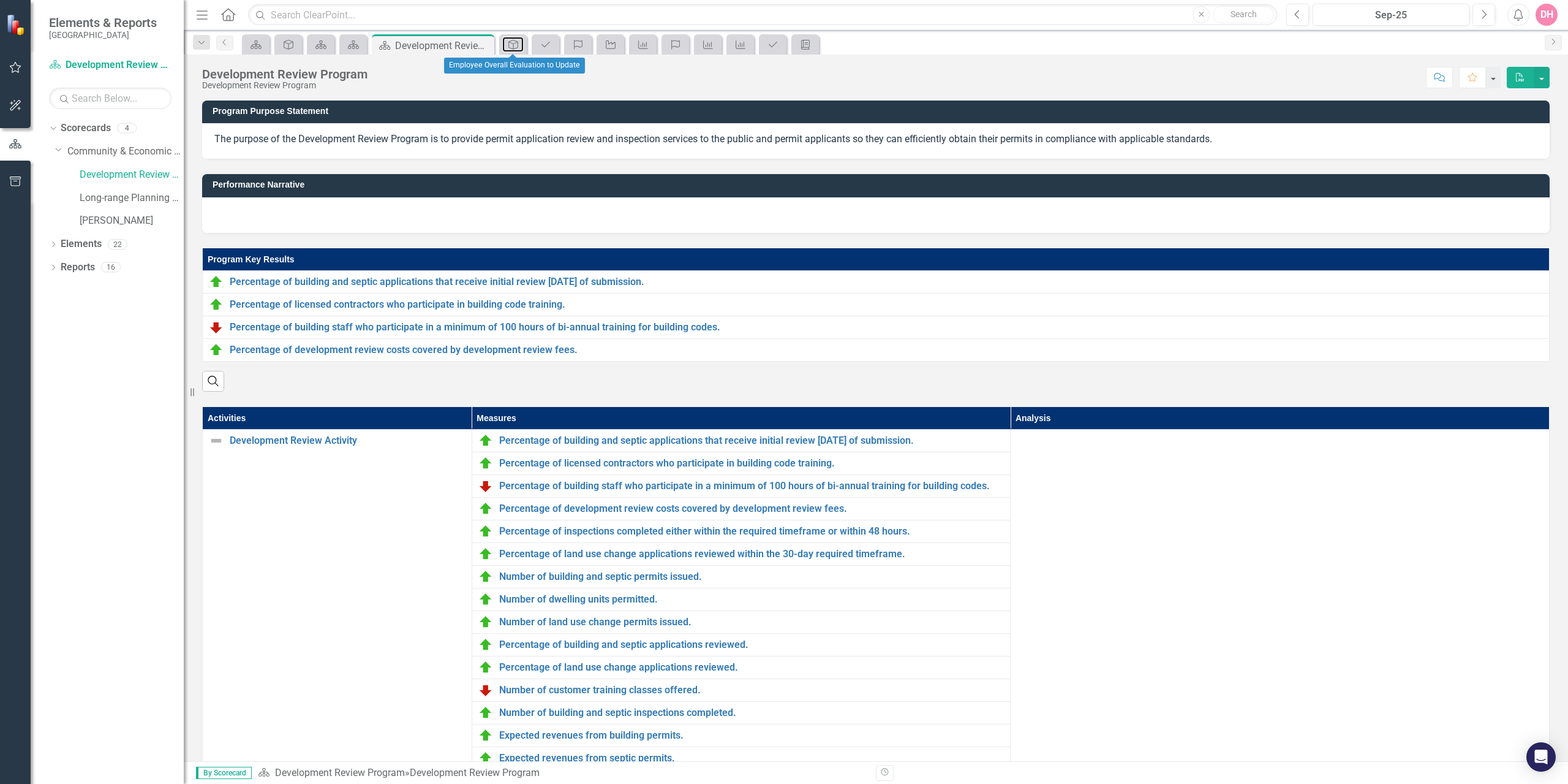
click at [508, 41] on icon "Activity" at bounding box center [513, 45] width 12 height 10
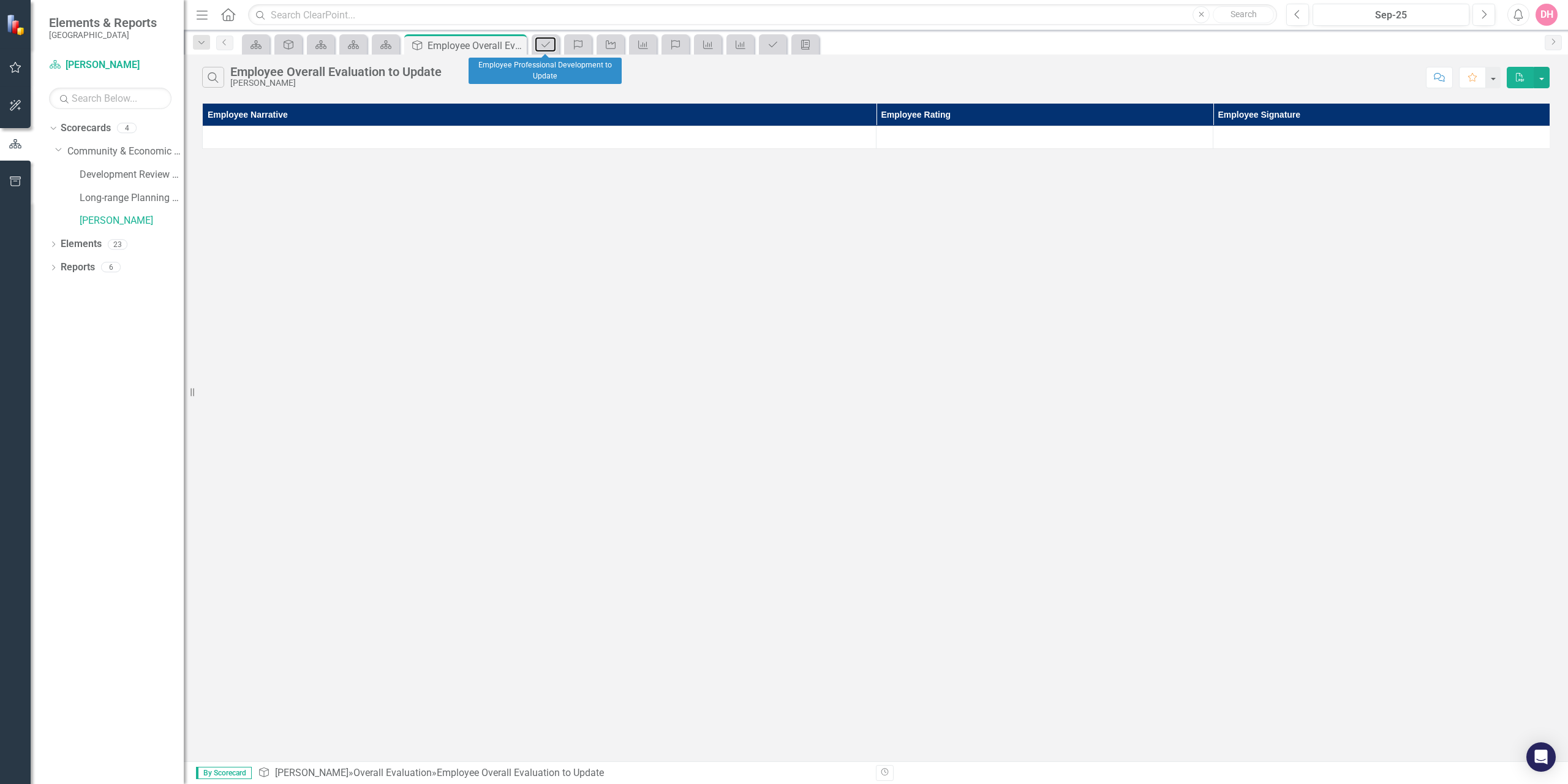
click at [540, 42] on icon "Professional Development" at bounding box center [545, 45] width 12 height 10
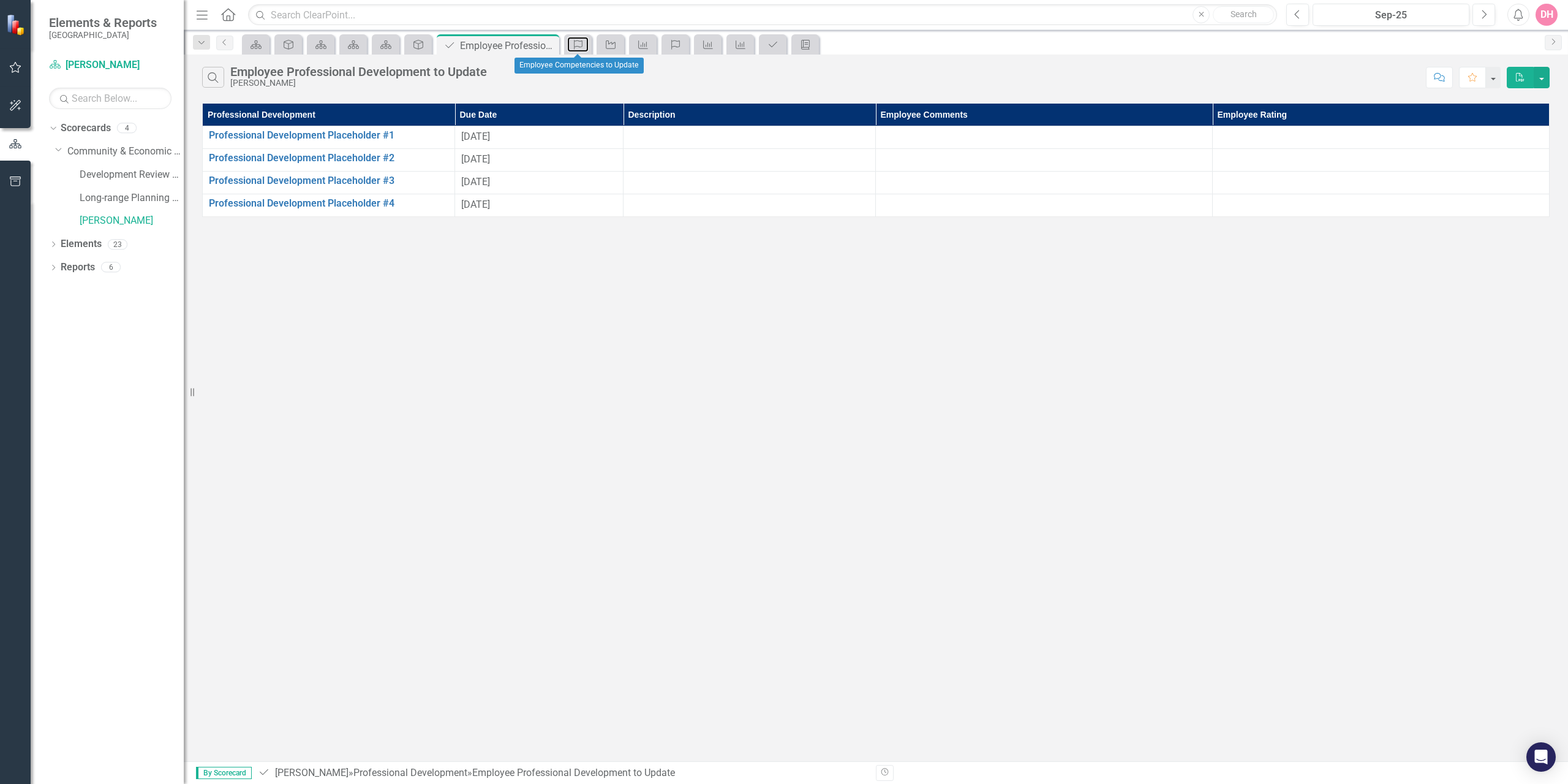
click at [580, 44] on icon "Competency" at bounding box center [578, 45] width 12 height 10
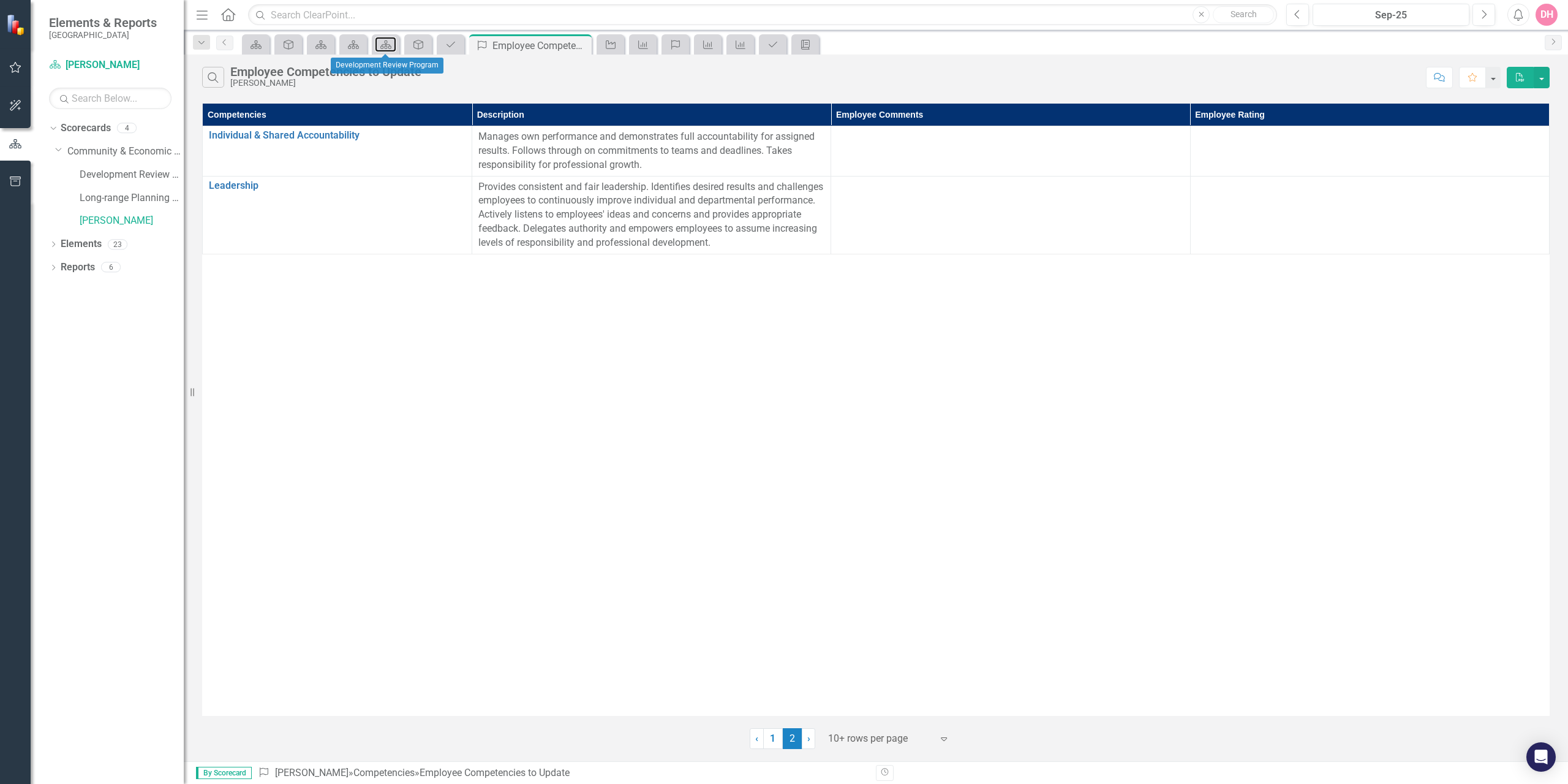
click at [379, 46] on div "Scorecard" at bounding box center [384, 44] width 17 height 15
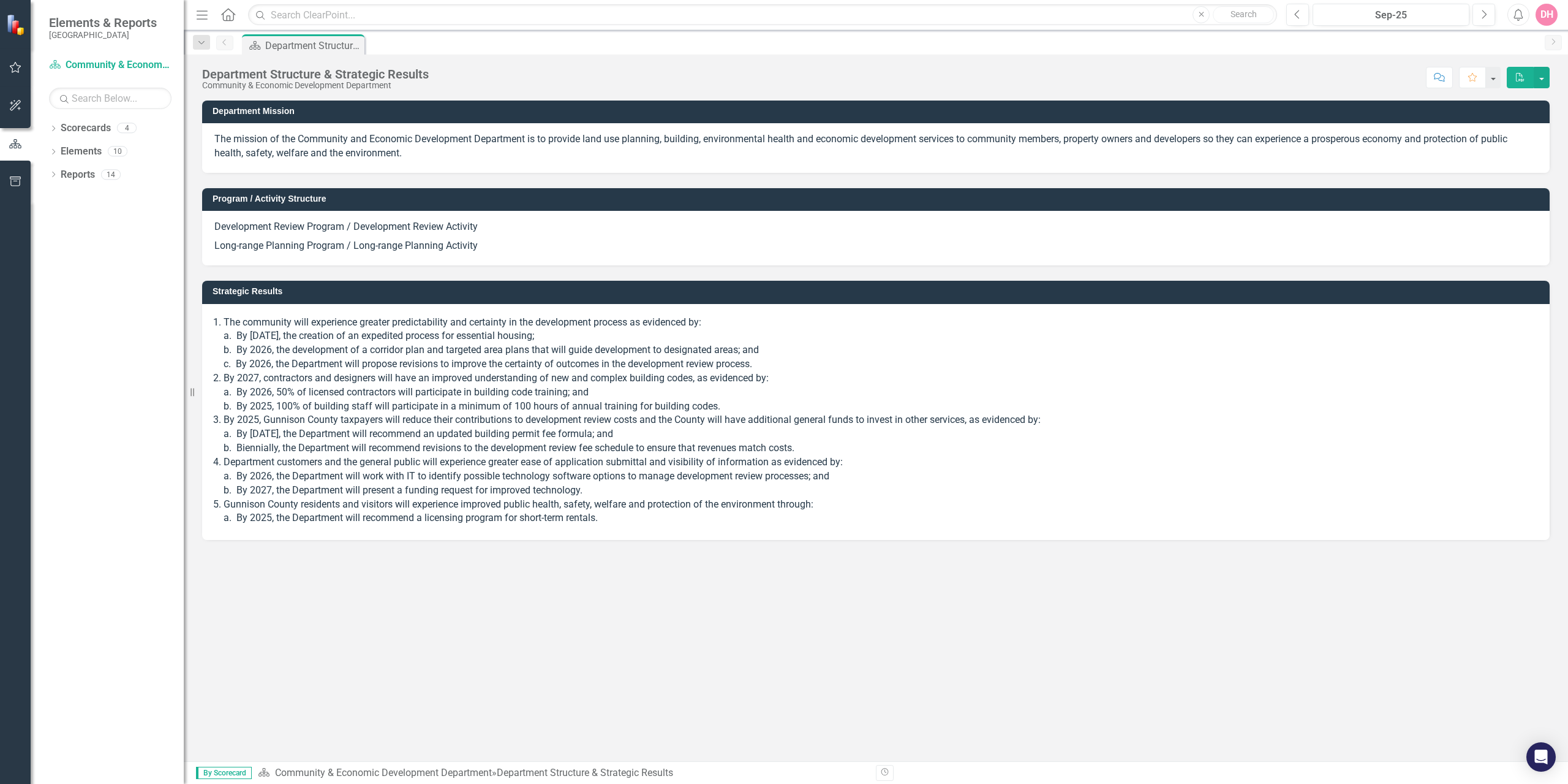
click at [51, 151] on icon "Dropdown" at bounding box center [54, 152] width 9 height 7
click at [51, 151] on icon at bounding box center [53, 151] width 6 height 3
click at [55, 129] on icon "Dropdown" at bounding box center [54, 129] width 9 height 7
click at [62, 149] on icon "Dropdown" at bounding box center [59, 151] width 9 height 7
click at [108, 220] on link "[PERSON_NAME]" at bounding box center [132, 220] width 104 height 14
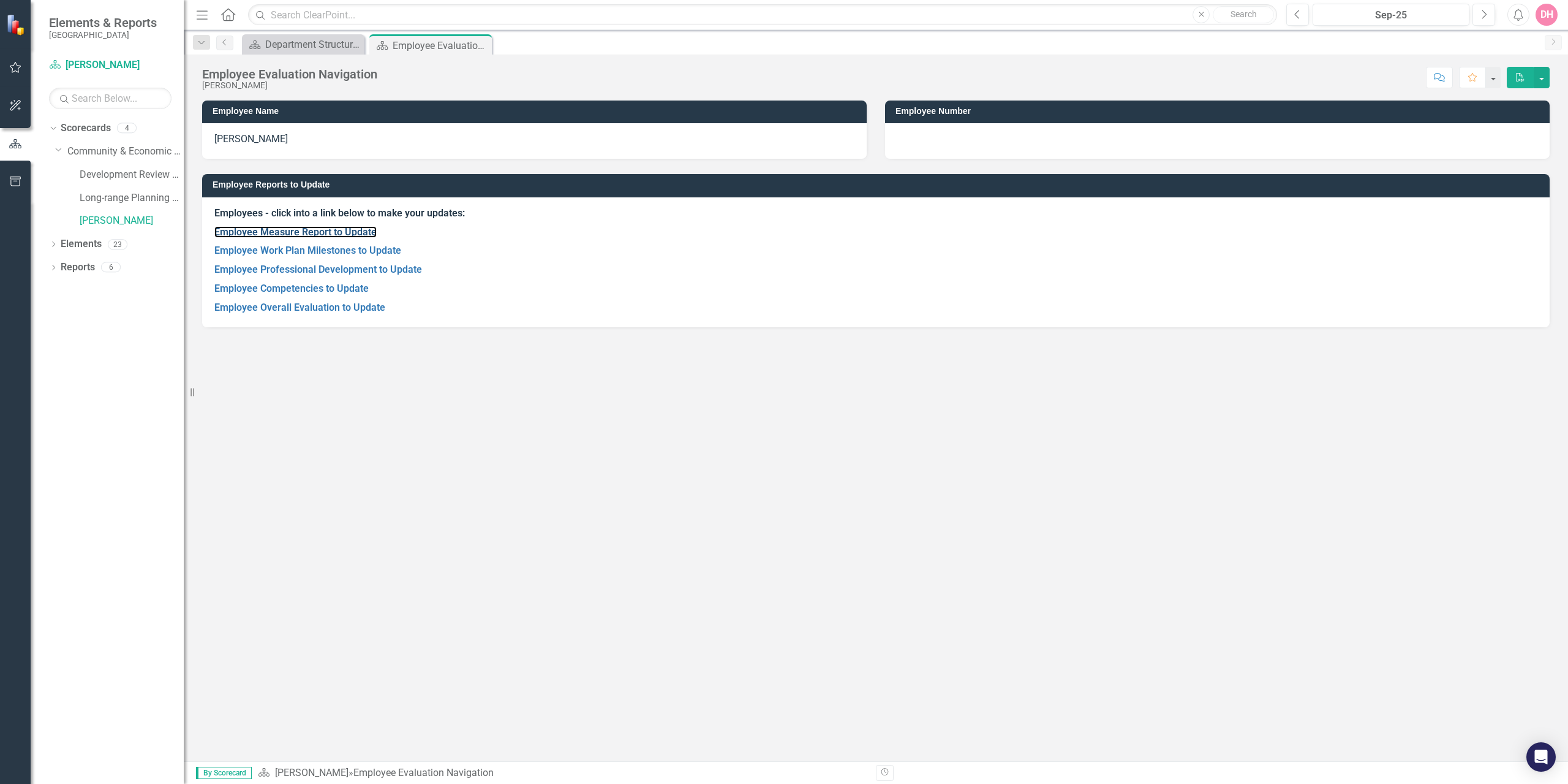
click at [295, 233] on link "Employee Measure Report to Update" at bounding box center [295, 232] width 162 height 12
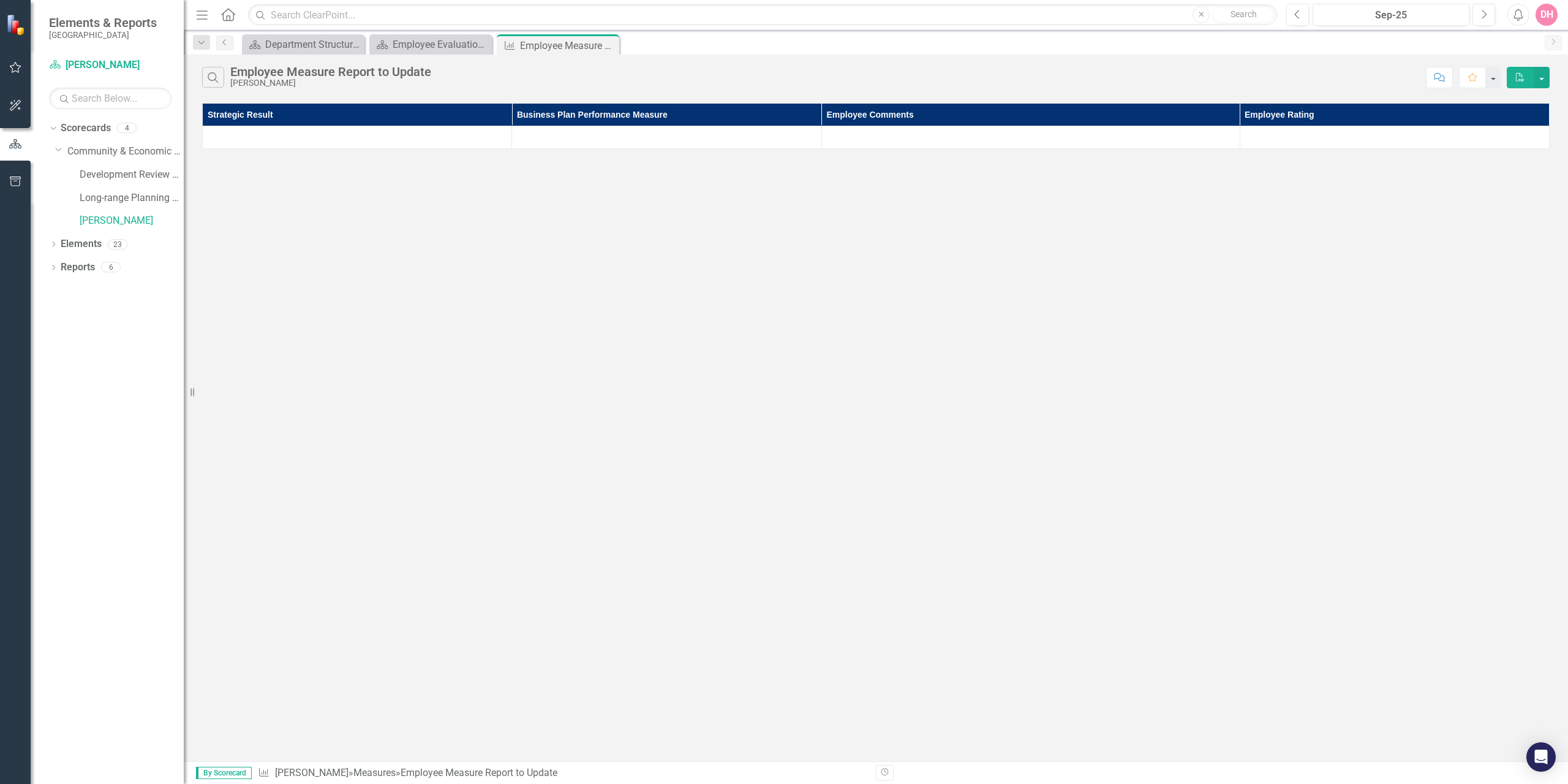
click at [0, 0] on icon "Close" at bounding box center [0, 0] width 0 height 0
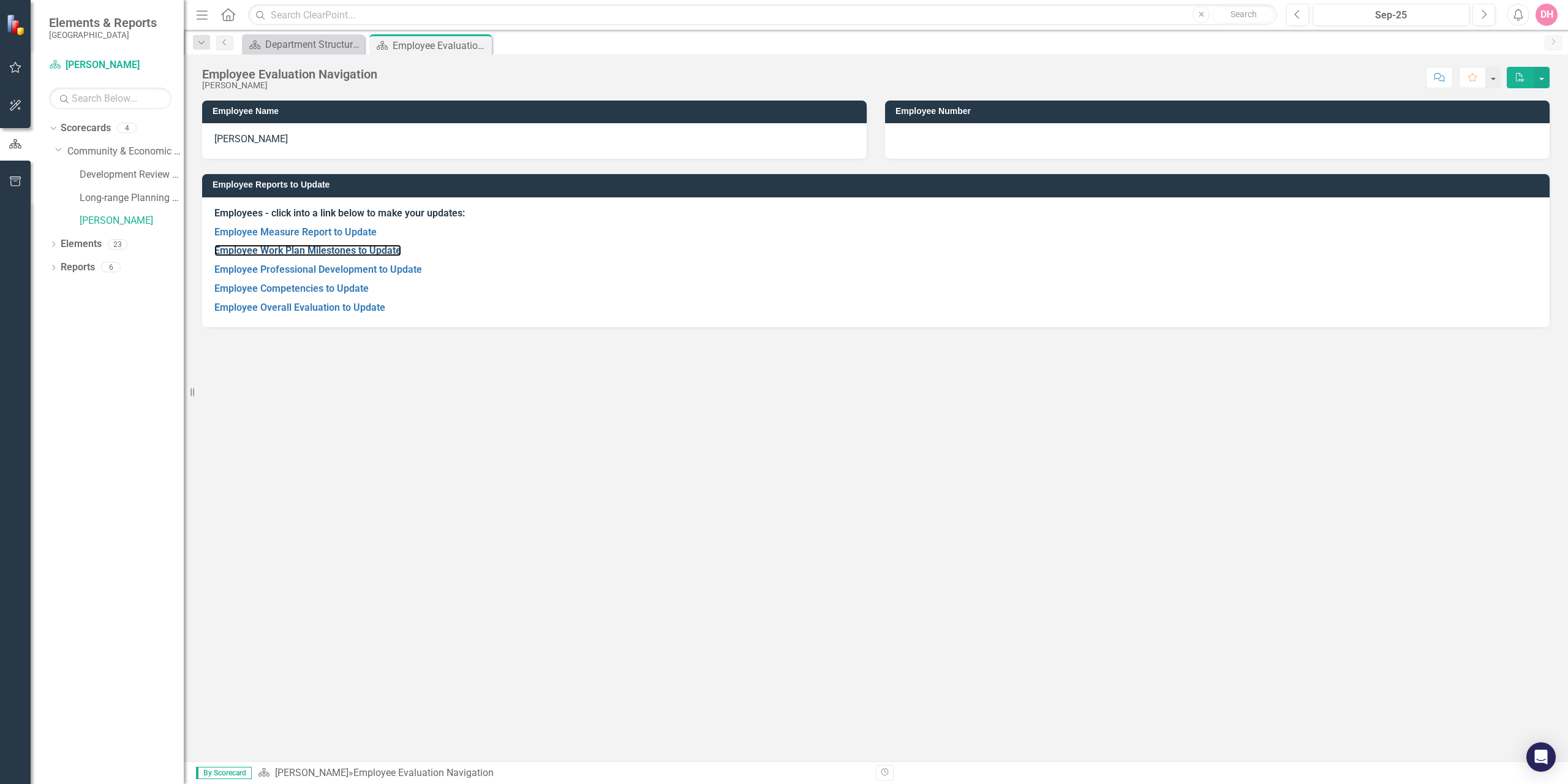
click at [341, 247] on link "Employee Work Plan Milestones to Update" at bounding box center [308, 250] width 187 height 12
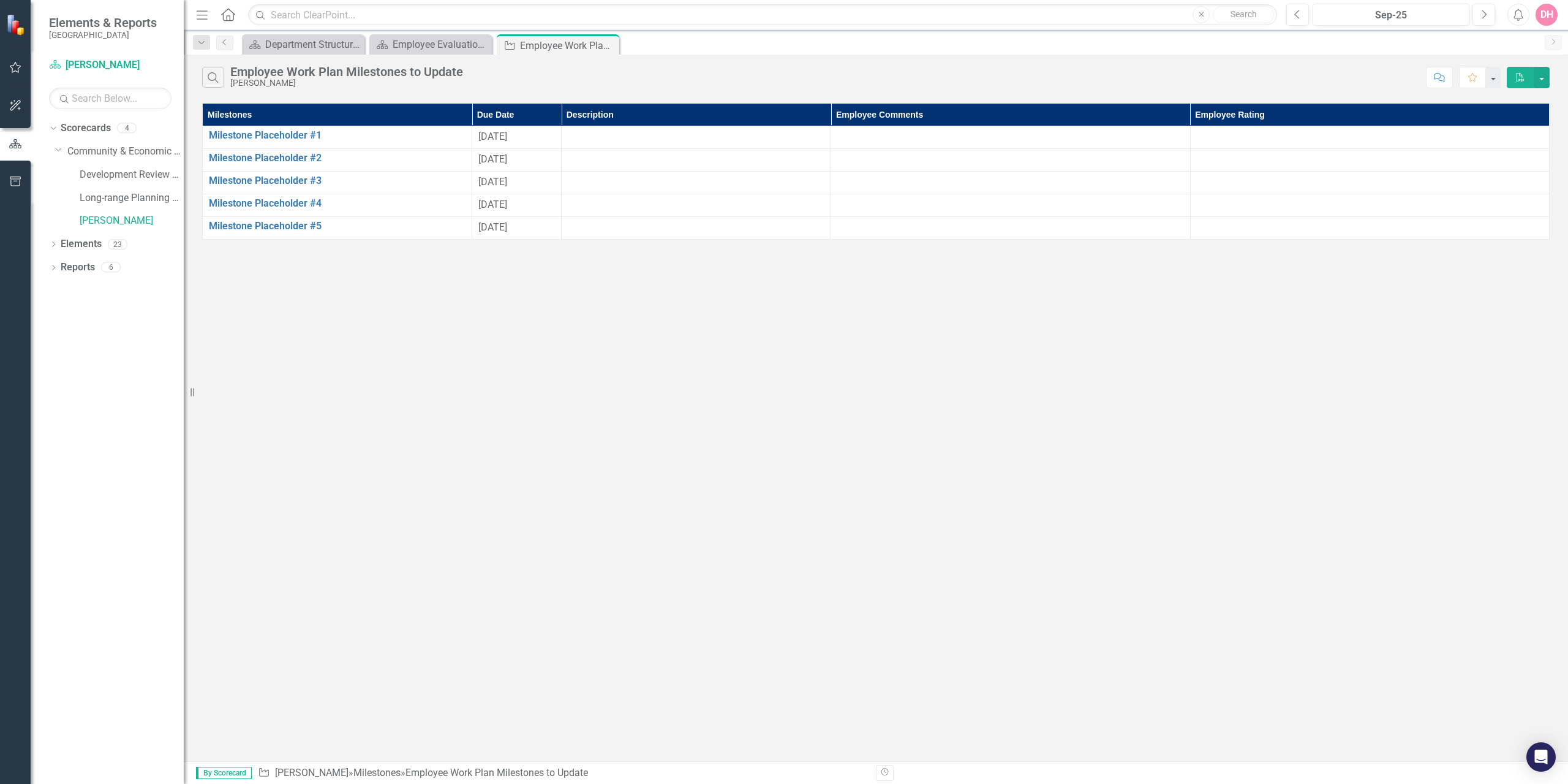
click at [0, 0] on icon at bounding box center [0, 0] width 0 height 0
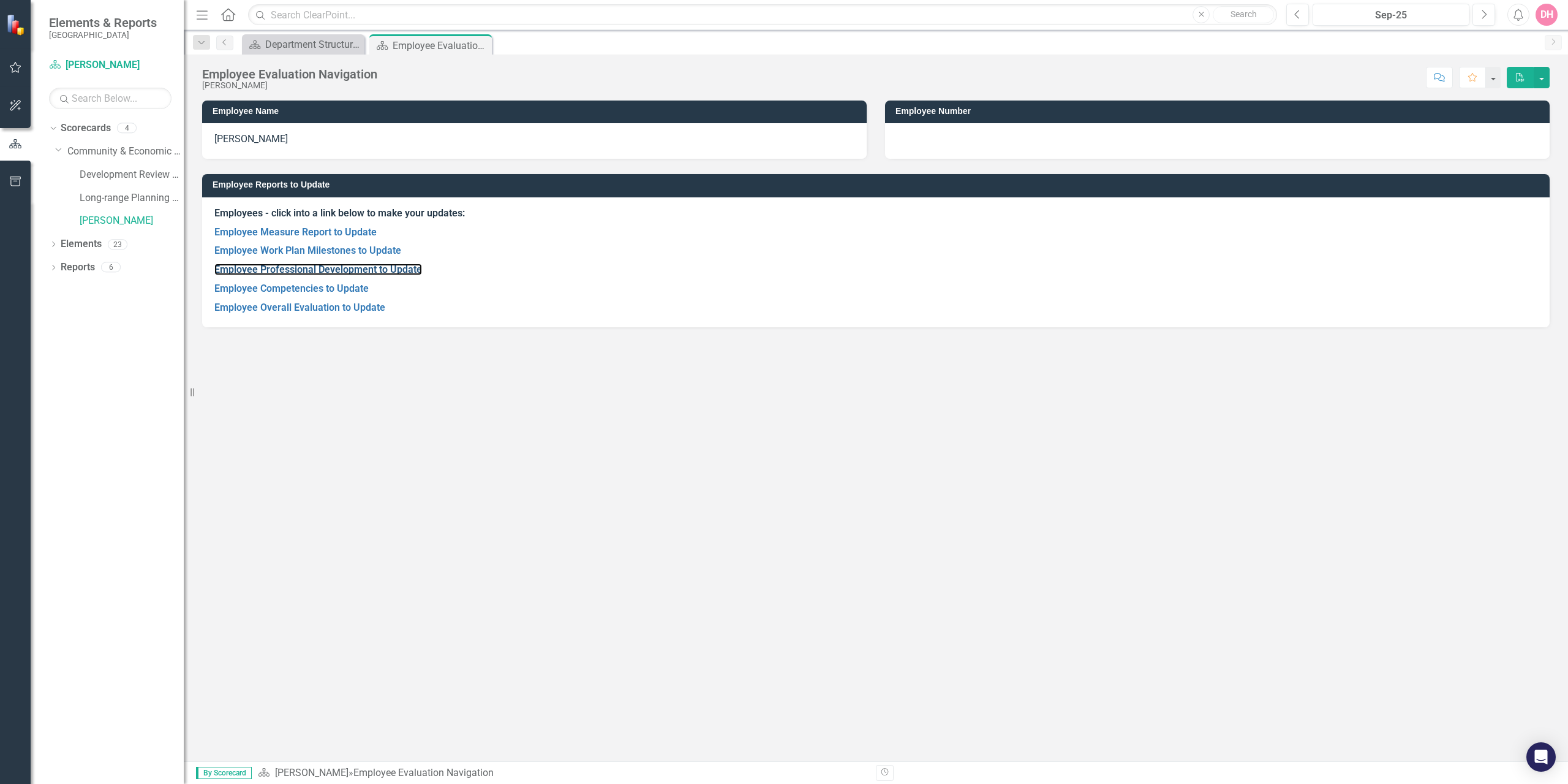
click at [295, 267] on link "Employee Professional Development to Update" at bounding box center [318, 270] width 208 height 12
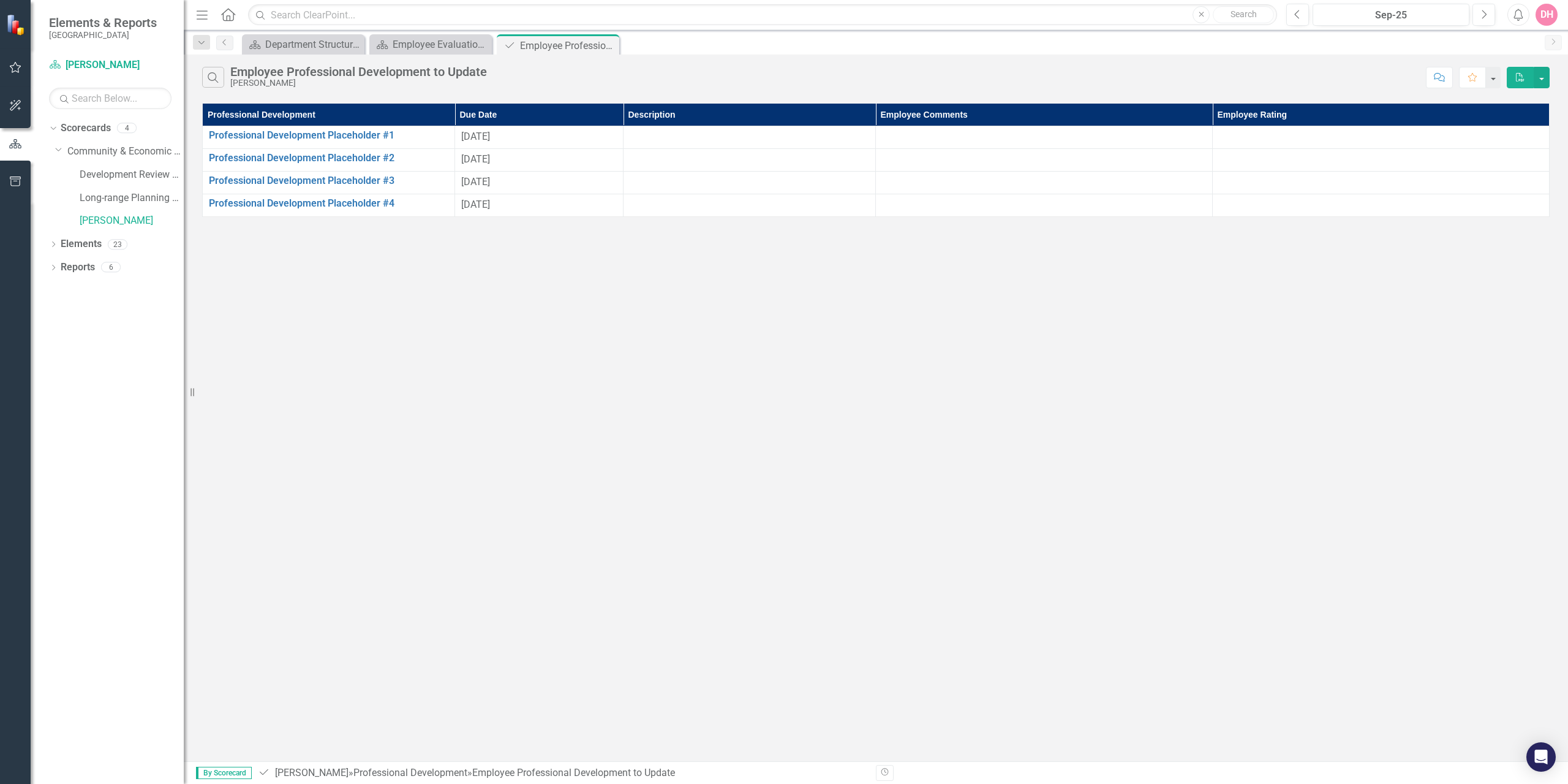
click at [0, 0] on icon "Close" at bounding box center [0, 0] width 0 height 0
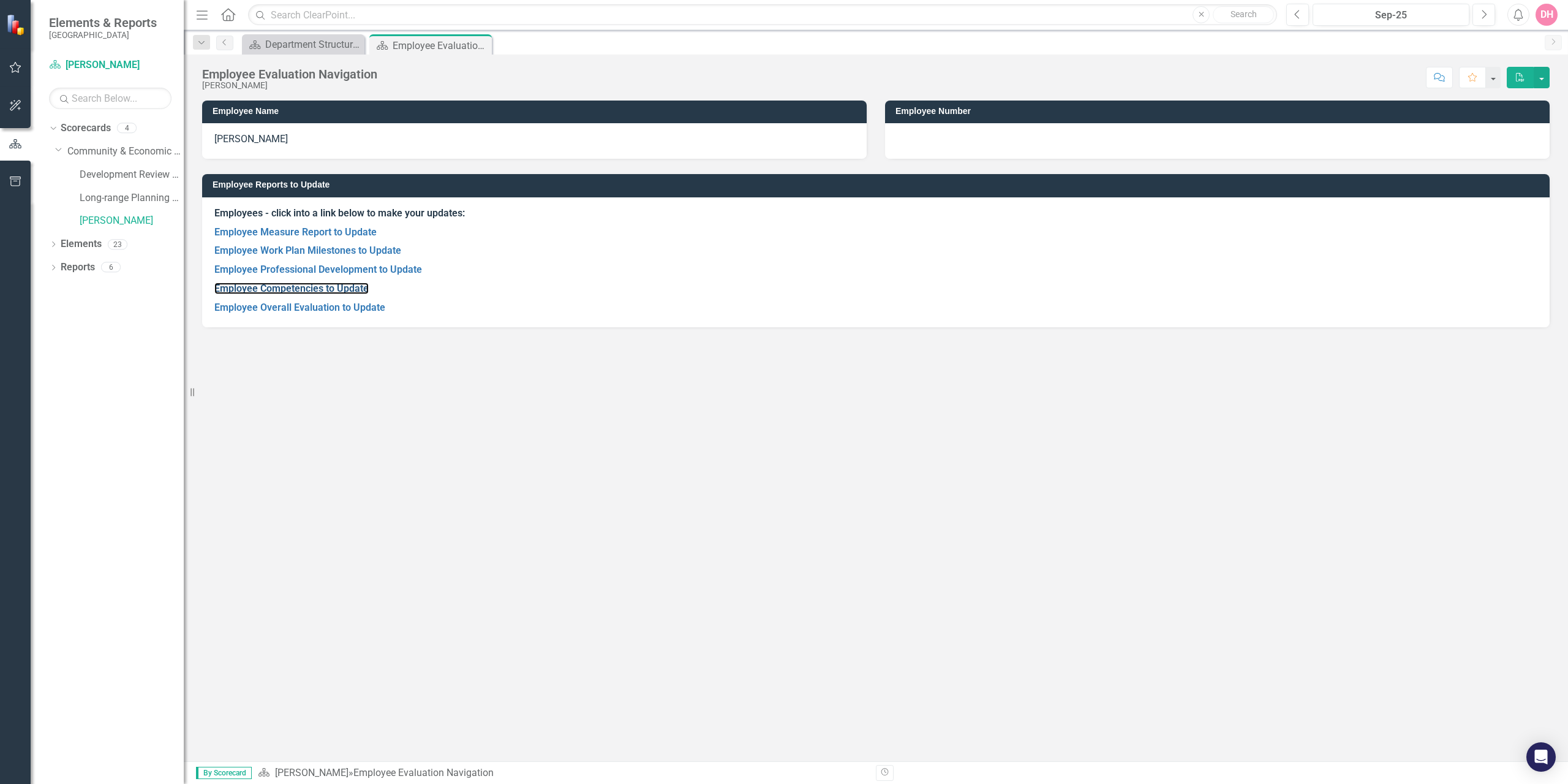
click at [319, 292] on link "Employee Competencies to Update" at bounding box center [291, 288] width 154 height 12
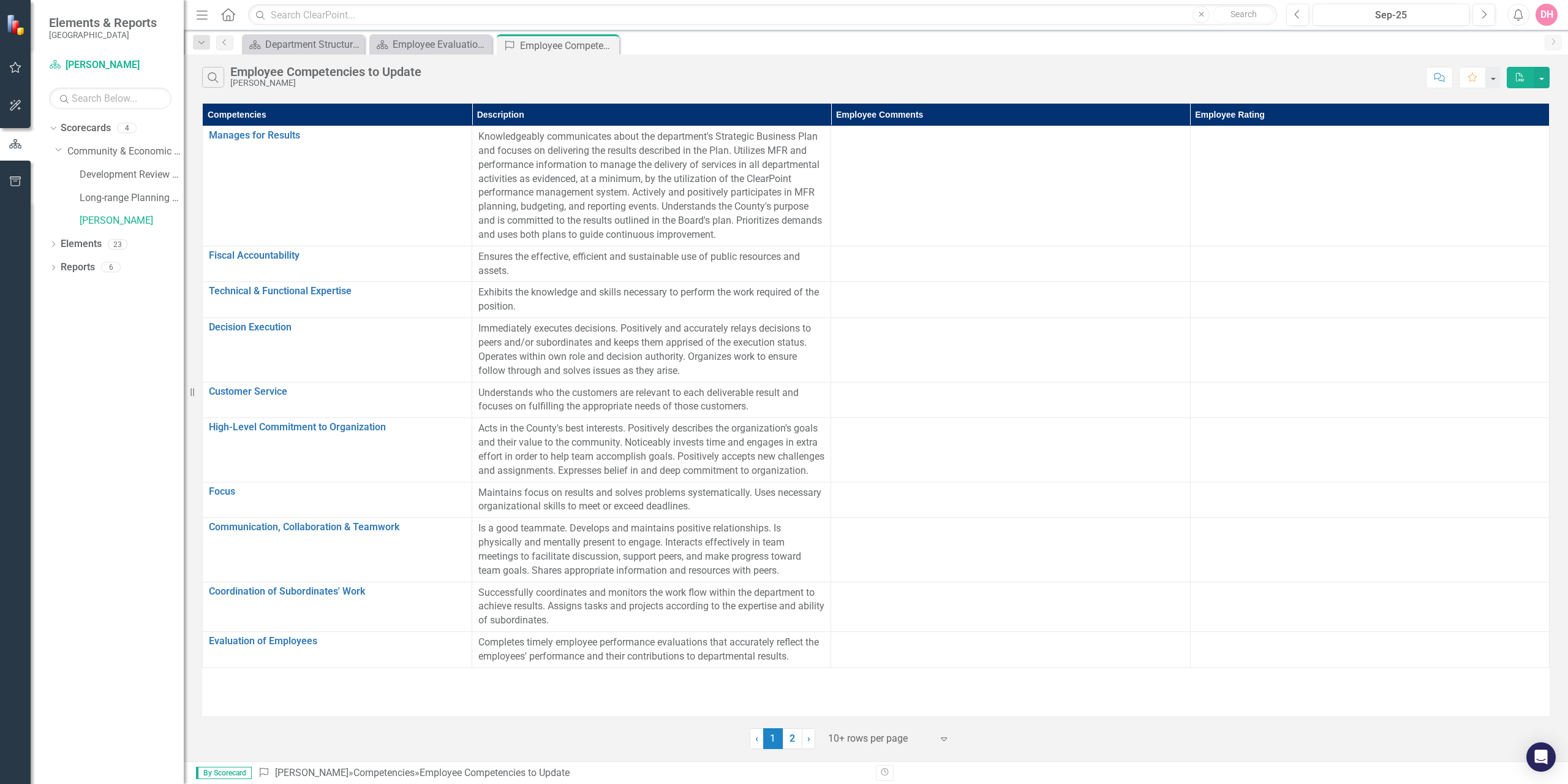
click at [0, 0] on icon "Close" at bounding box center [0, 0] width 0 height 0
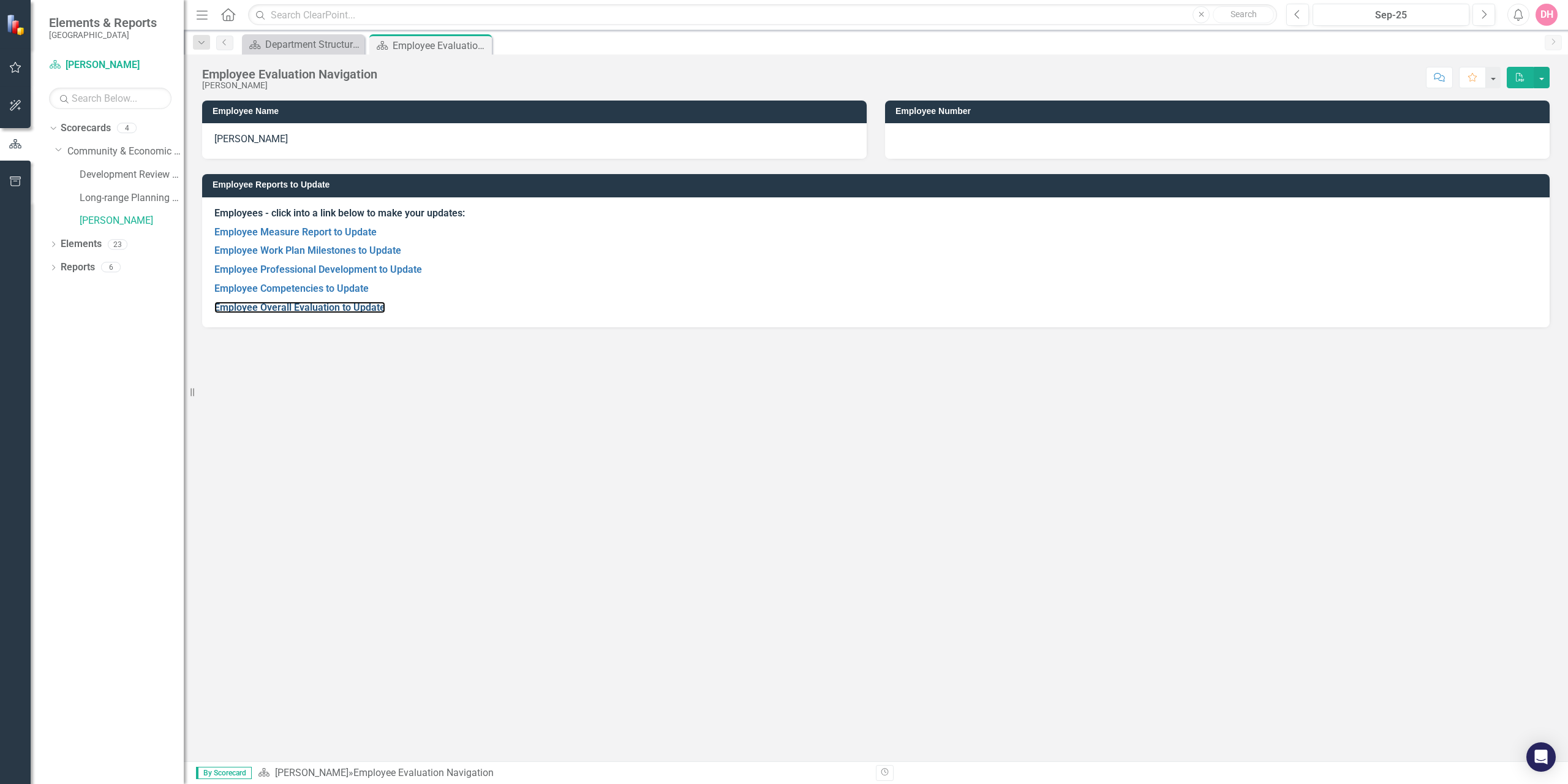
click at [294, 311] on link "Employee Overall Evaluation to Update" at bounding box center [300, 307] width 171 height 12
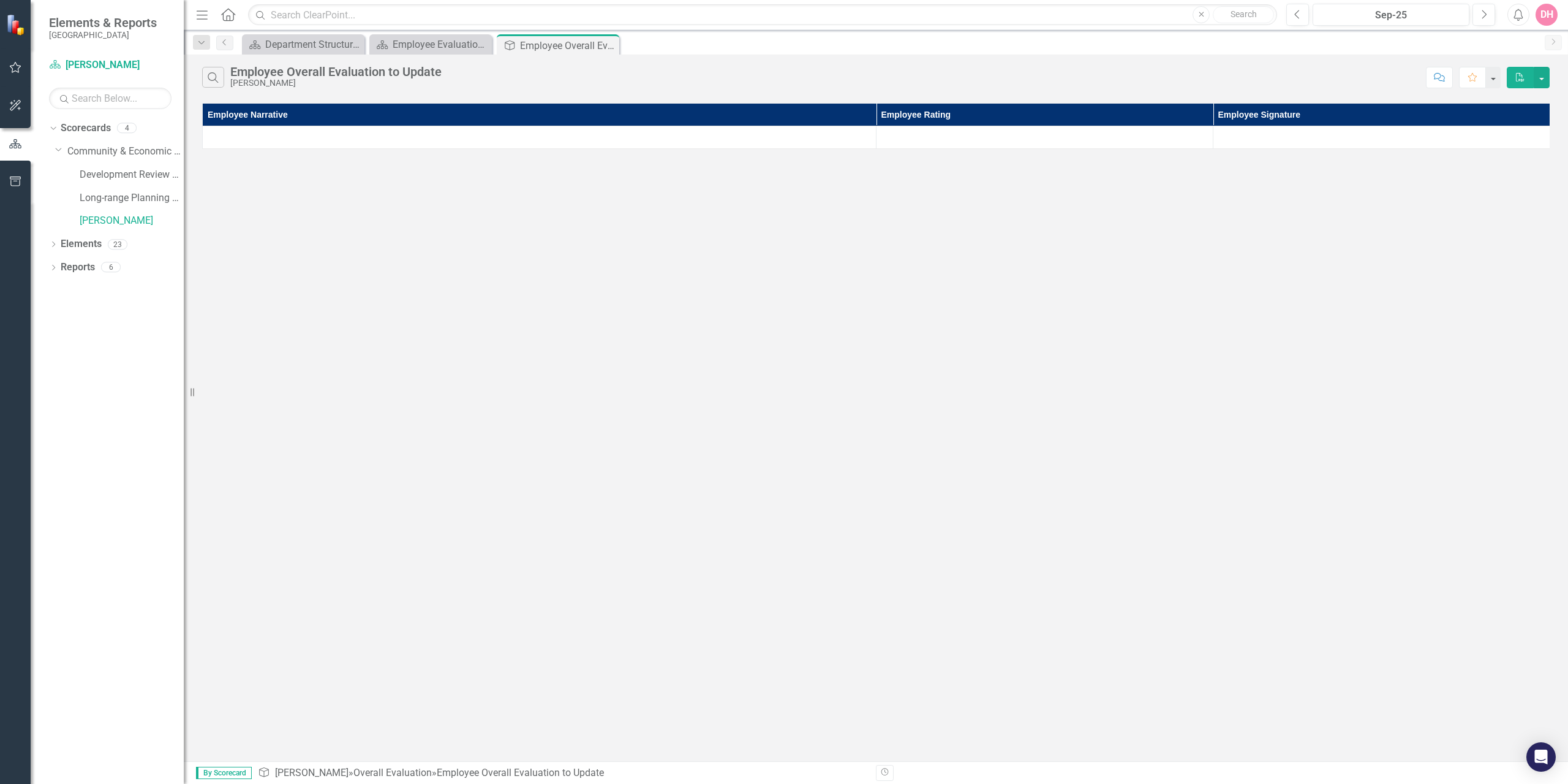
click at [0, 0] on icon "Close" at bounding box center [0, 0] width 0 height 0
